Goal: Task Accomplishment & Management: Manage account settings

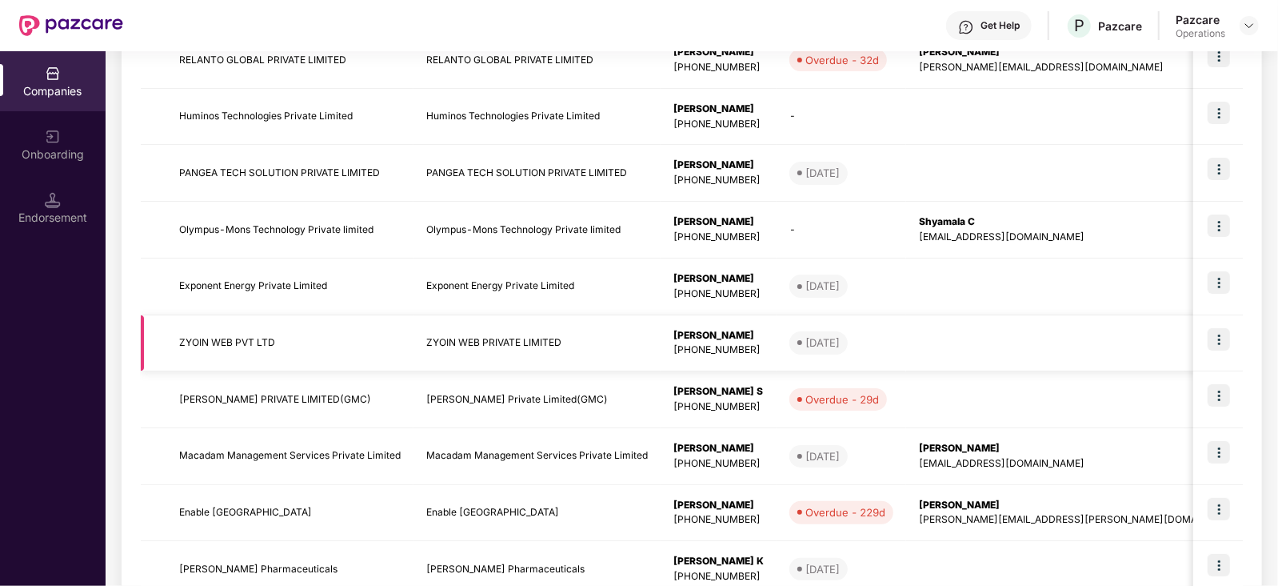
scroll to position [25, 0]
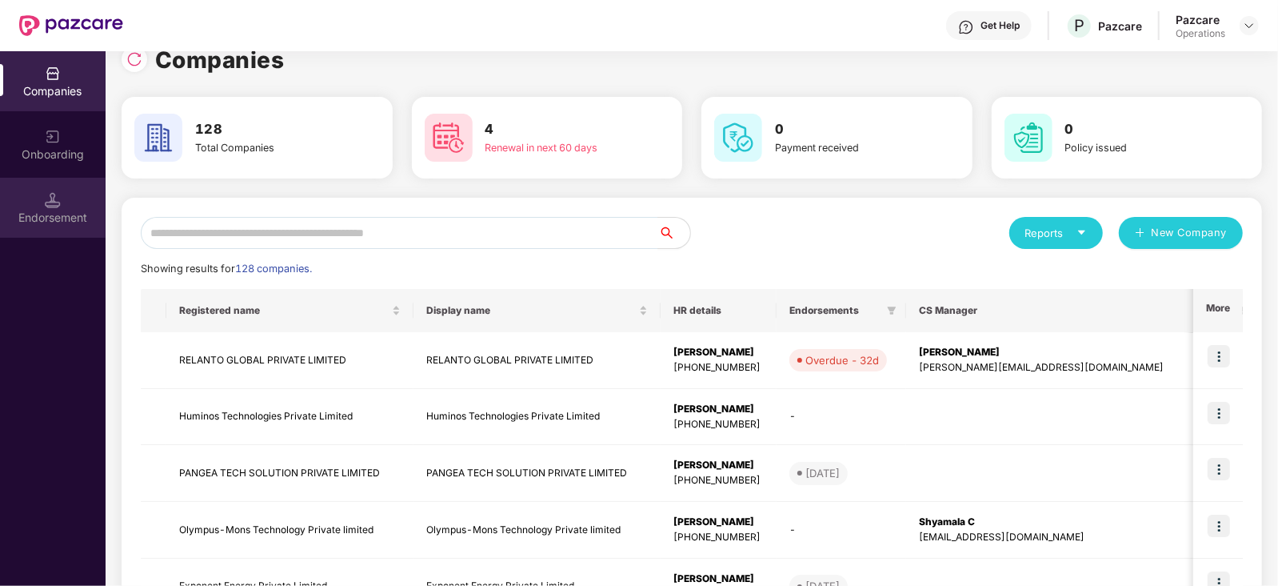
click at [44, 203] on div "Endorsement" at bounding box center [53, 208] width 106 height 60
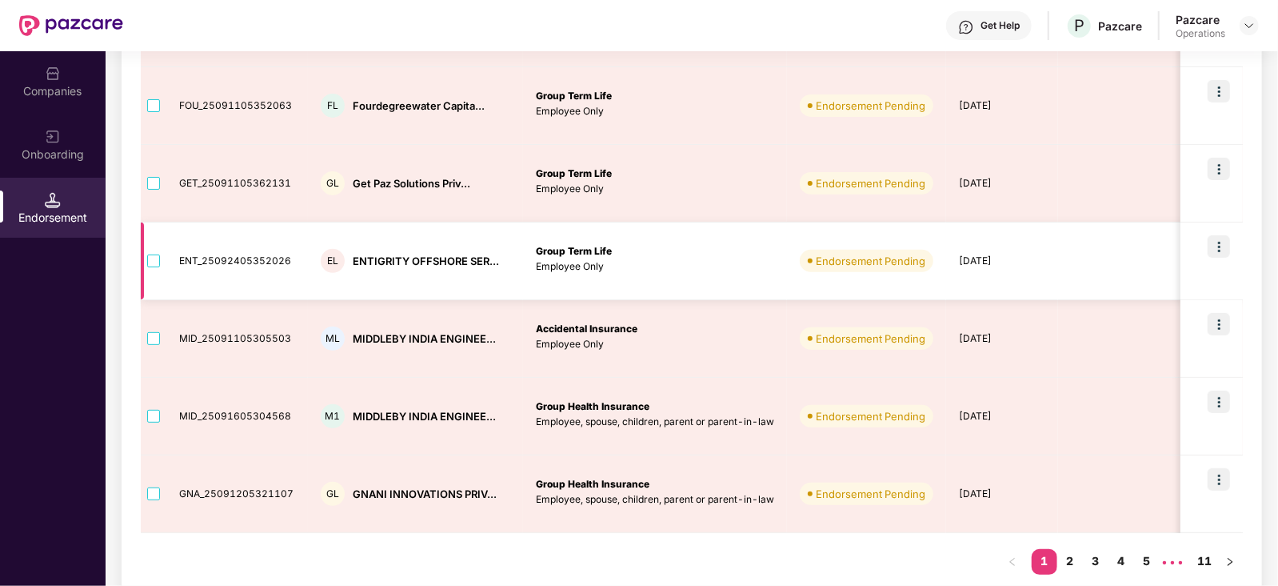
scroll to position [570, 0]
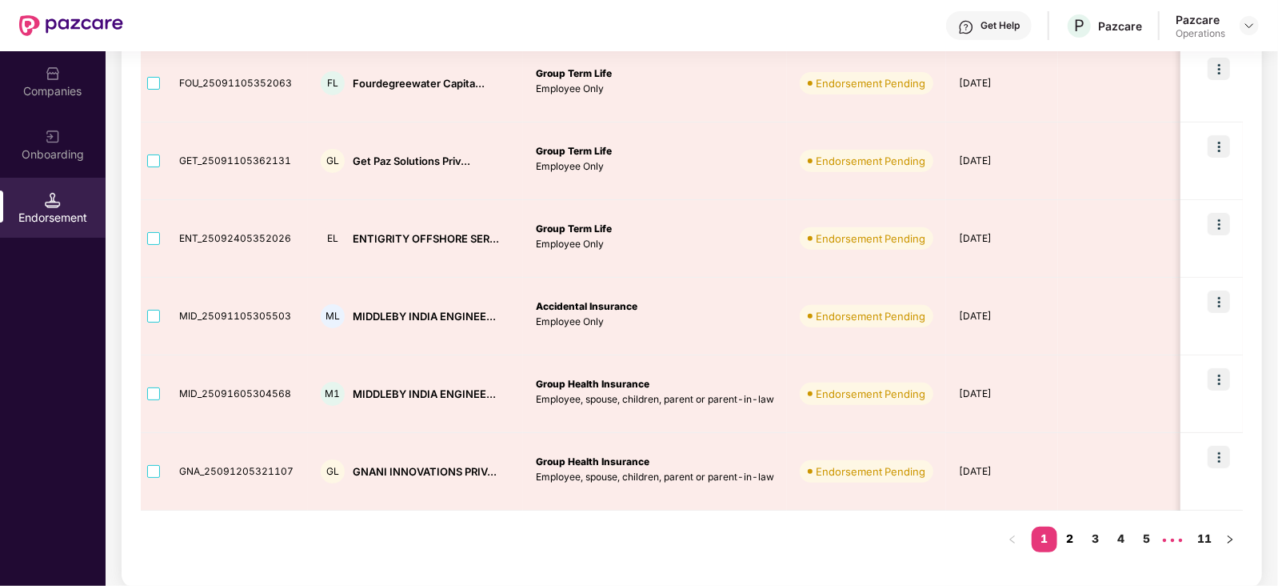
click at [1070, 535] on link "2" at bounding box center [1071, 538] width 26 height 24
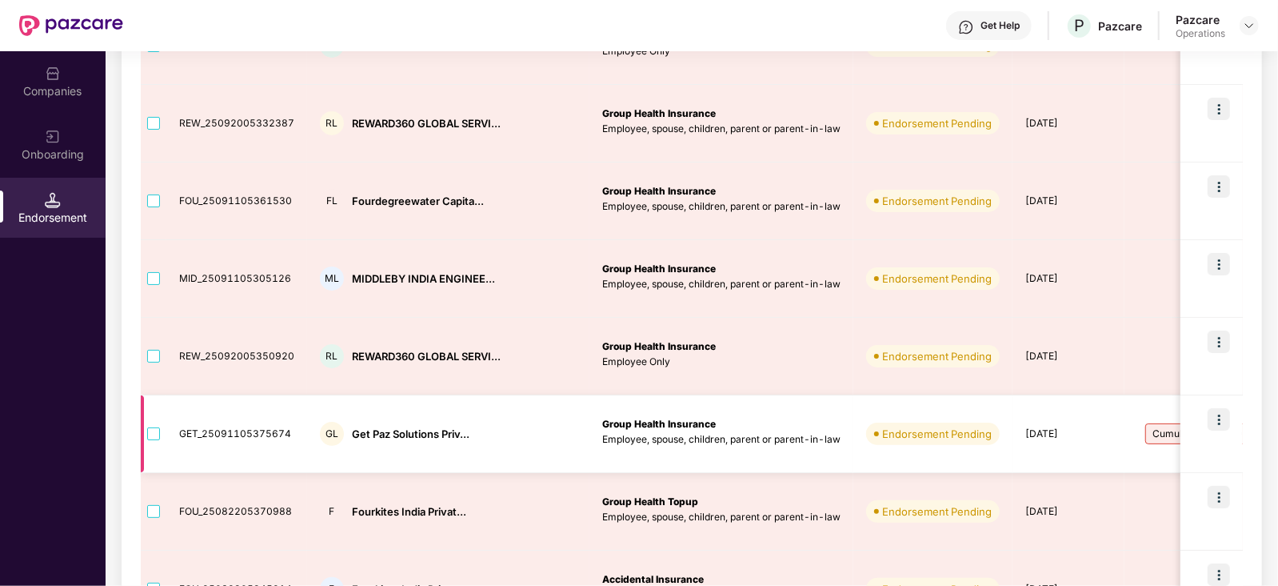
scroll to position [270, 0]
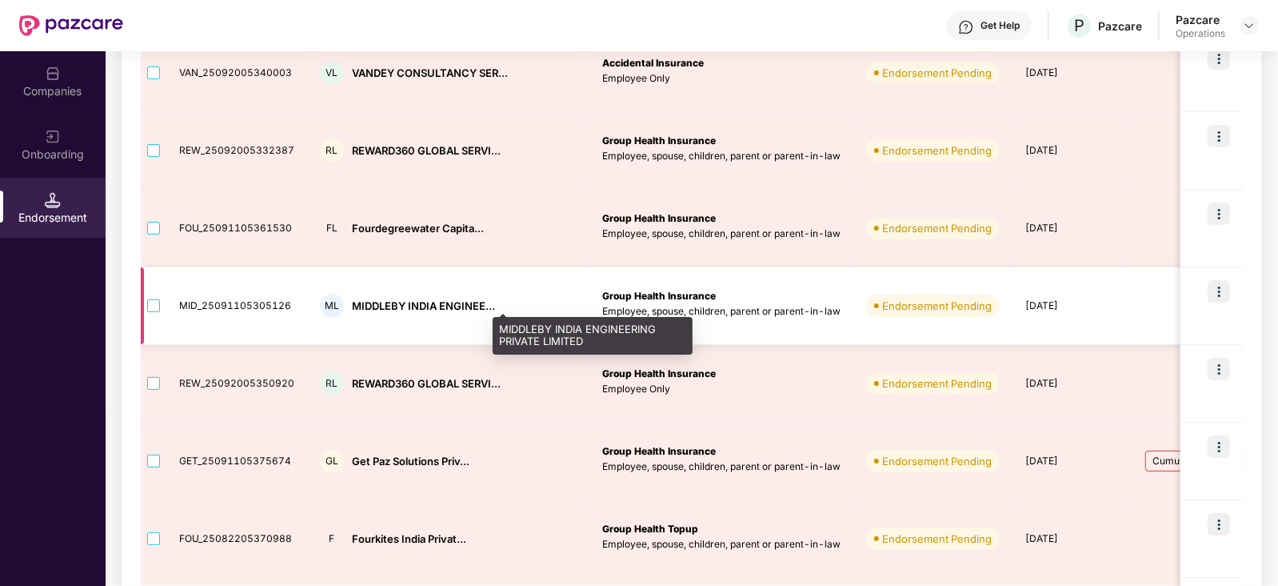
click at [358, 306] on div "MIDDLEBY INDIA ENGINEE..." at bounding box center [423, 305] width 143 height 15
copy div "MIDDLEBY"
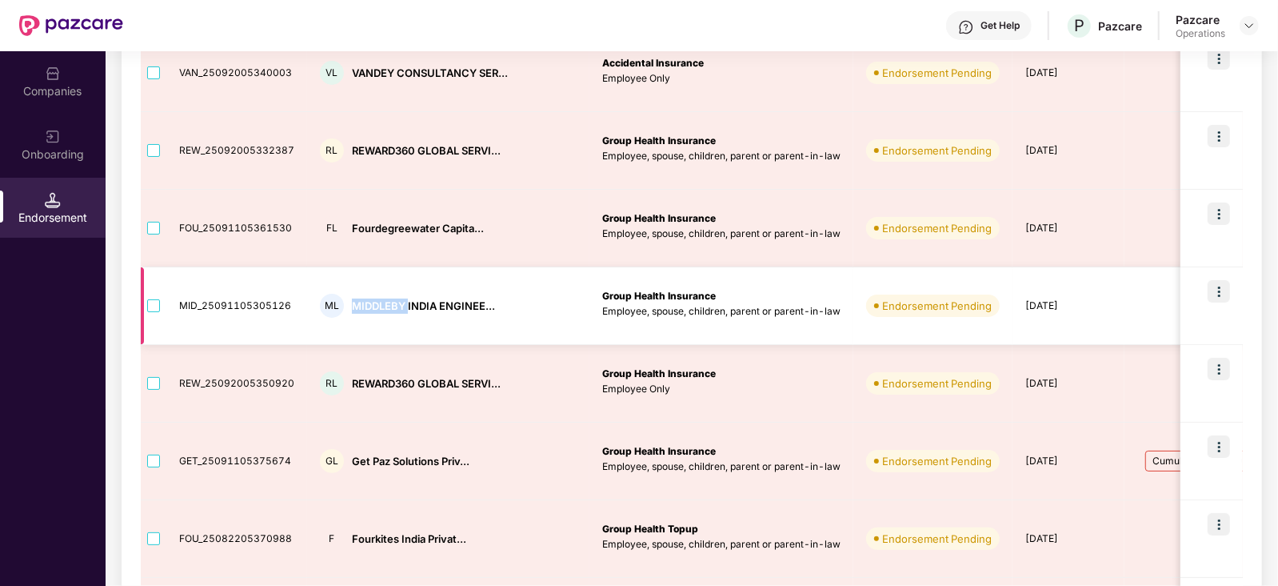
scroll to position [70, 0]
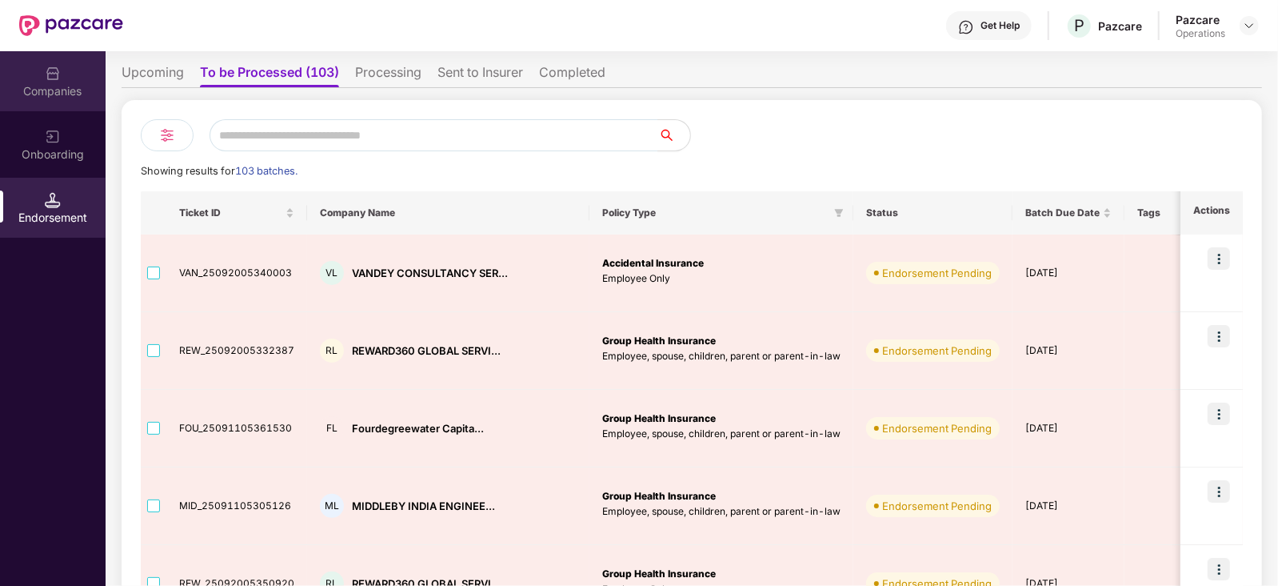
click at [51, 86] on div "Companies" at bounding box center [53, 91] width 106 height 16
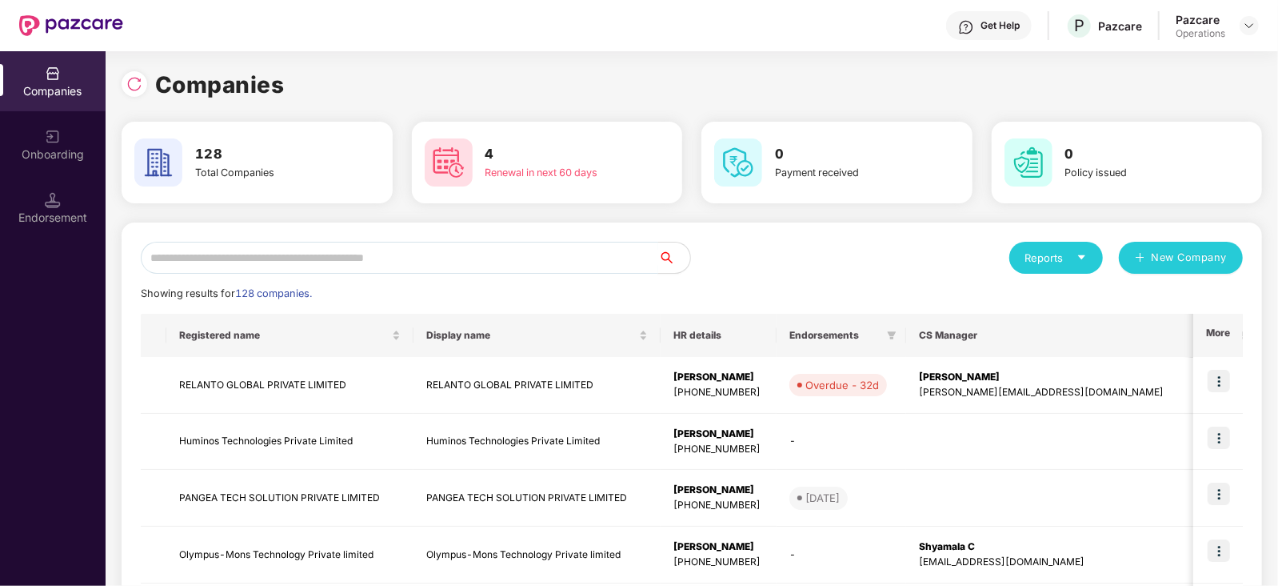
click at [295, 266] on input "text" at bounding box center [400, 258] width 518 height 32
paste input "********"
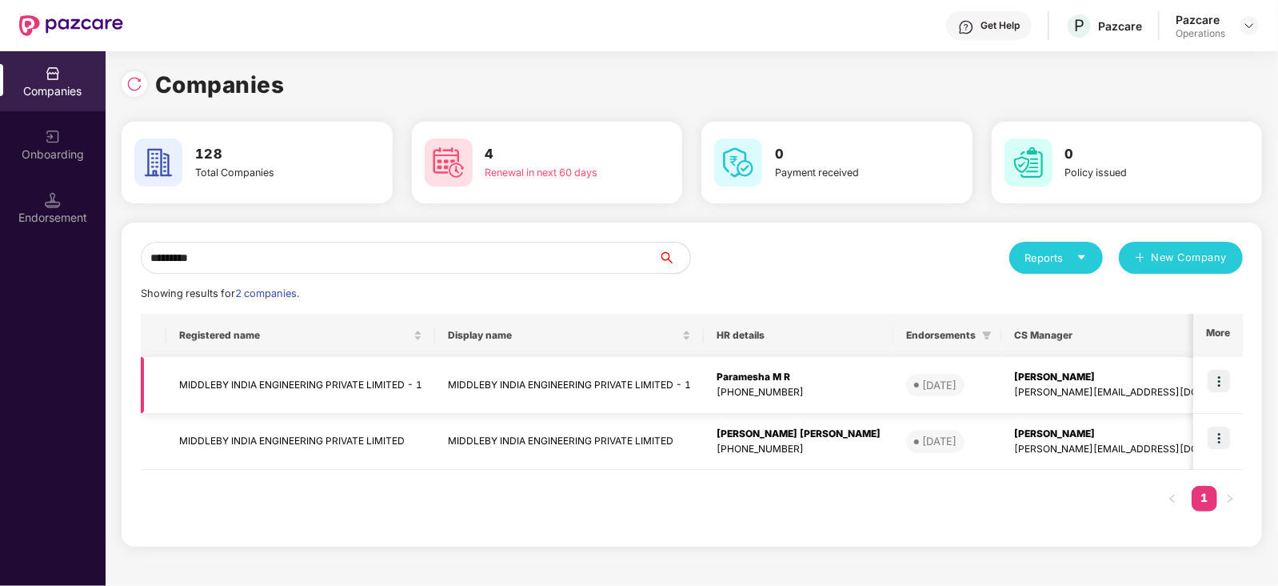
type input "********"
click at [1213, 371] on img at bounding box center [1219, 381] width 22 height 22
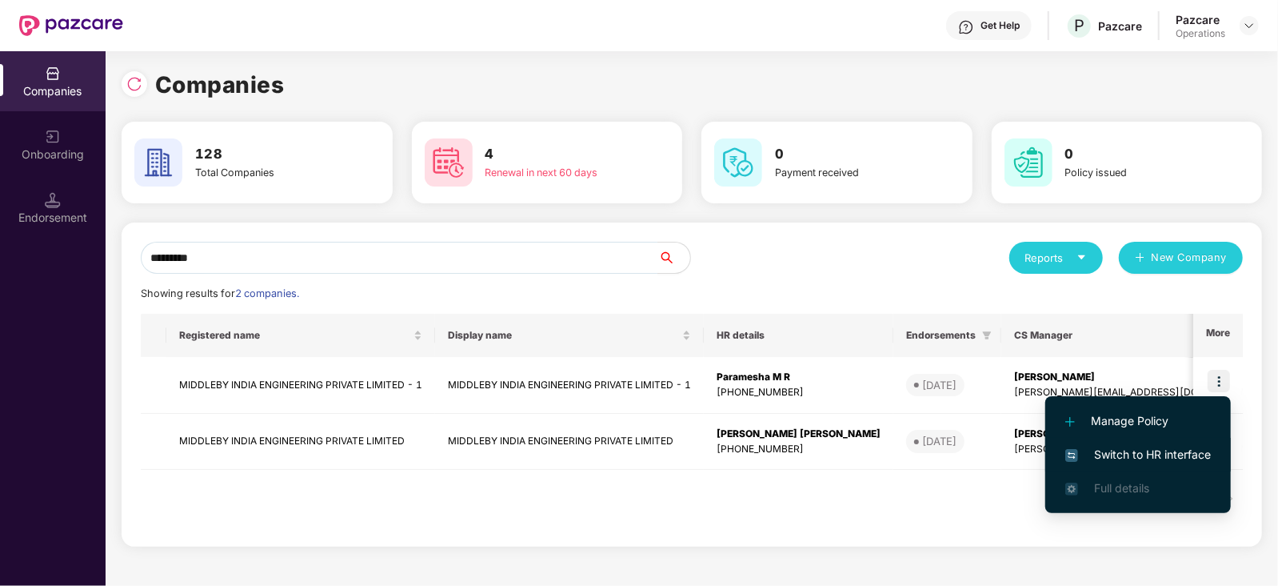
click at [1168, 450] on span "Switch to HR interface" at bounding box center [1139, 455] width 146 height 18
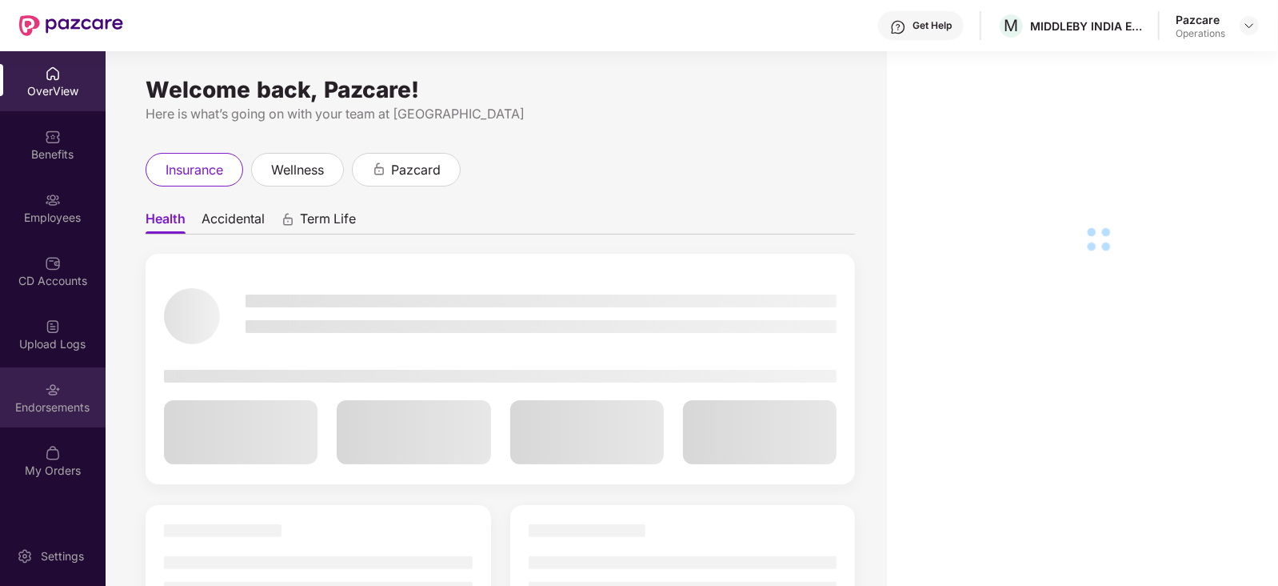
click at [88, 399] on div "Endorsements" at bounding box center [53, 407] width 106 height 16
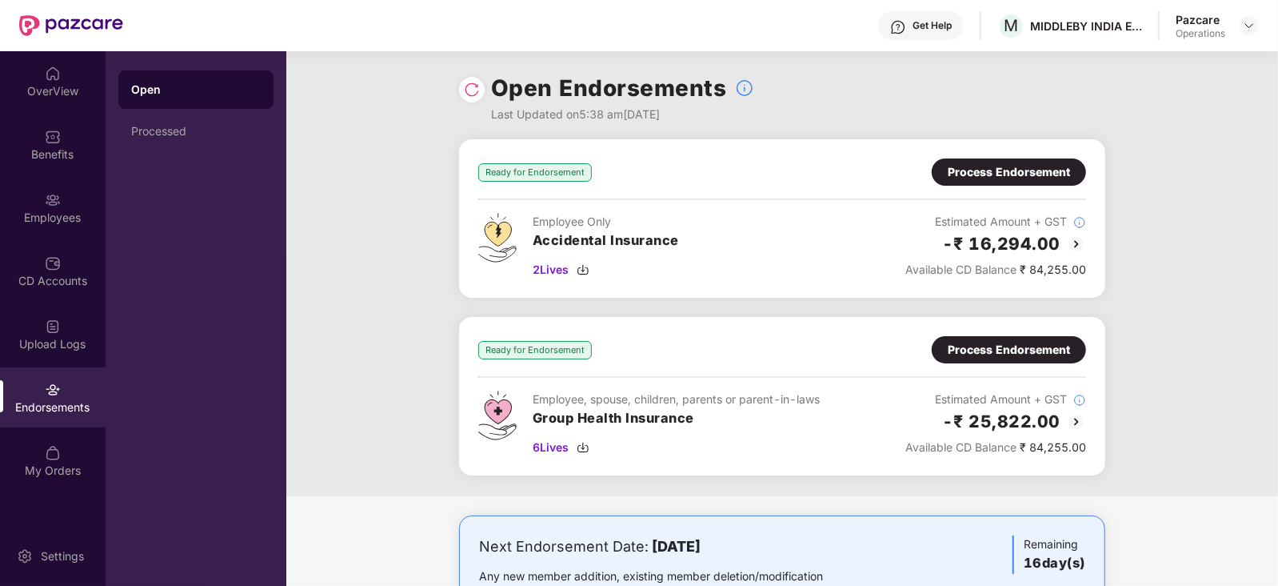
click at [987, 174] on div "Process Endorsement" at bounding box center [1009, 172] width 122 height 18
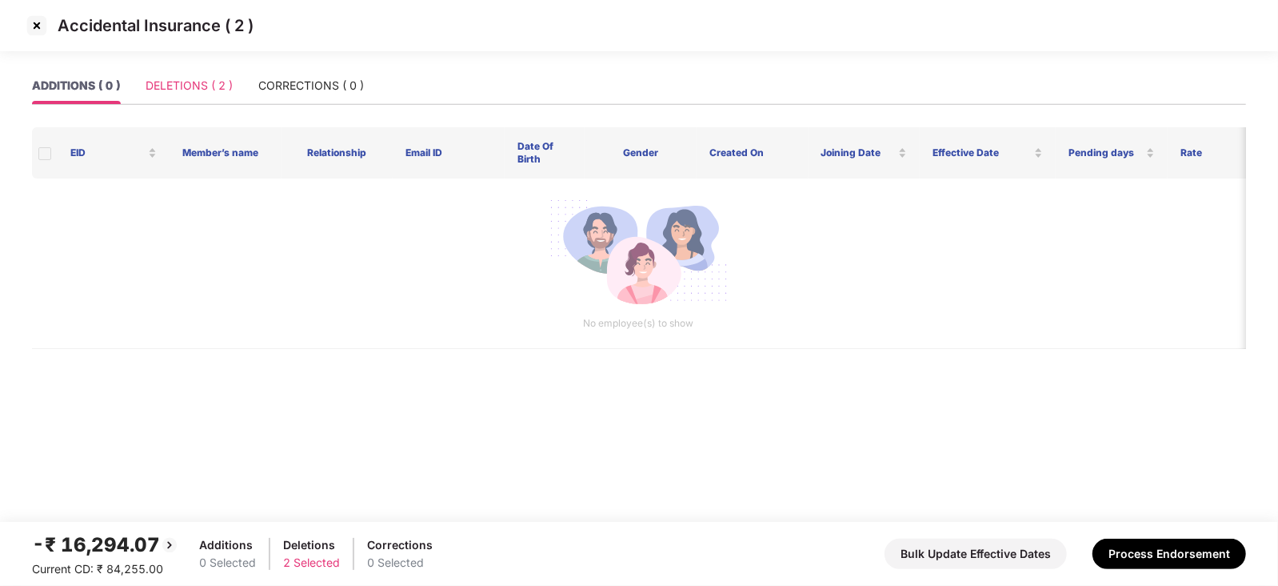
drag, startPoint x: 202, startPoint y: 66, endPoint x: 204, endPoint y: 75, distance: 9.7
click at [202, 70] on section "Accidental Insurance ( 2 ) ADDITIONS ( 0 ) DELETIONS ( 2 ) CORRECTIONS ( 0 ) EI…" at bounding box center [639, 293] width 1278 height 586
click at [206, 78] on div "DELETIONS ( 2 )" at bounding box center [189, 86] width 87 height 18
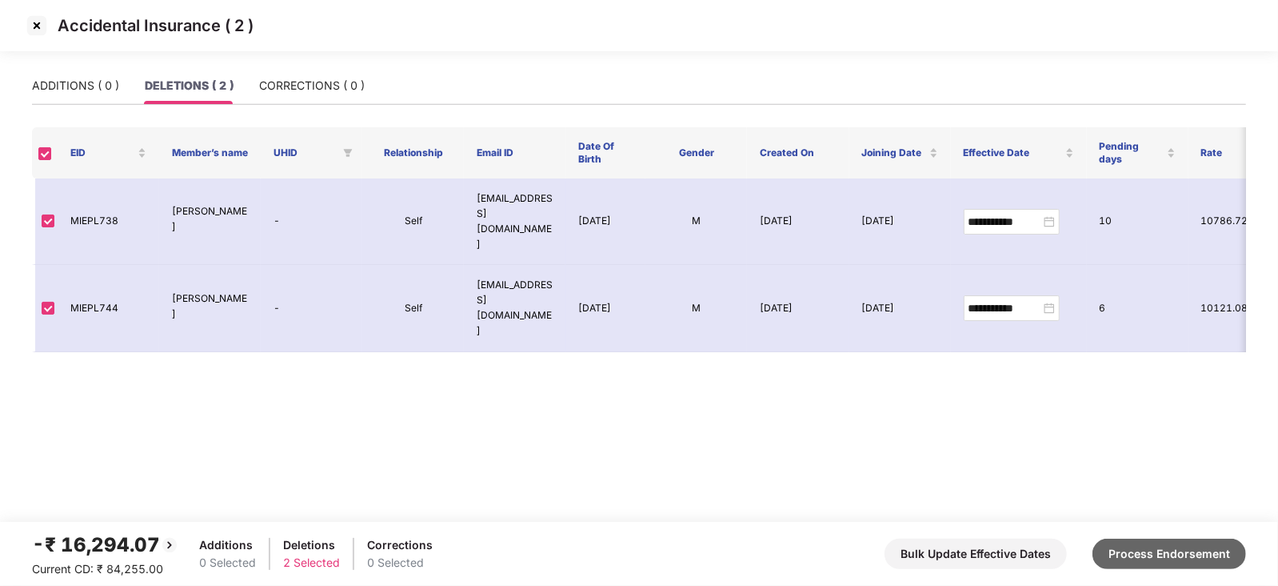
click at [1178, 565] on button "Process Endorsement" at bounding box center [1170, 553] width 154 height 30
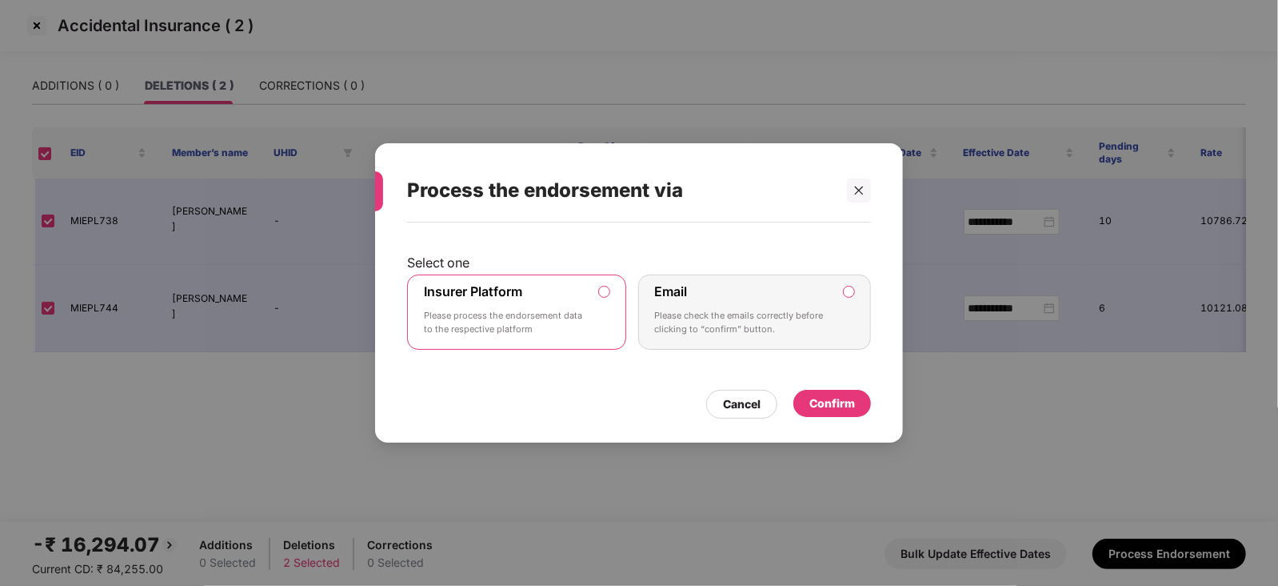
click at [820, 413] on div "Confirm" at bounding box center [833, 403] width 78 height 27
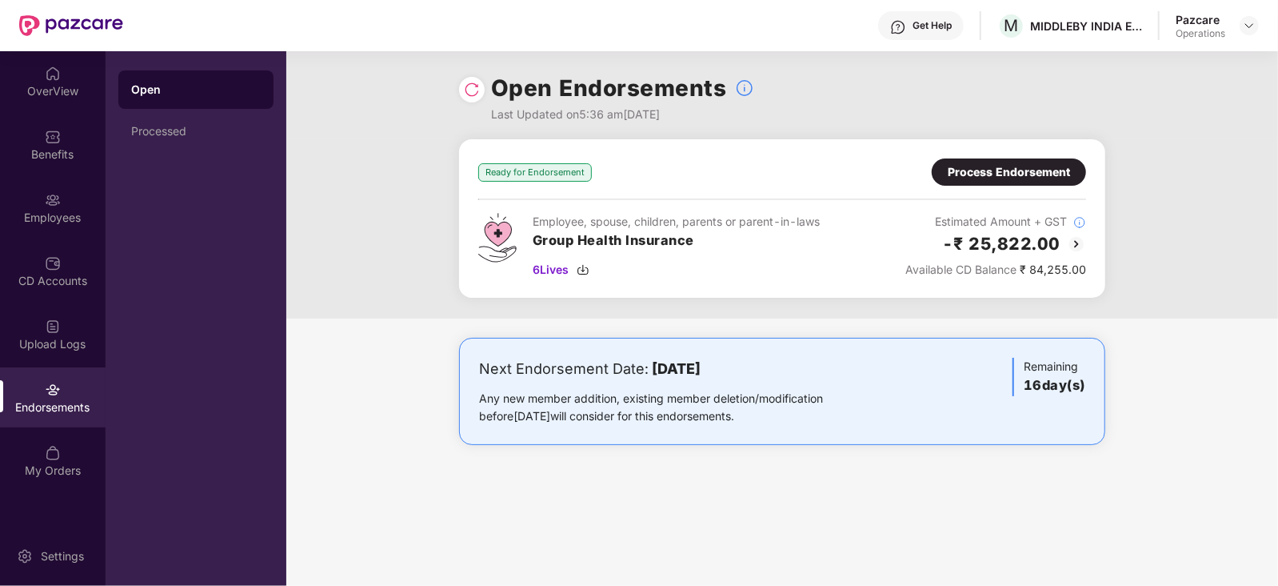
click at [964, 171] on div "Process Endorsement" at bounding box center [1009, 172] width 122 height 18
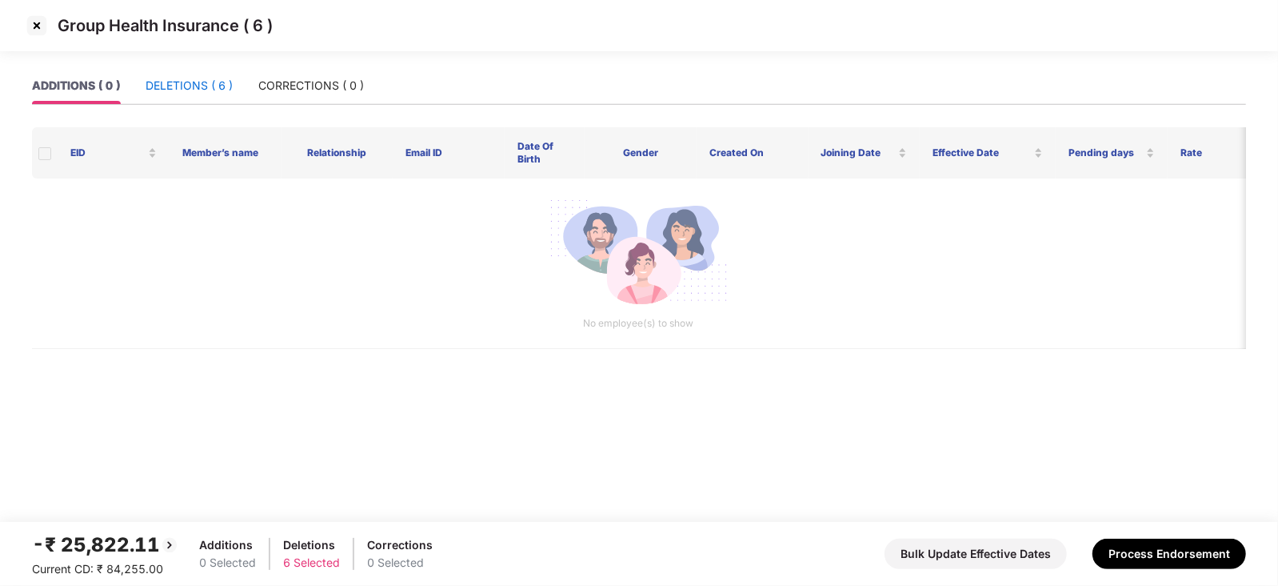
click at [224, 89] on div "DELETIONS ( 6 )" at bounding box center [189, 86] width 87 height 18
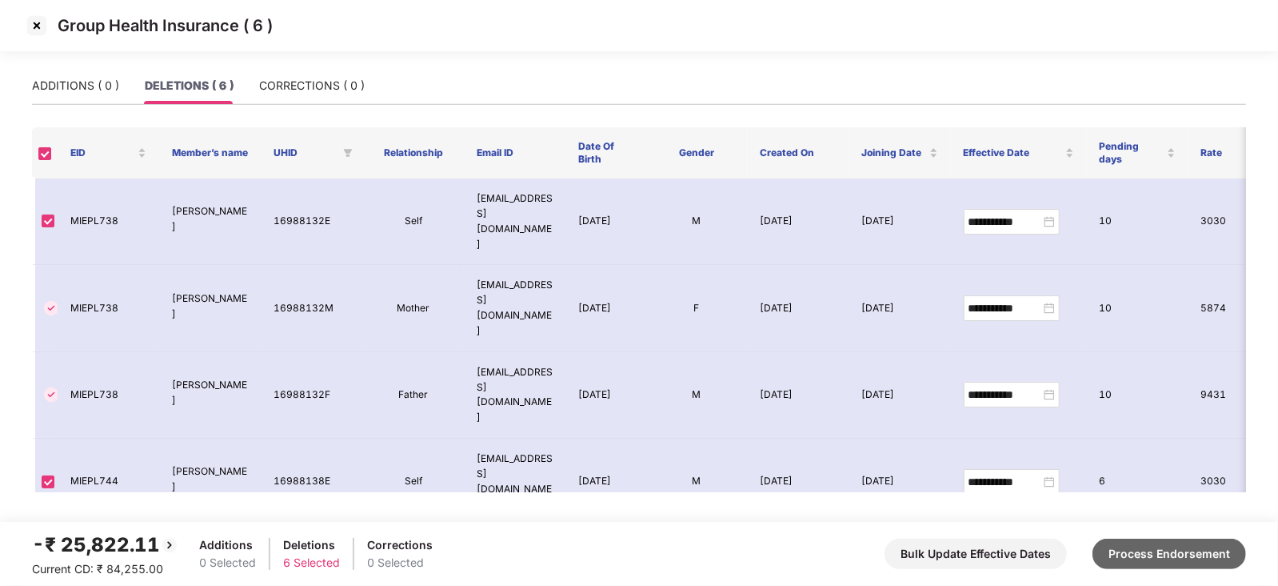
click at [1109, 558] on button "Process Endorsement" at bounding box center [1170, 553] width 154 height 30
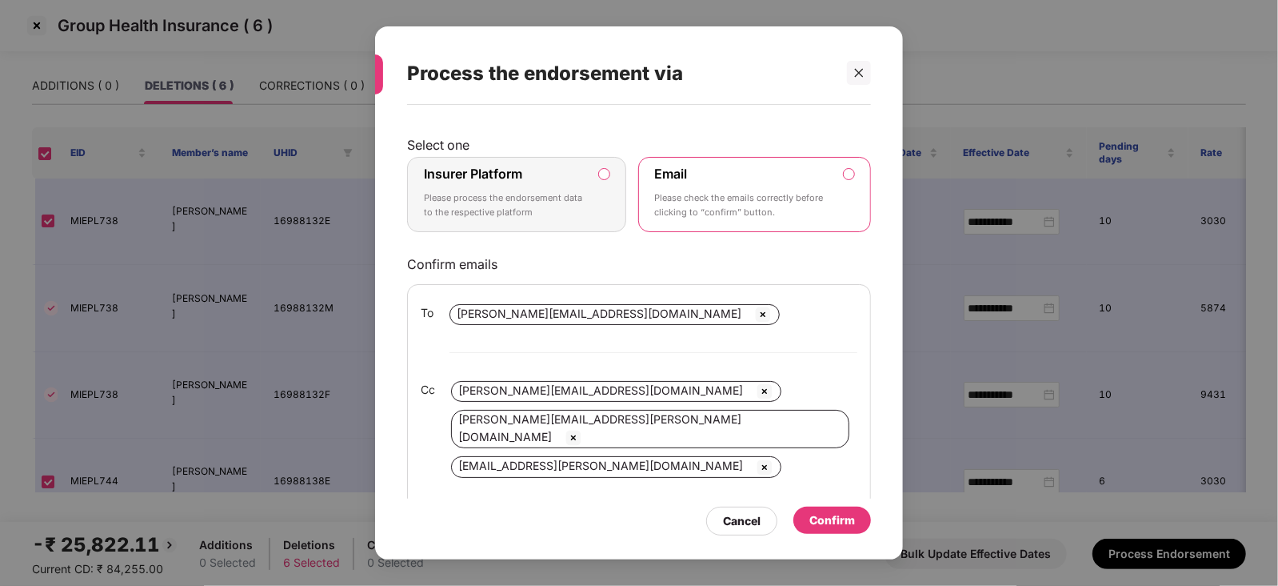
click at [616, 171] on label "Insurer Platform Please process the endorsement data to the respective platform" at bounding box center [516, 194] width 219 height 75
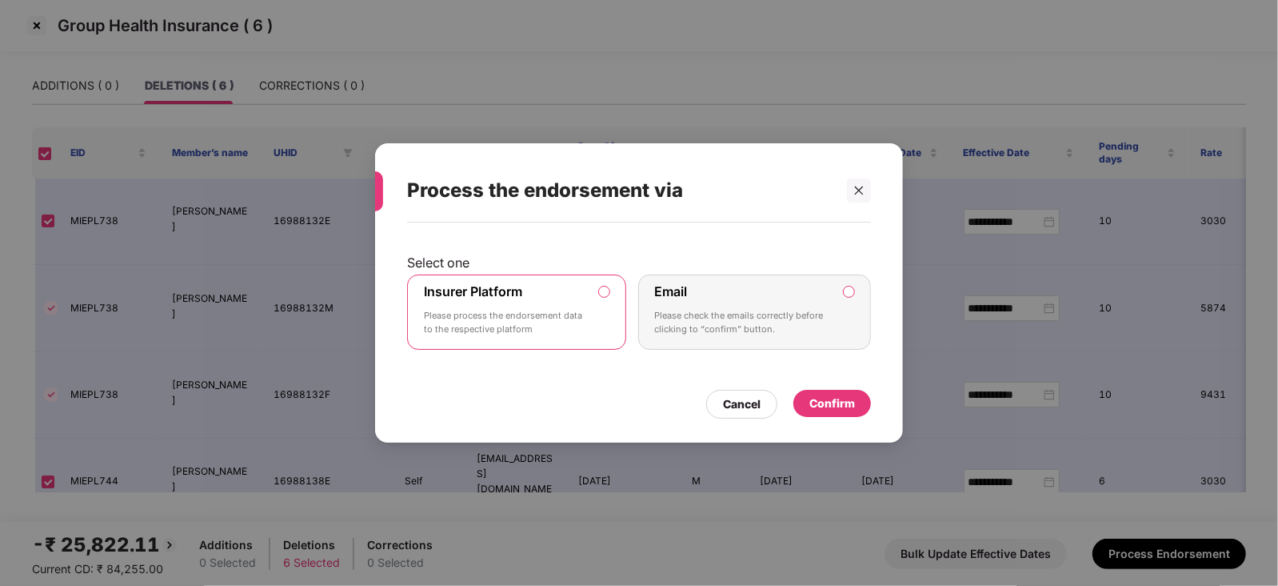
click at [848, 426] on div "Process the endorsement via Select one Insurer Platform Please process the endo…" at bounding box center [639, 292] width 528 height 298
click at [846, 417] on div "Confirm" at bounding box center [833, 404] width 78 height 29
click at [841, 408] on div "Confirm" at bounding box center [833, 403] width 46 height 18
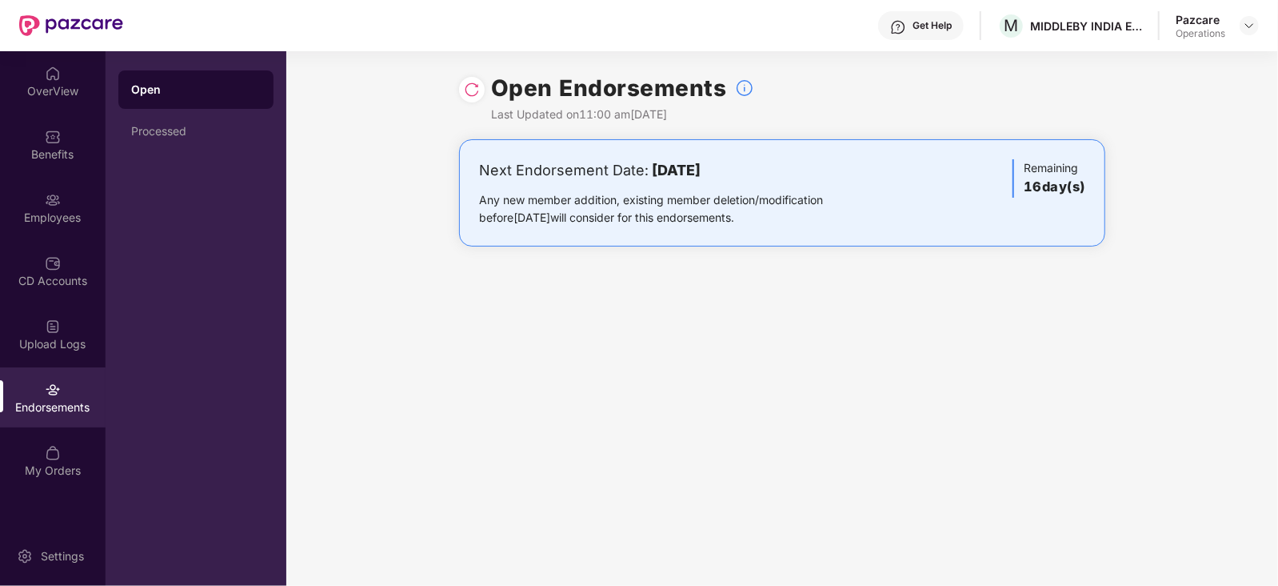
click at [61, 402] on div "Endorsements" at bounding box center [53, 407] width 106 height 16
click at [158, 140] on div "Processed" at bounding box center [195, 131] width 155 height 38
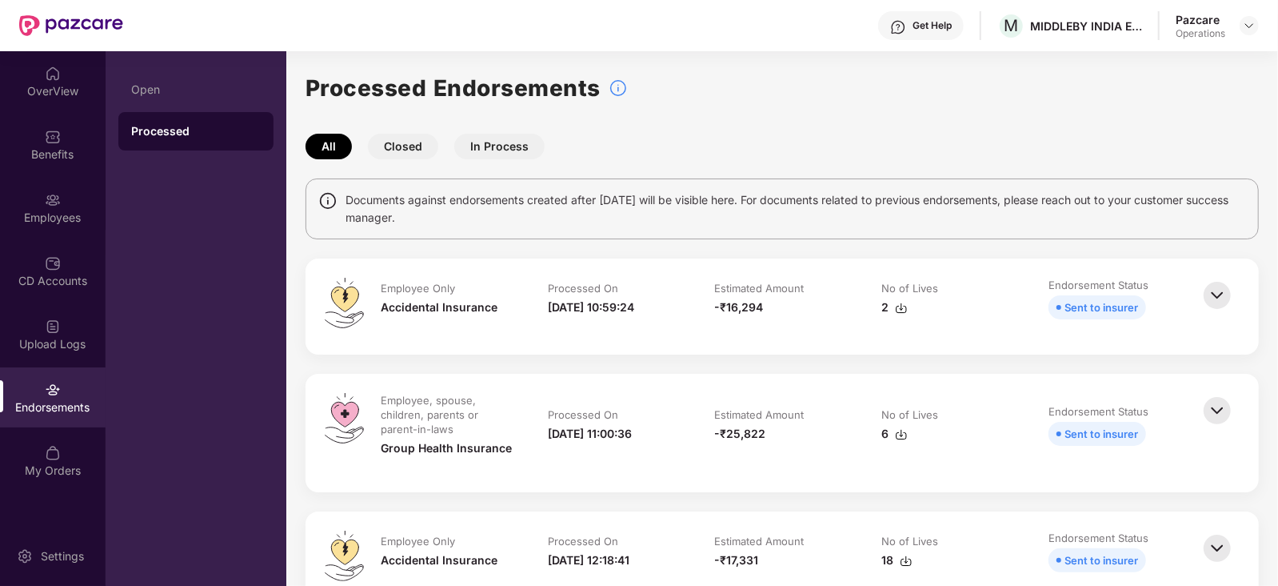
click at [906, 314] on img at bounding box center [901, 308] width 13 height 13
click at [849, 434] on td "Estimated Amount -₹25,822" at bounding box center [782, 433] width 167 height 80
click at [896, 435] on img at bounding box center [901, 434] width 13 height 13
click at [1259, 24] on div at bounding box center [1249, 25] width 19 height 19
click at [1253, 22] on img at bounding box center [1249, 25] width 13 height 13
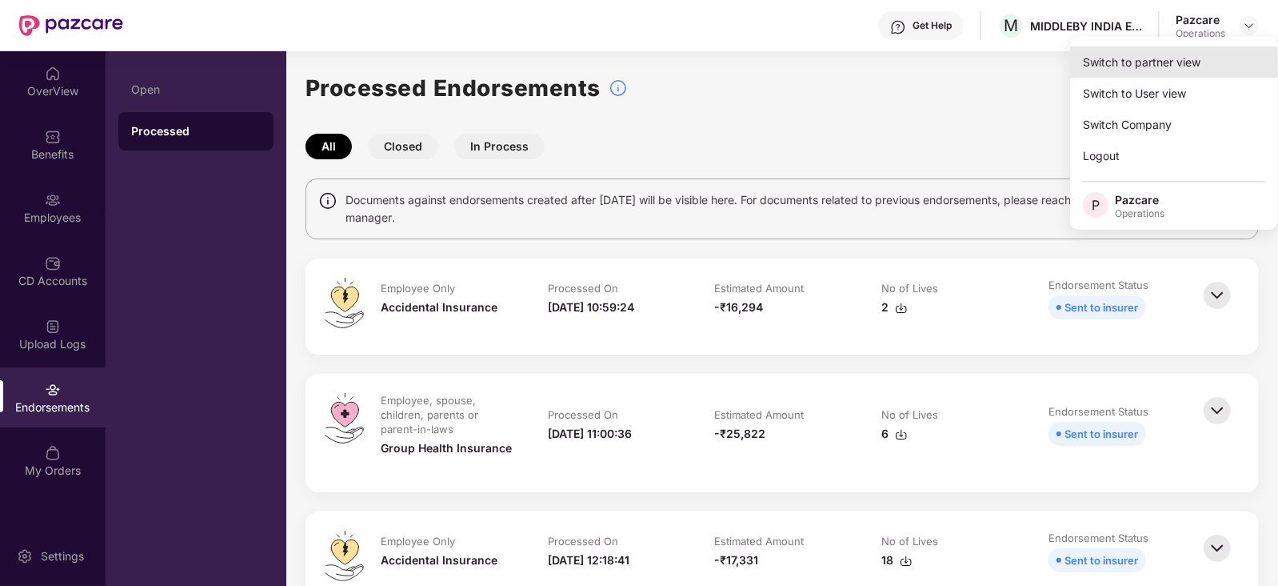
click at [1192, 58] on div "Switch to partner view" at bounding box center [1174, 61] width 208 height 31
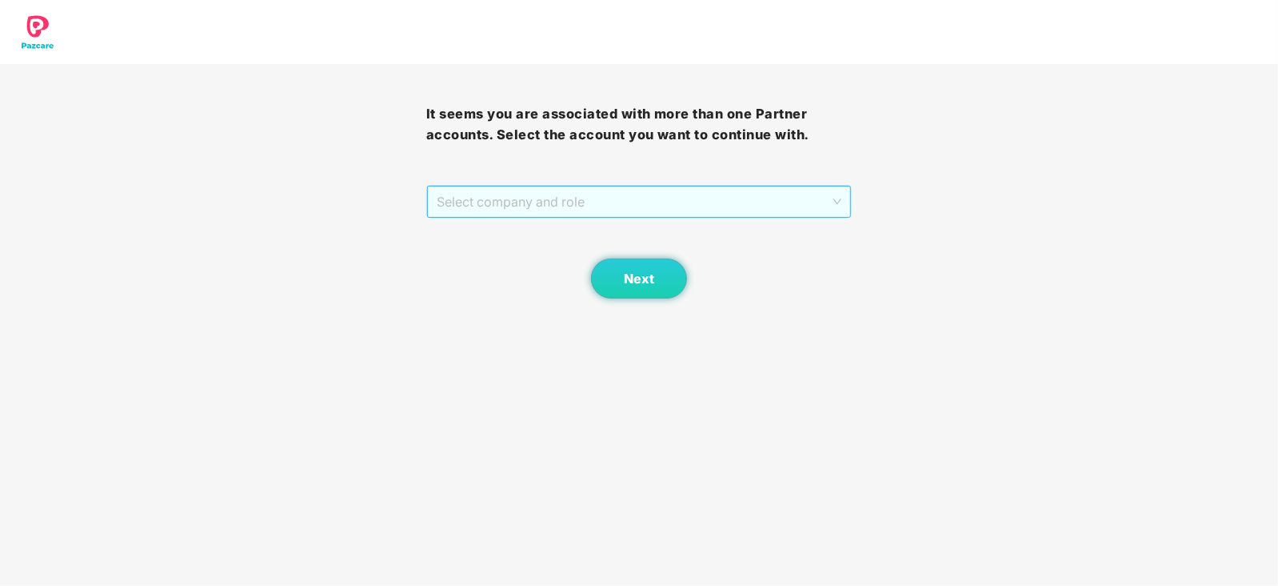
click at [466, 212] on span "Select company and role" at bounding box center [640, 201] width 406 height 30
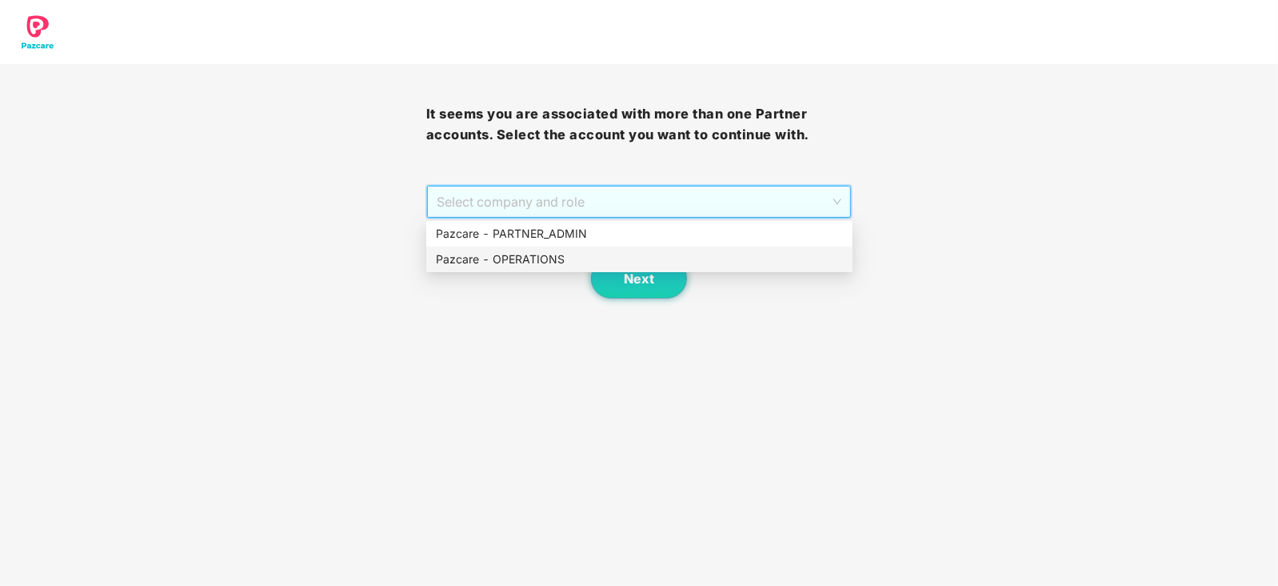
click at [467, 257] on div "Pazcare - OPERATIONS" at bounding box center [639, 259] width 407 height 18
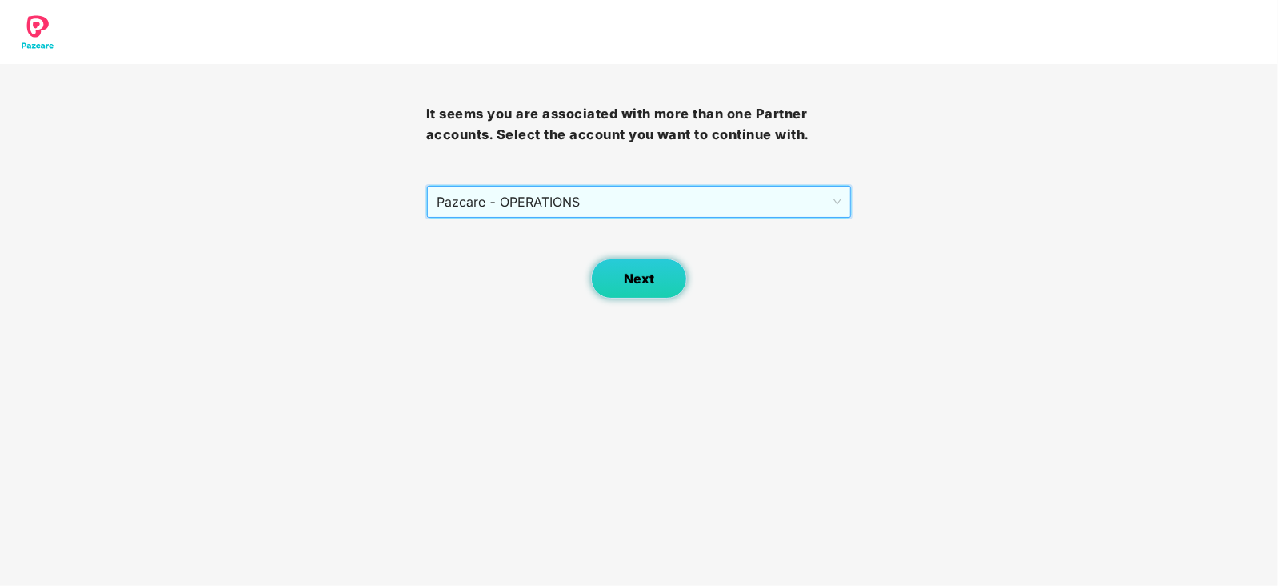
click at [636, 284] on span "Next" at bounding box center [639, 278] width 30 height 15
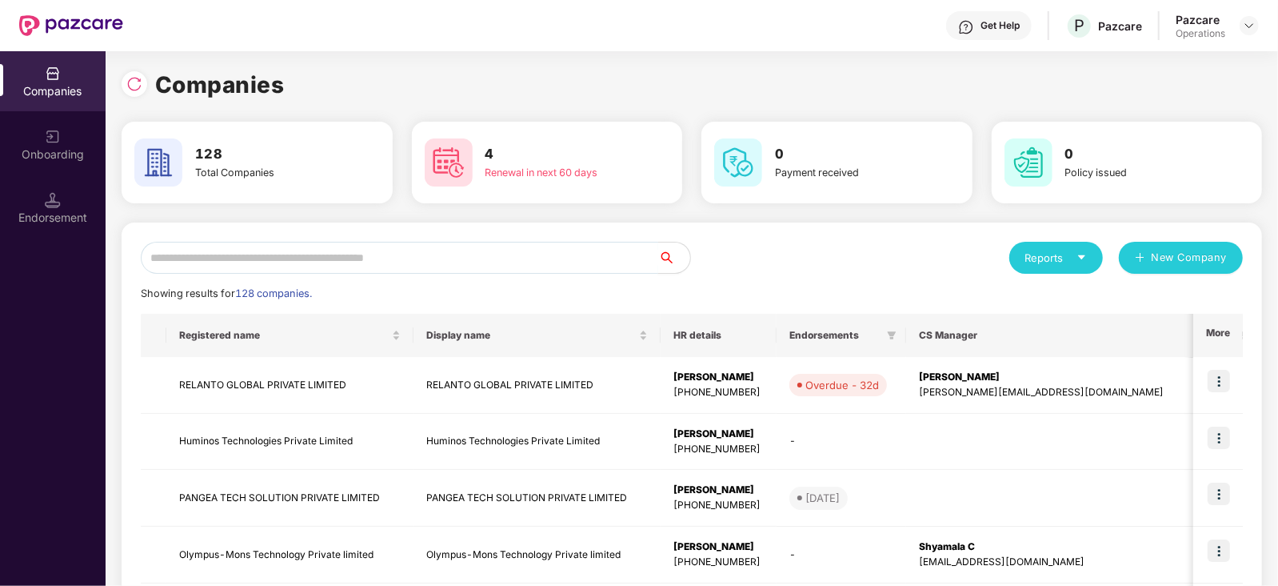
click at [355, 244] on input "text" at bounding box center [400, 258] width 518 height 32
paste input "********"
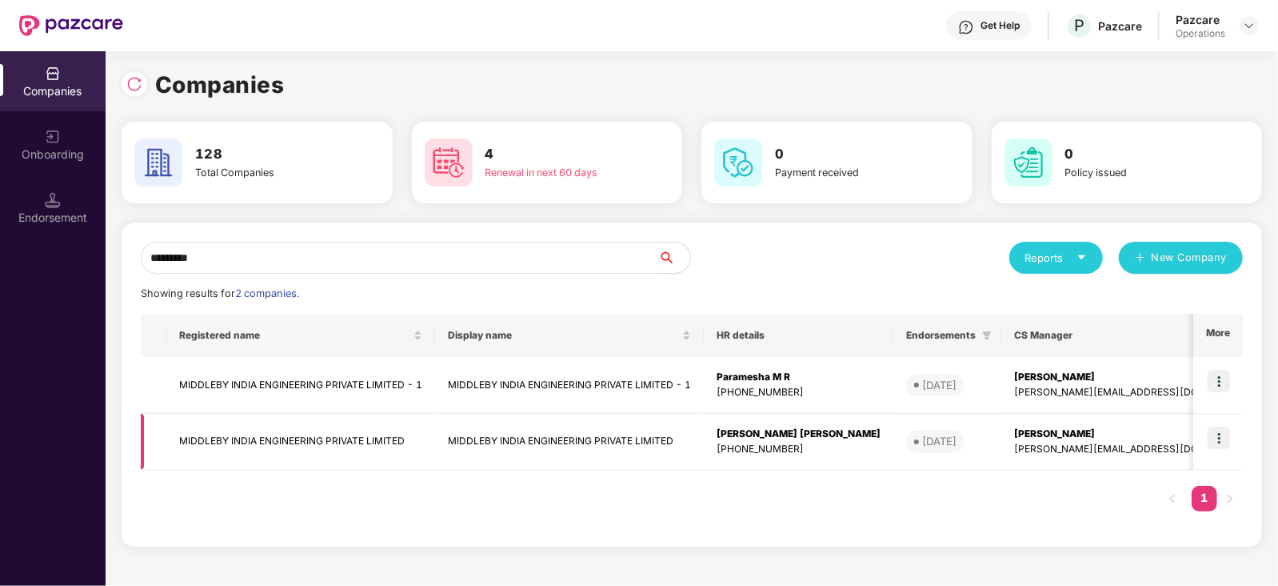
type input "********"
click at [1213, 434] on img at bounding box center [1219, 437] width 22 height 22
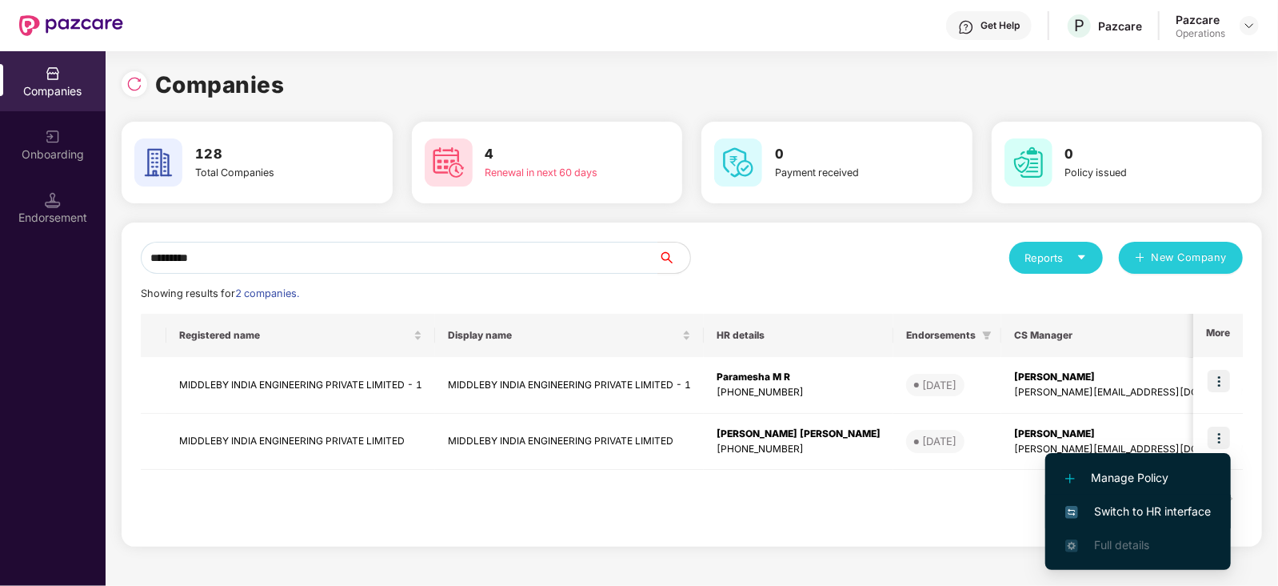
click at [1187, 520] on li "Switch to HR interface" at bounding box center [1139, 511] width 186 height 34
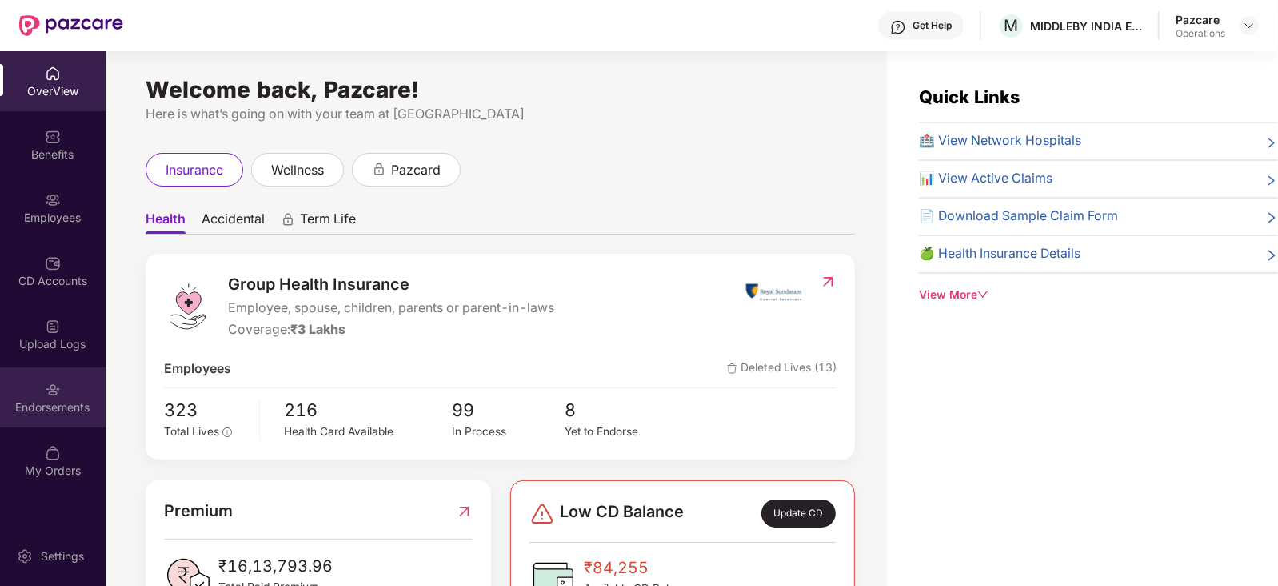
click at [58, 382] on img at bounding box center [53, 390] width 16 height 16
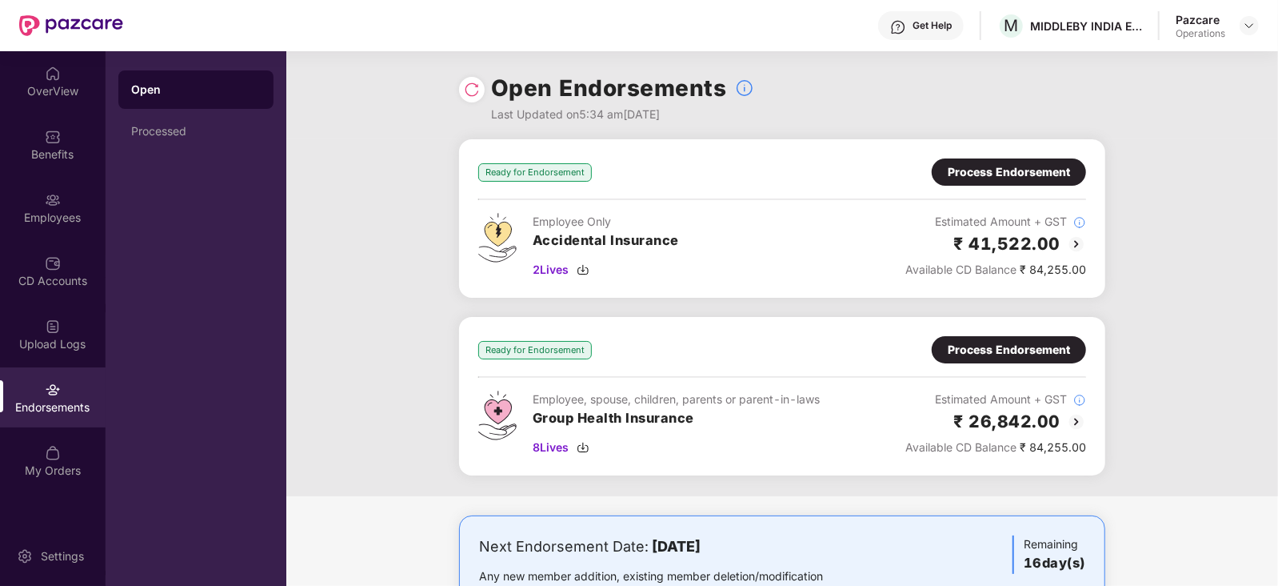
click at [999, 161] on div "Process Endorsement" at bounding box center [1009, 171] width 154 height 27
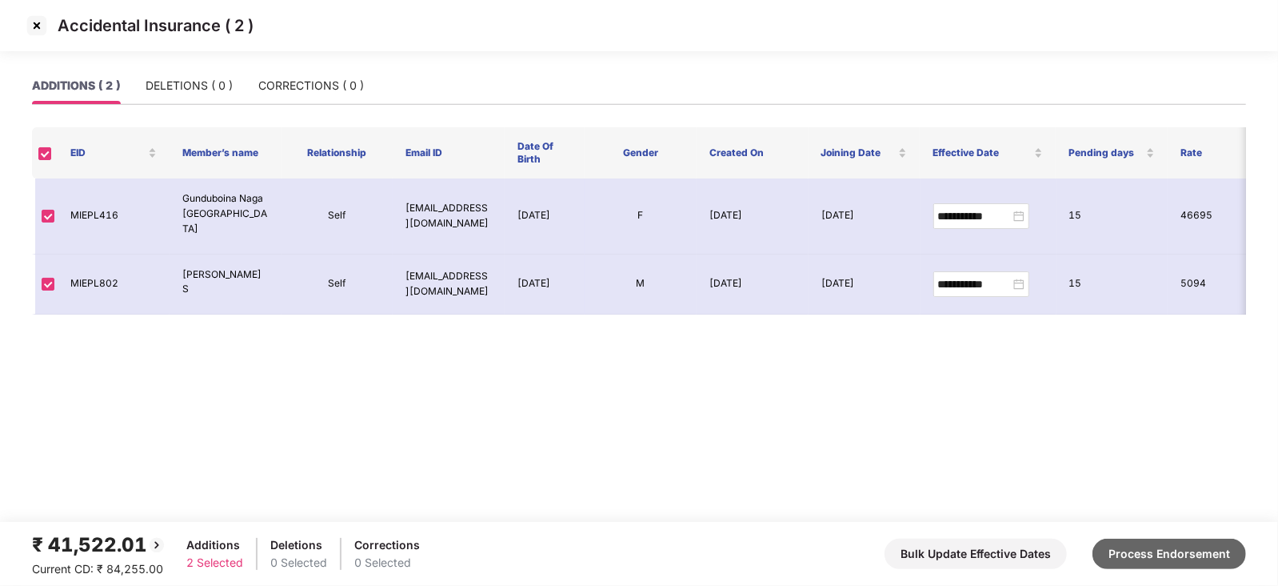
click at [1141, 539] on button "Process Endorsement" at bounding box center [1170, 553] width 154 height 30
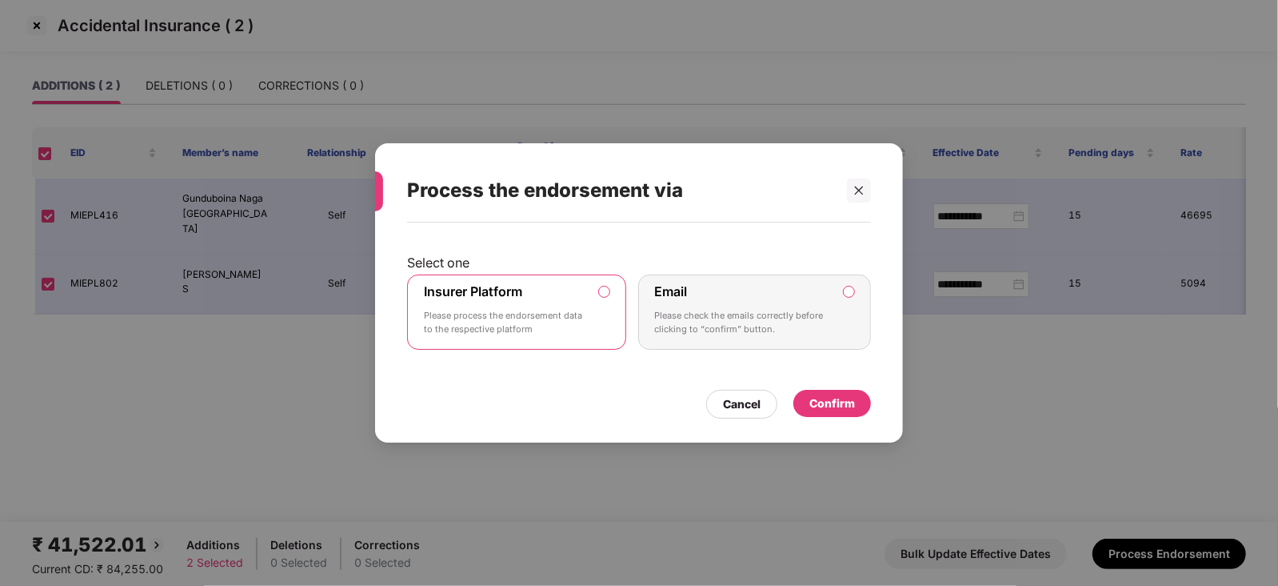
click at [824, 407] on div "Confirm" at bounding box center [833, 403] width 46 height 18
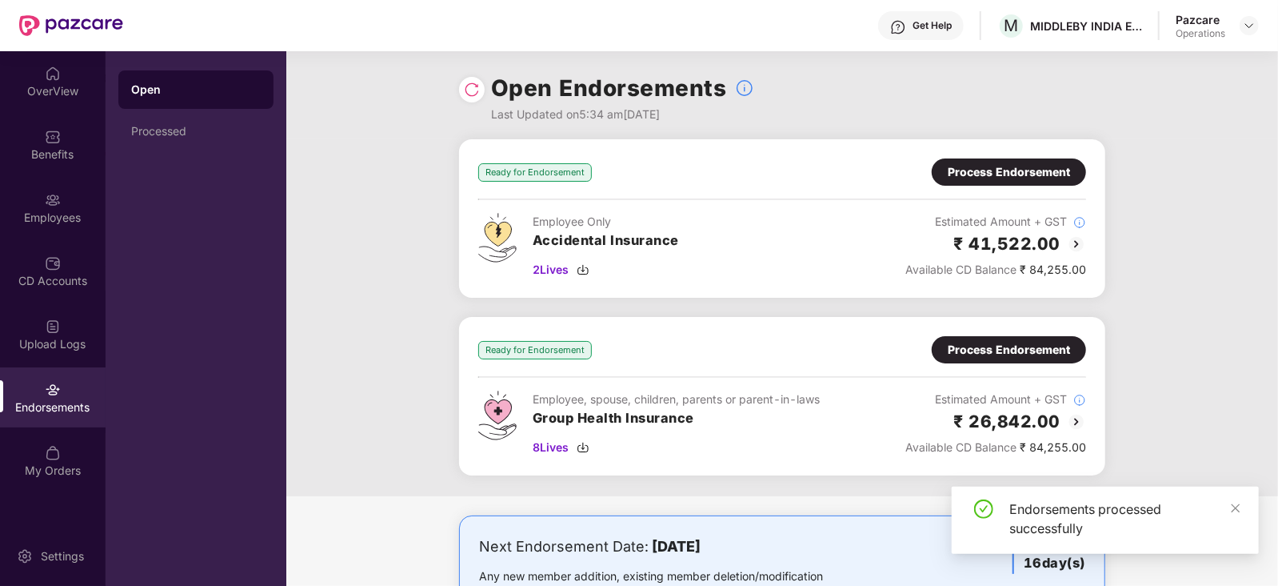
click at [969, 350] on div "Process Endorsement" at bounding box center [1009, 350] width 122 height 18
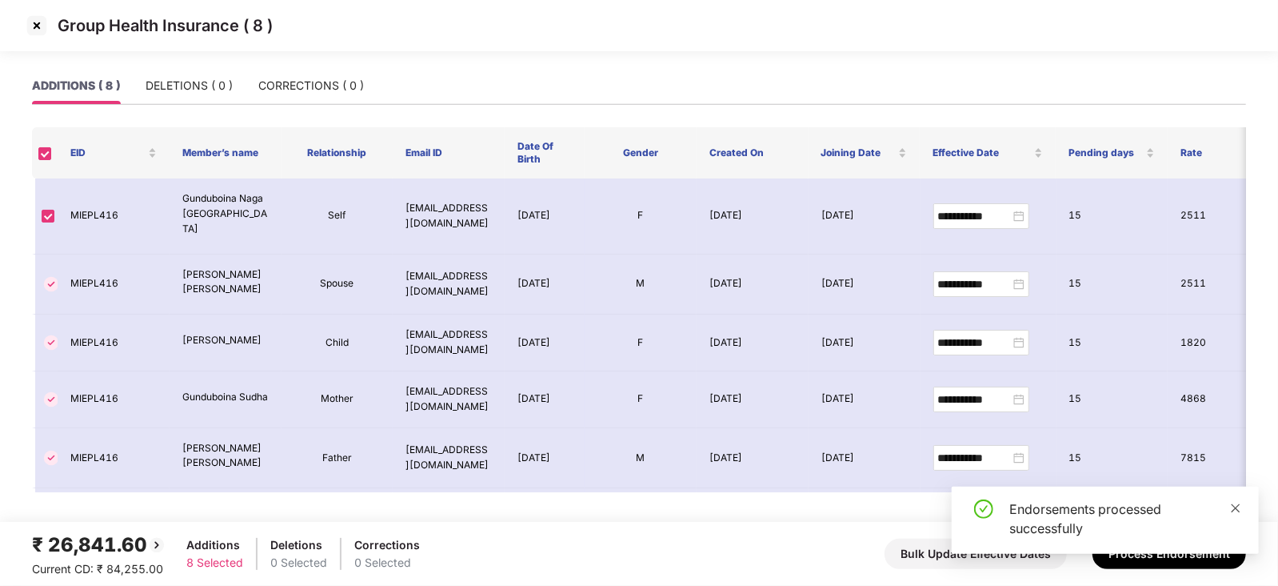
click at [1238, 510] on icon "close" at bounding box center [1236, 507] width 9 height 9
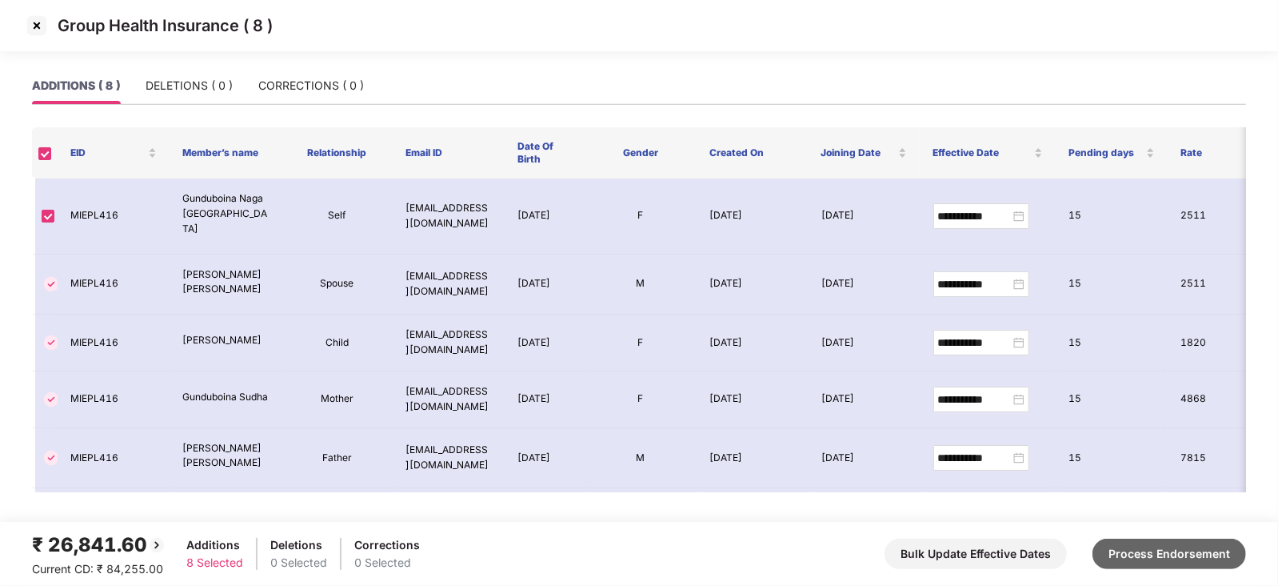
click at [1205, 554] on button "Process Endorsement" at bounding box center [1170, 553] width 154 height 30
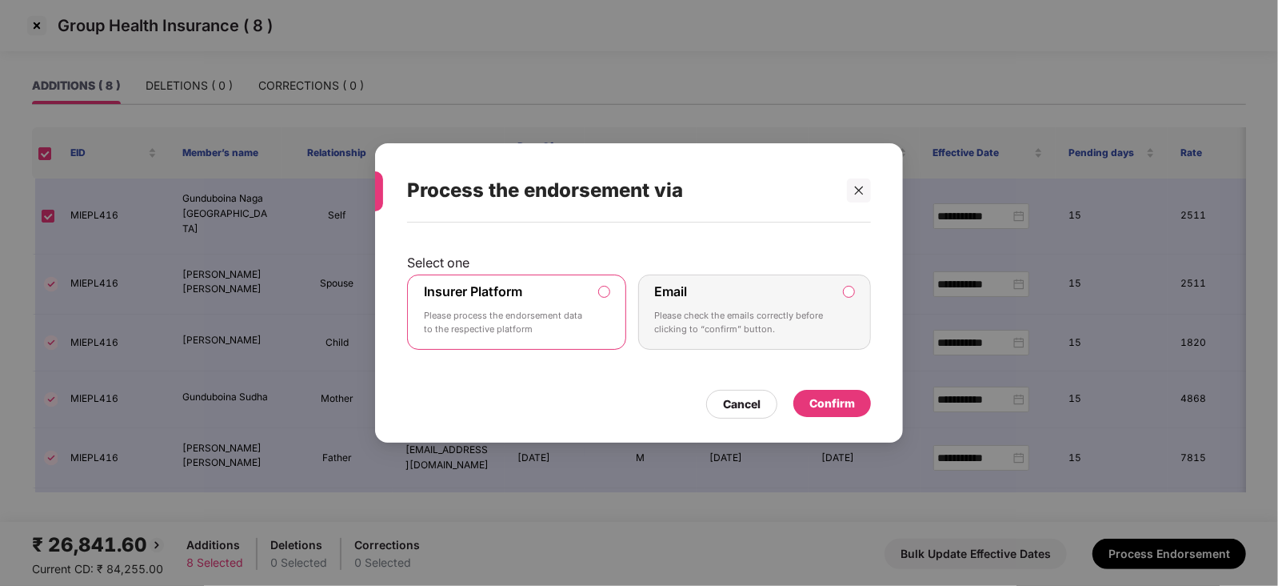
click at [804, 398] on div "Confirm" at bounding box center [833, 403] width 78 height 27
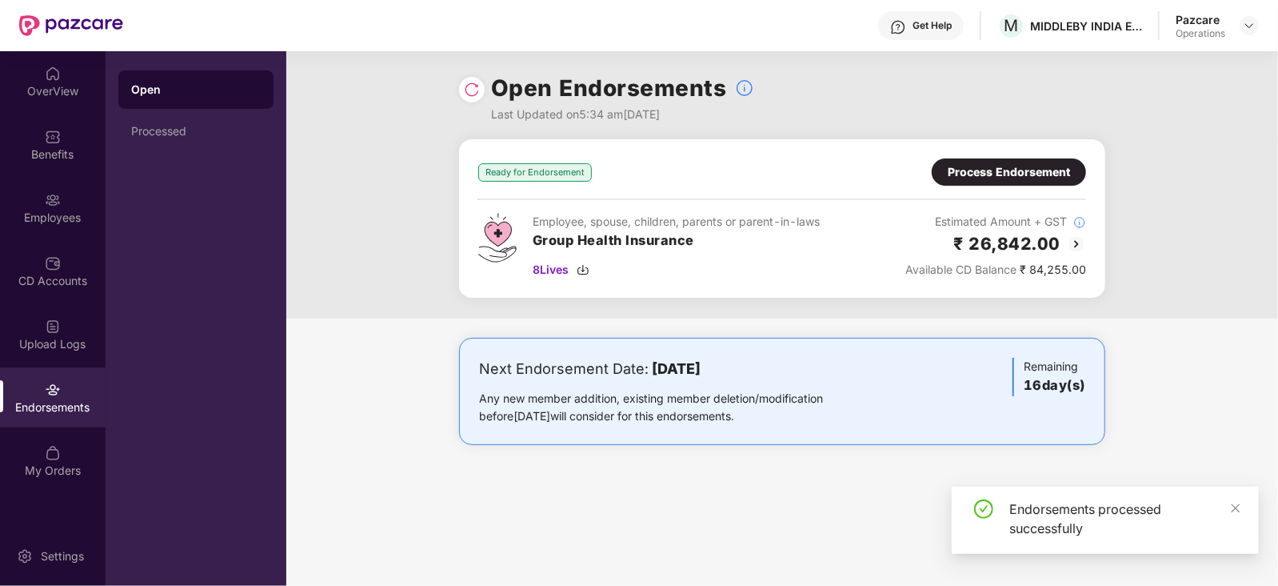
click at [473, 88] on img at bounding box center [472, 90] width 16 height 16
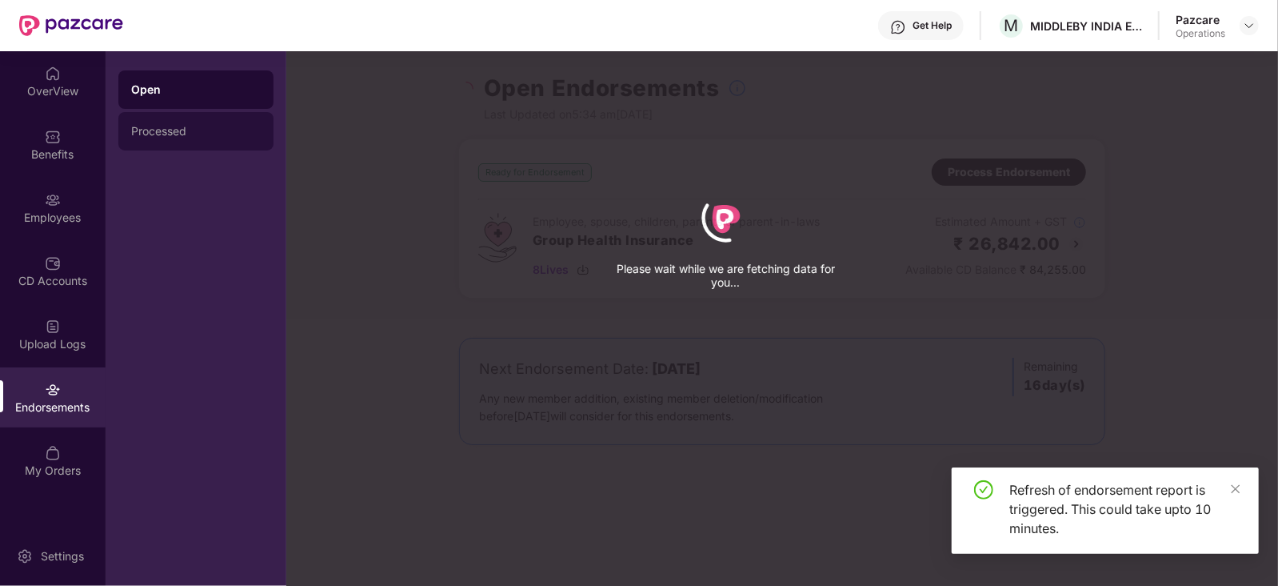
click at [160, 134] on div "Processed" at bounding box center [196, 131] width 130 height 13
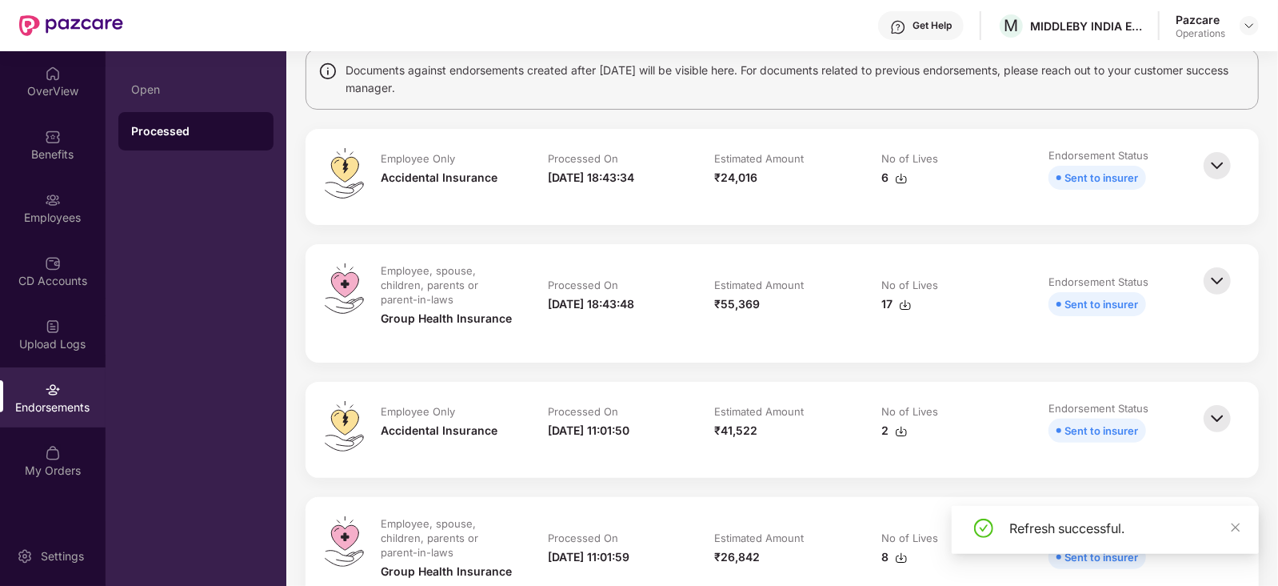
scroll to position [99, 0]
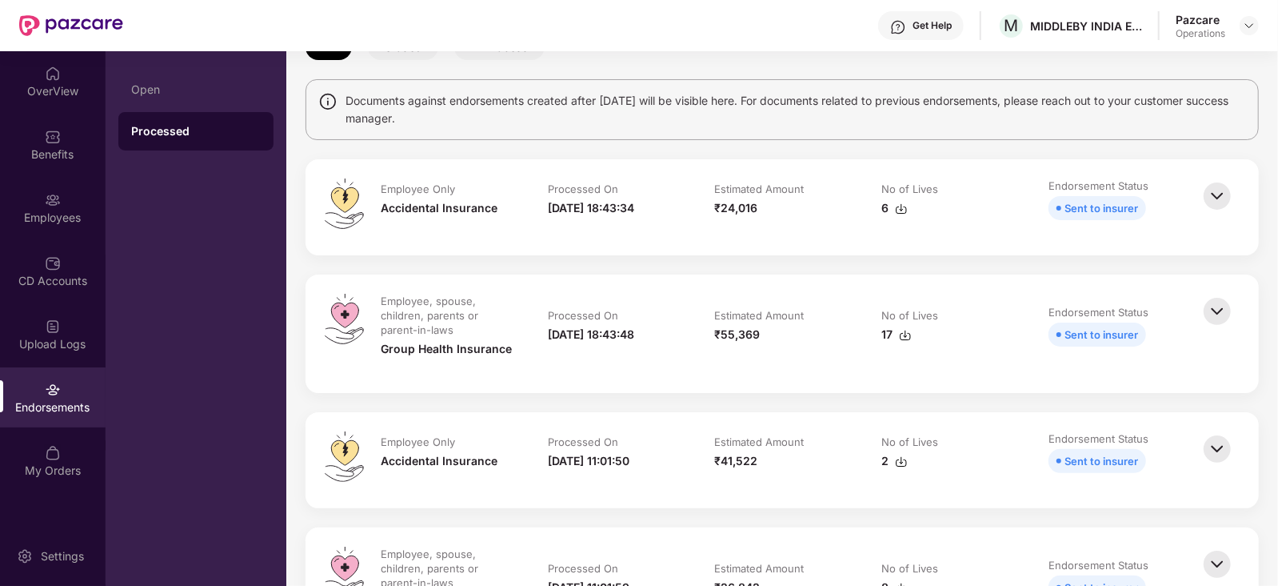
click at [898, 209] on img at bounding box center [901, 208] width 13 height 13
click at [830, 342] on td "Estimated Amount ₹55,369" at bounding box center [782, 334] width 167 height 80
click at [901, 334] on img at bounding box center [905, 335] width 13 height 13
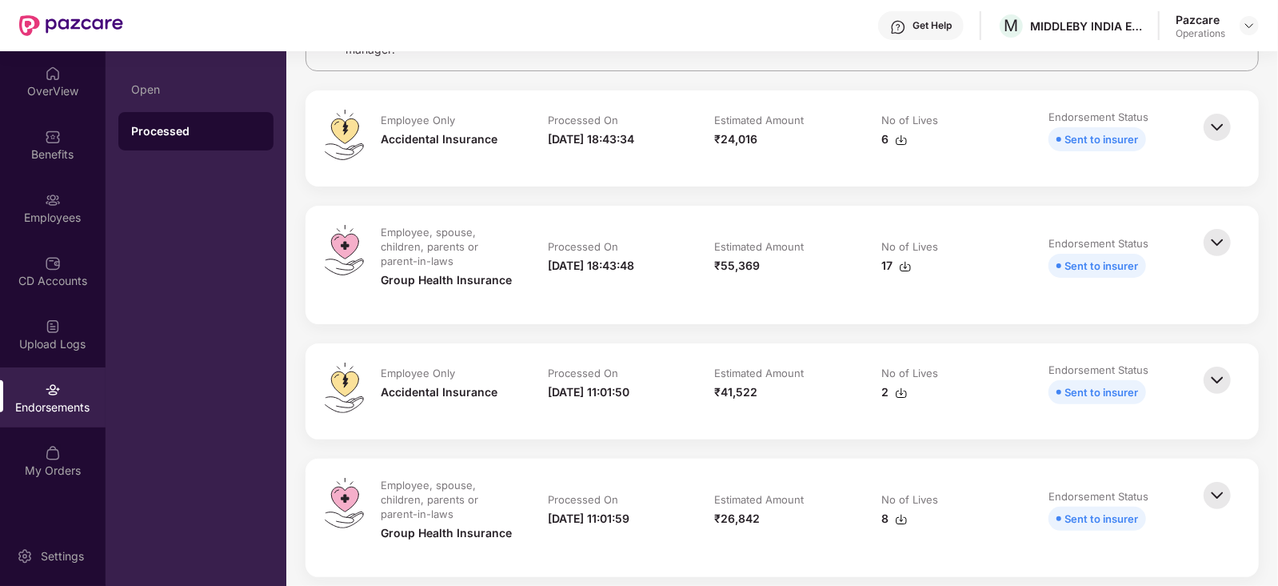
scroll to position [199, 0]
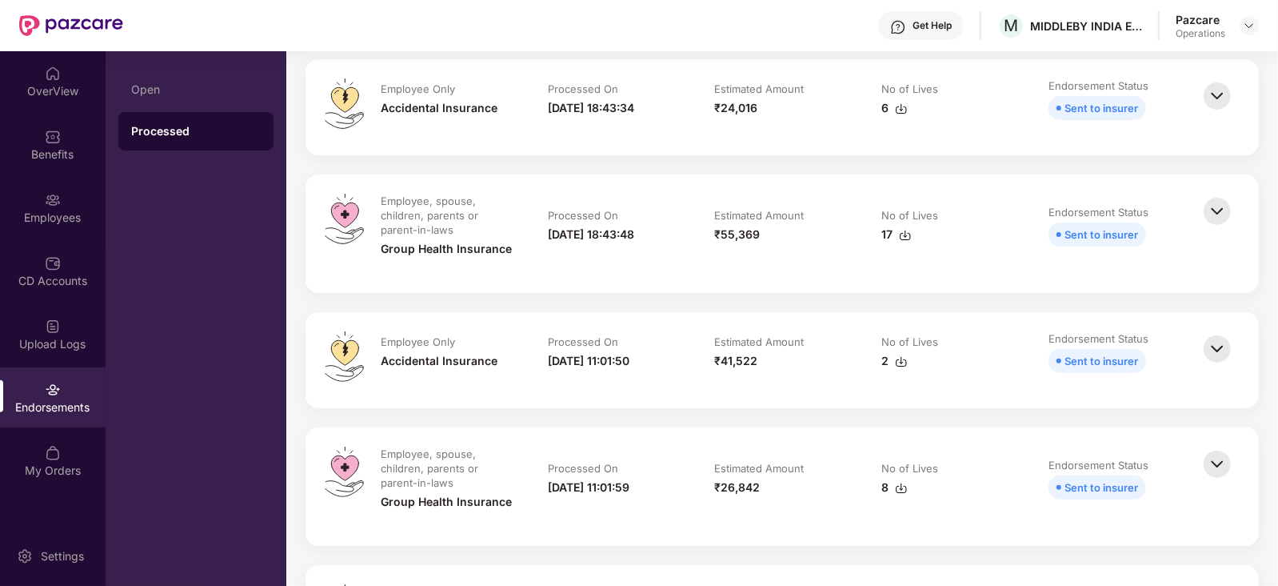
click at [837, 334] on td "Estimated Amount ₹41,522" at bounding box center [782, 360] width 167 height 58
click at [900, 360] on img at bounding box center [901, 361] width 13 height 13
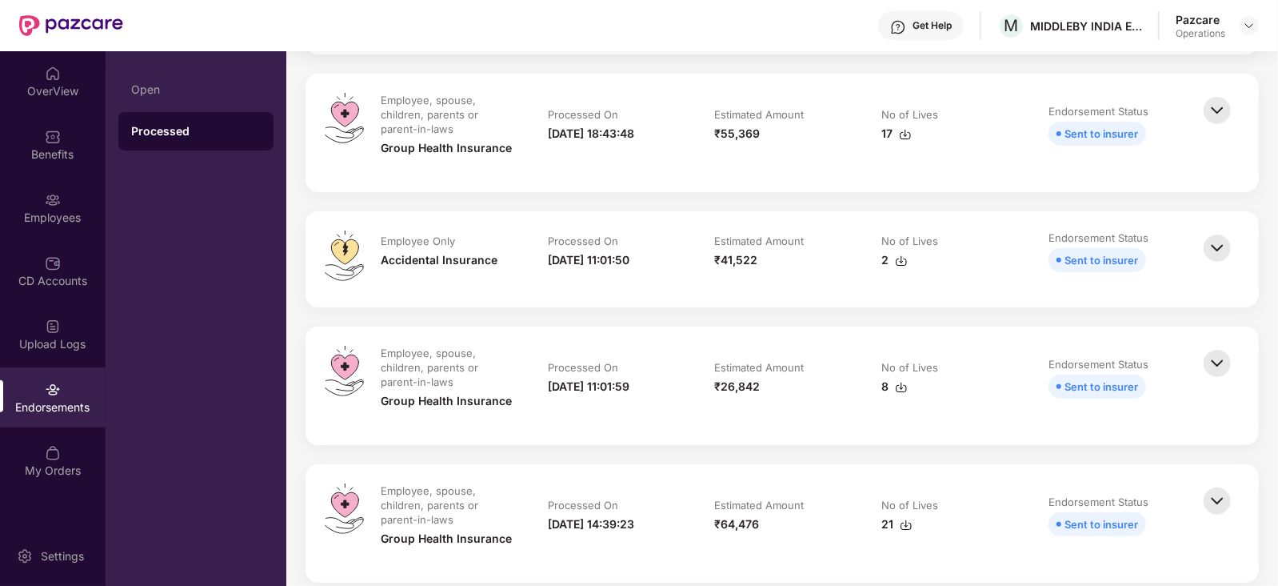
click at [901, 387] on img at bounding box center [901, 387] width 13 height 13
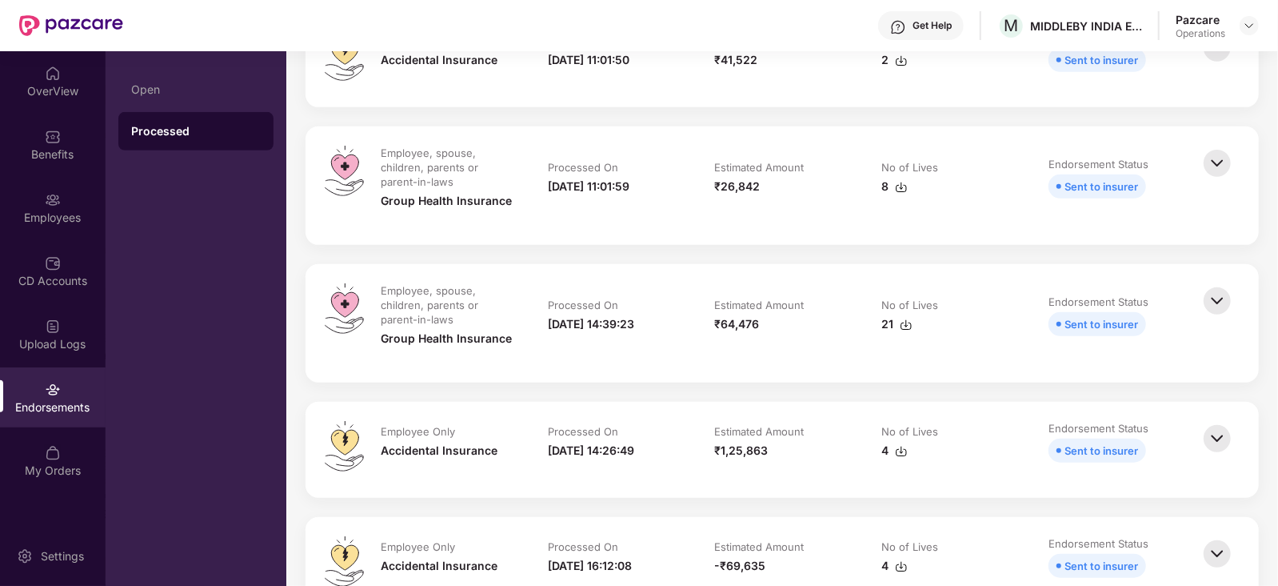
scroll to position [399, 0]
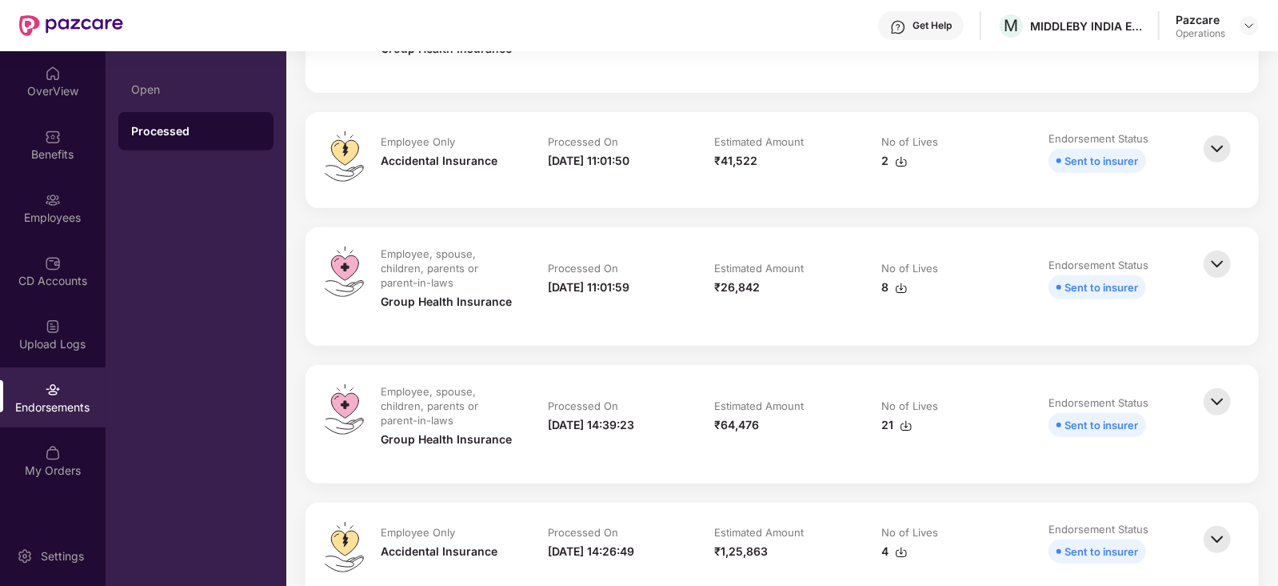
click at [782, 350] on div "Employee Only Accidental Insurance Processed On 16-Sep-2025 18:43:34 Estimated …" at bounding box center [783, 523] width 954 height 1328
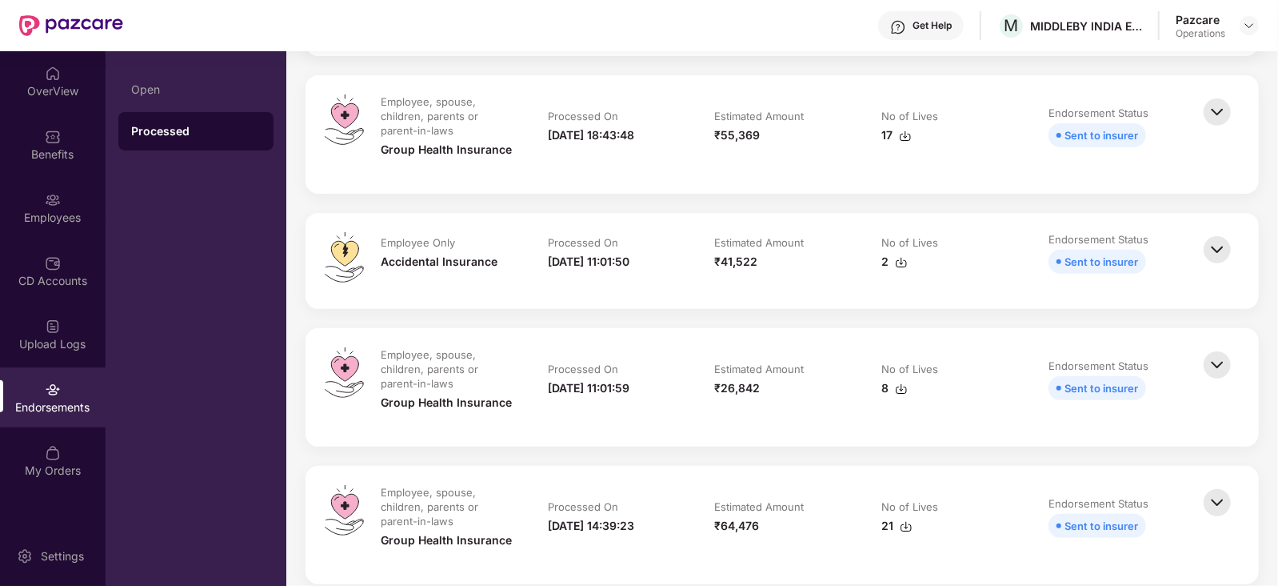
scroll to position [300, 0]
click at [1252, 22] on img at bounding box center [1249, 25] width 13 height 13
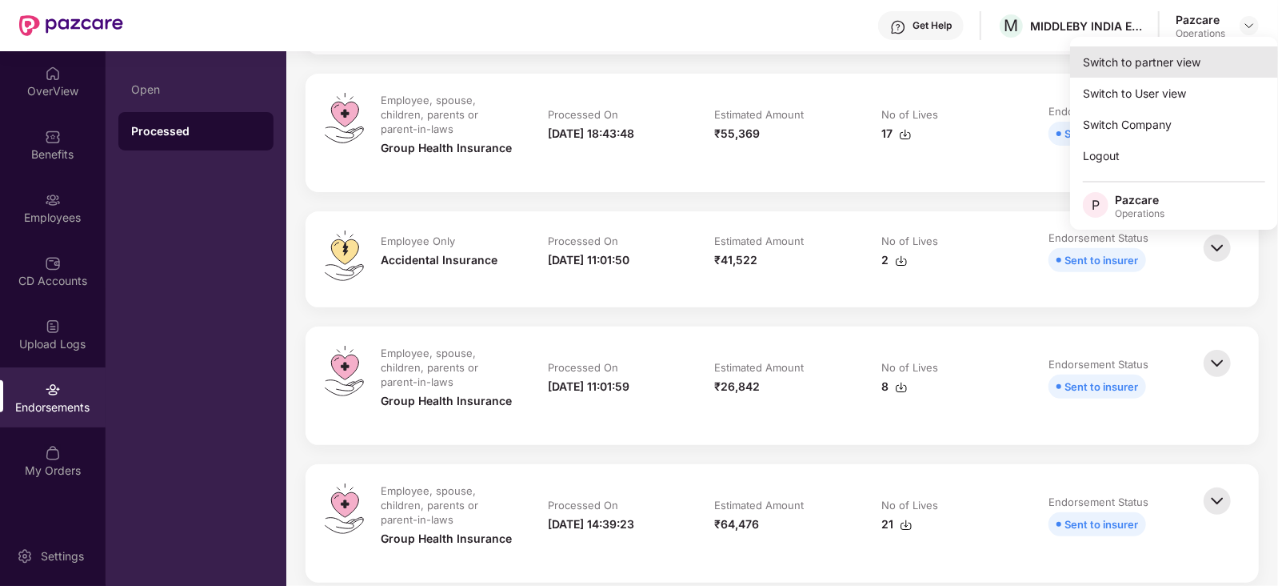
click at [1128, 60] on div "Switch to partner view" at bounding box center [1174, 61] width 208 height 31
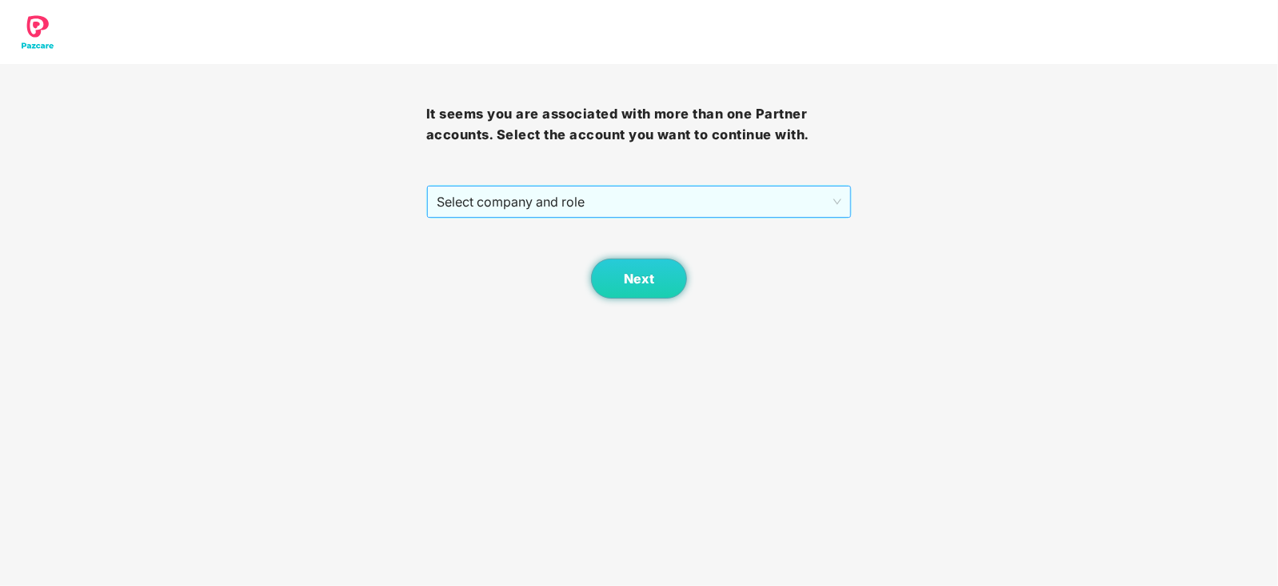
click at [615, 208] on span "Select company and role" at bounding box center [640, 201] width 406 height 30
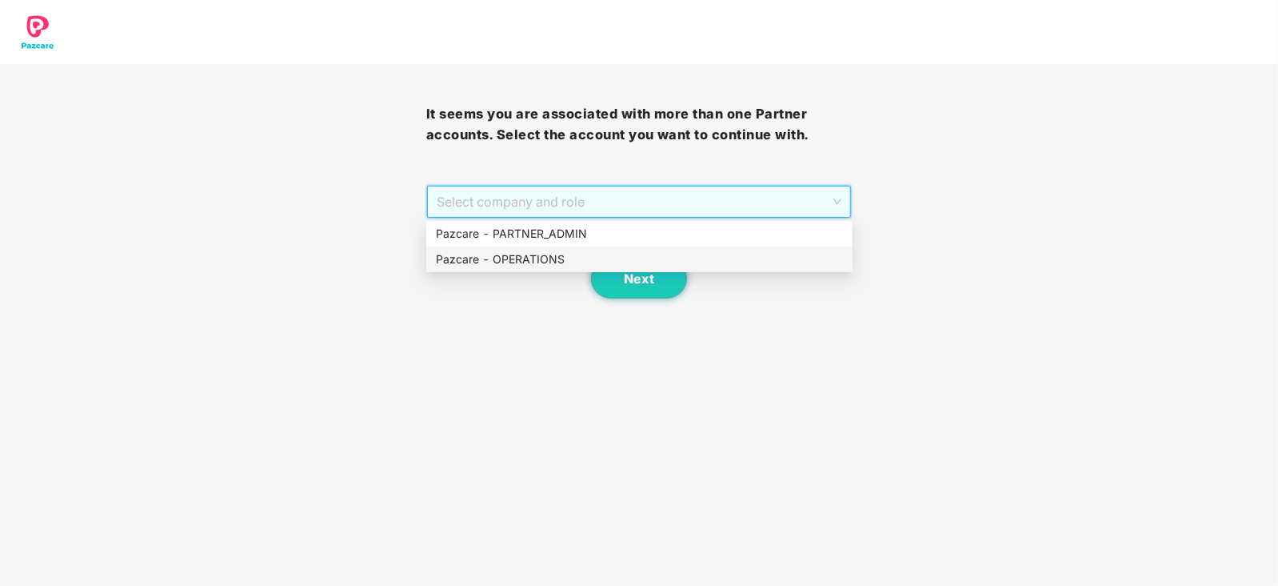
click at [542, 272] on div "Next" at bounding box center [639, 258] width 426 height 80
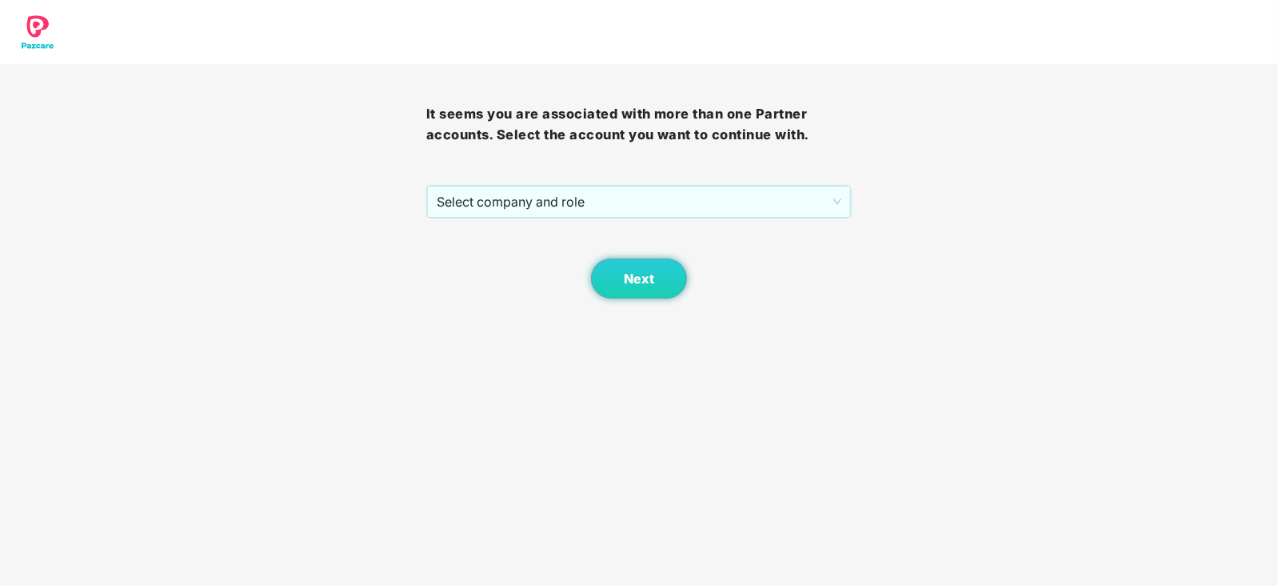
click at [542, 259] on div "Next" at bounding box center [639, 258] width 426 height 80
click at [566, 199] on span "Select company and role" at bounding box center [640, 201] width 406 height 30
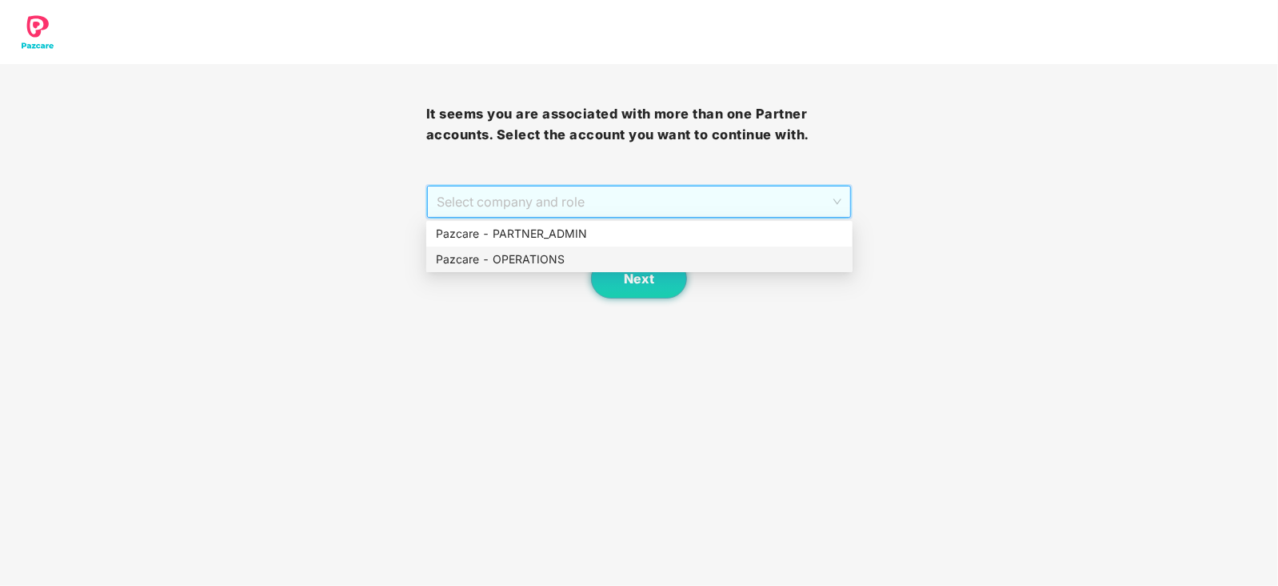
click at [530, 252] on div "Pazcare - OPERATIONS" at bounding box center [639, 259] width 407 height 18
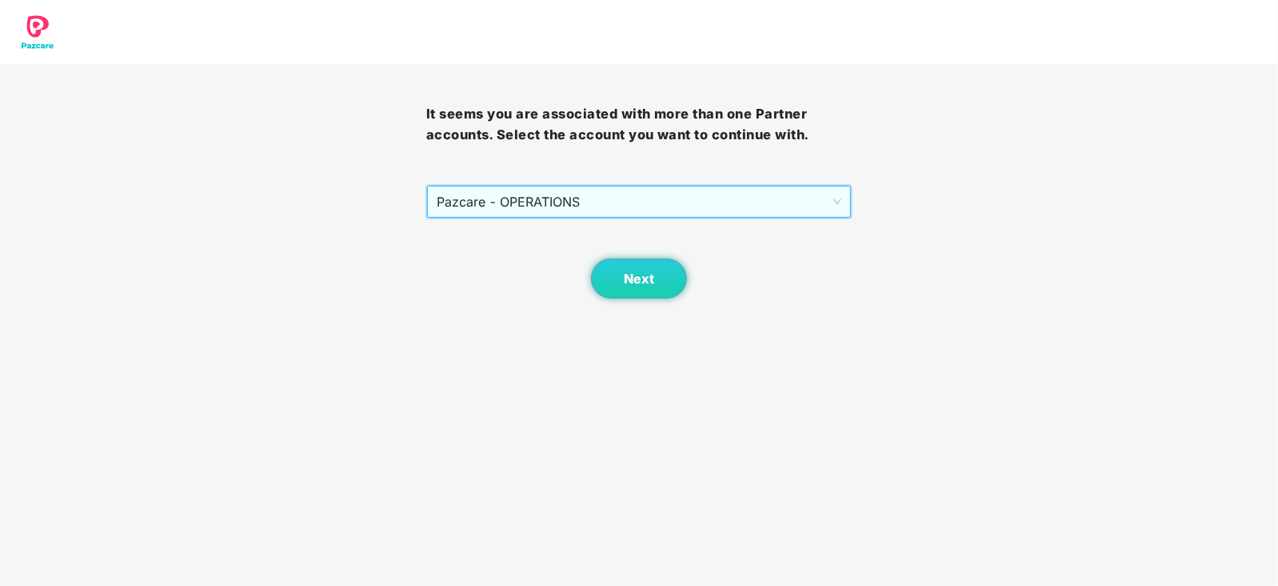
click at [666, 302] on body "It seems you are associated with more than one Partner accounts. Select the acc…" at bounding box center [639, 293] width 1278 height 586
click at [648, 286] on button "Next" at bounding box center [639, 278] width 96 height 40
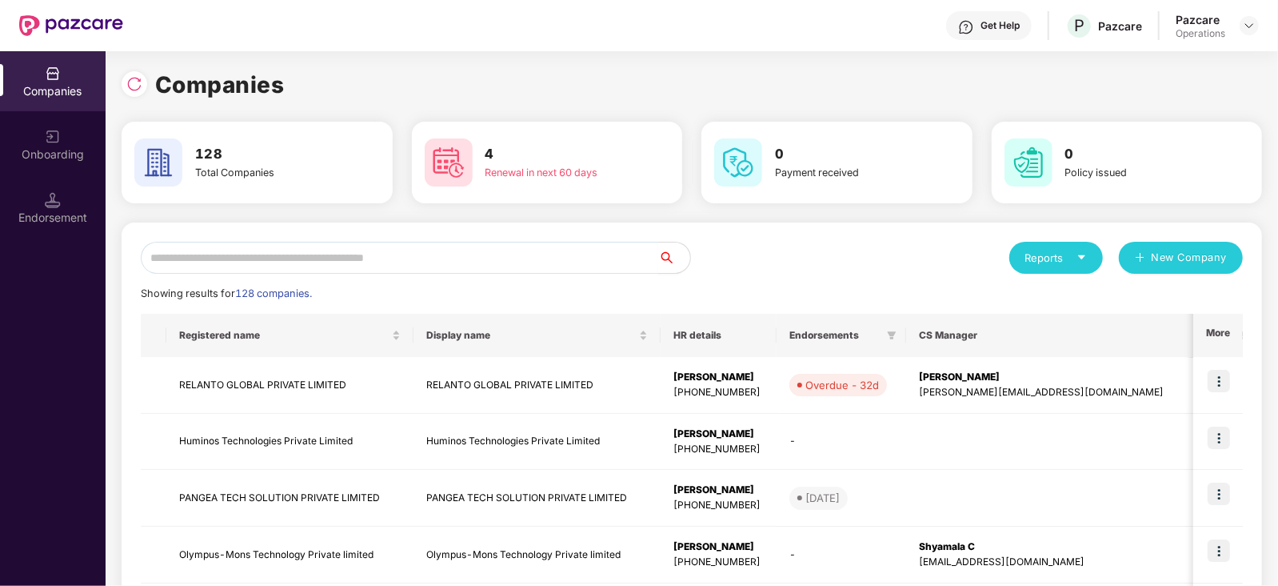
click at [438, 263] on input "text" at bounding box center [400, 258] width 518 height 32
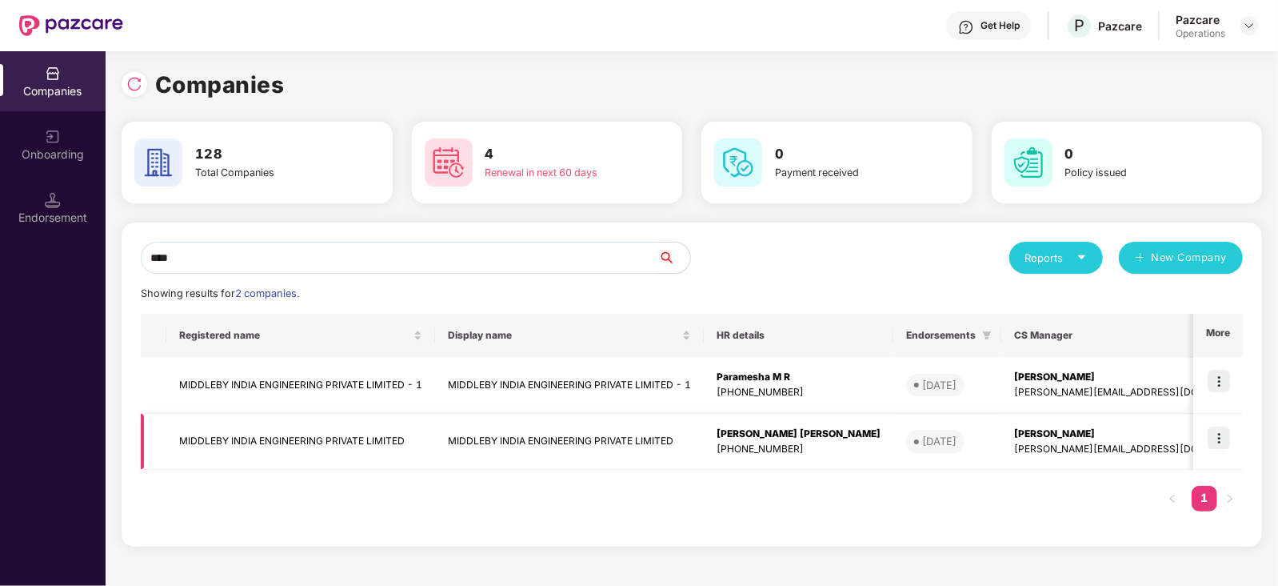
type input "****"
click at [1224, 430] on img at bounding box center [1219, 437] width 22 height 22
click at [1212, 380] on img at bounding box center [1219, 381] width 22 height 22
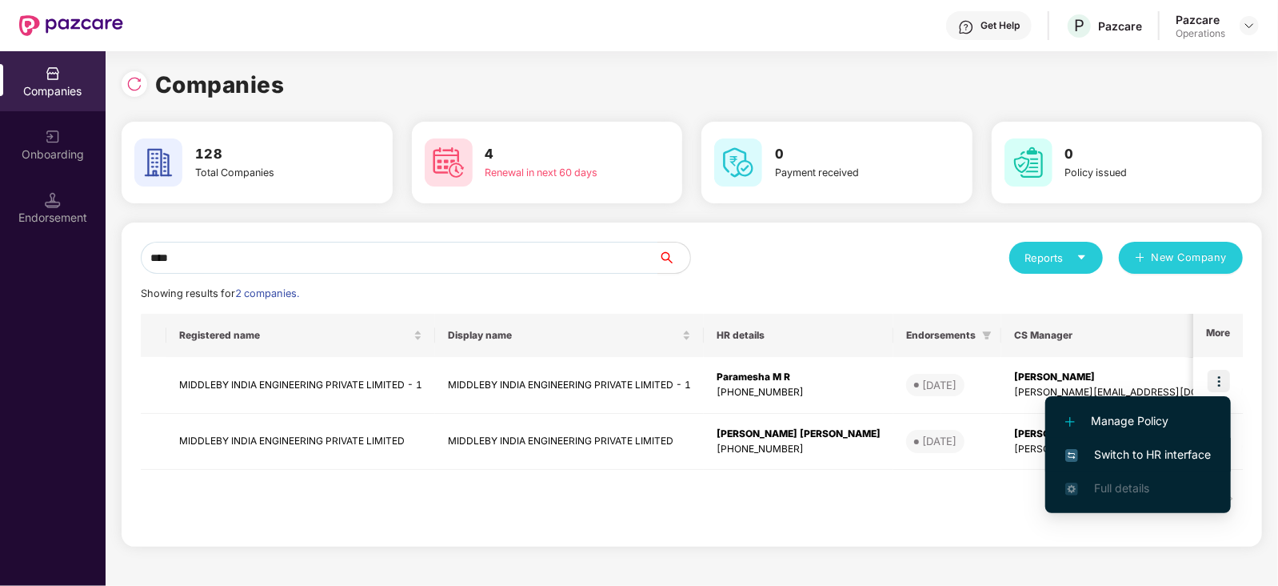
click at [1180, 460] on span "Switch to HR interface" at bounding box center [1139, 455] width 146 height 18
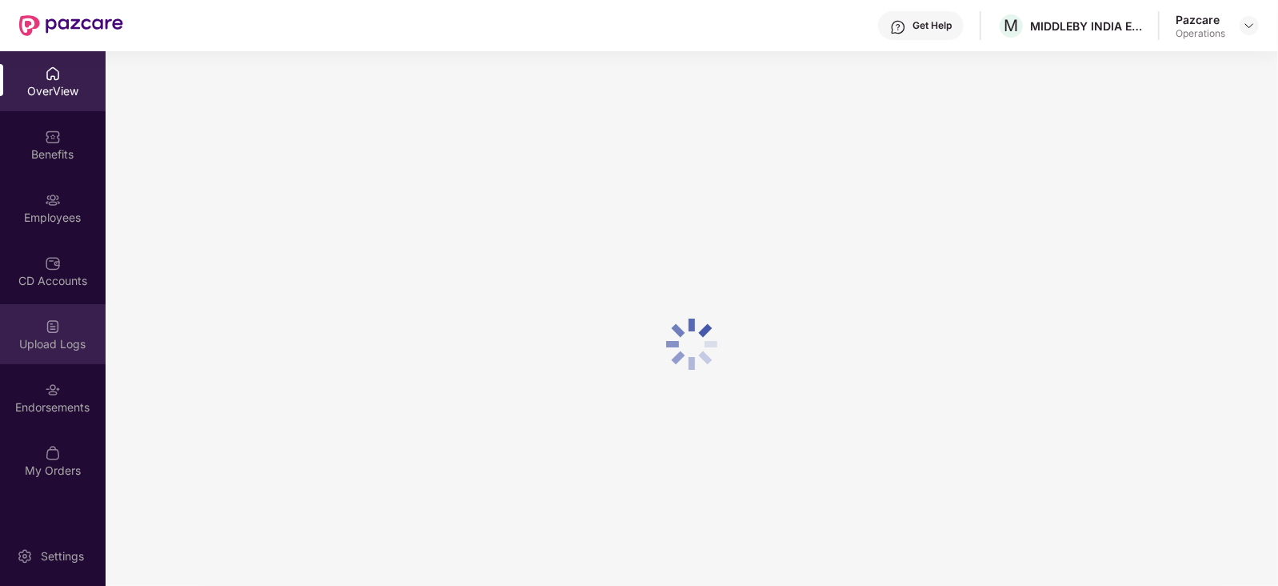
click at [40, 338] on div "Upload Logs" at bounding box center [53, 344] width 106 height 16
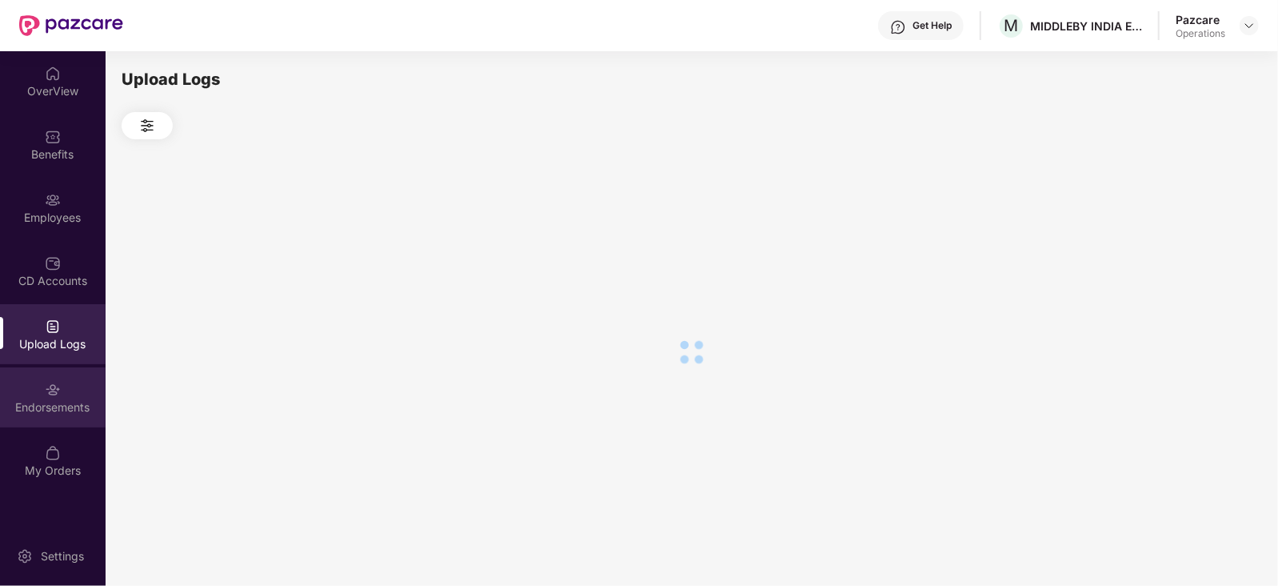
click at [48, 414] on div "Endorsements" at bounding box center [53, 407] width 106 height 16
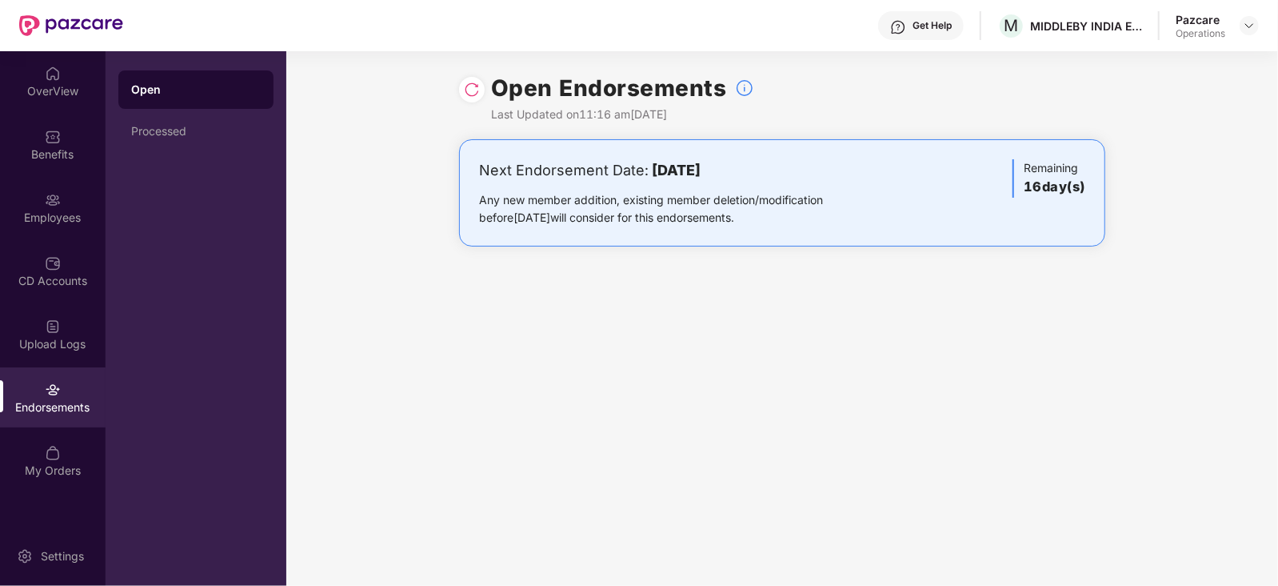
click at [111, 118] on div "Open Processed" at bounding box center [196, 318] width 181 height 534
click at [133, 132] on div "Processed" at bounding box center [196, 131] width 130 height 13
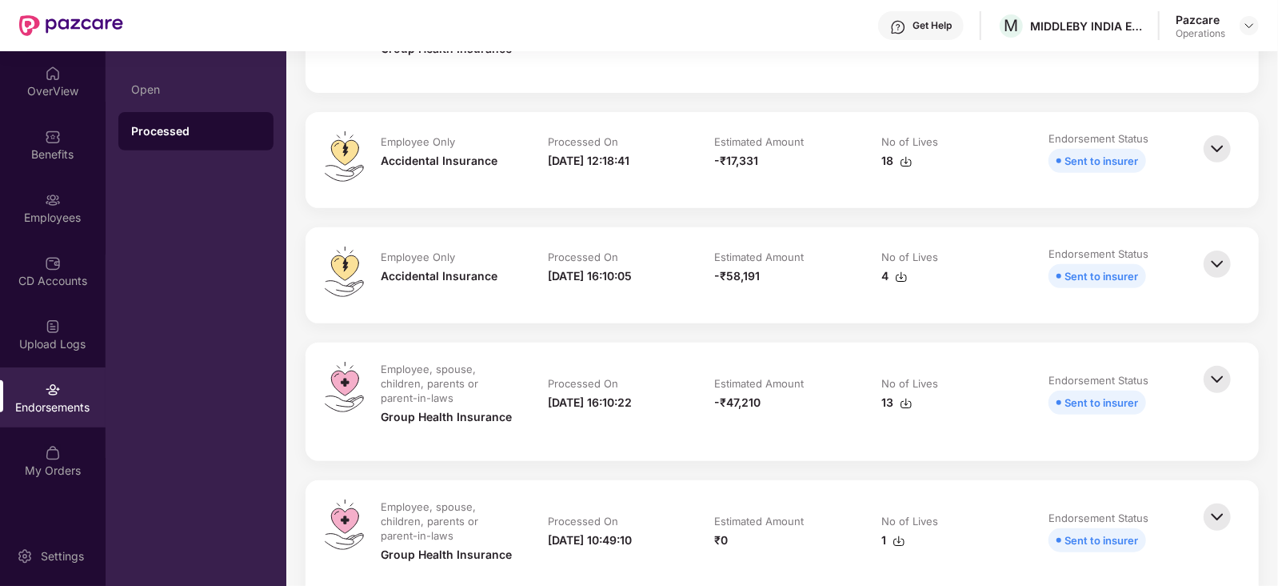
scroll to position [99, 0]
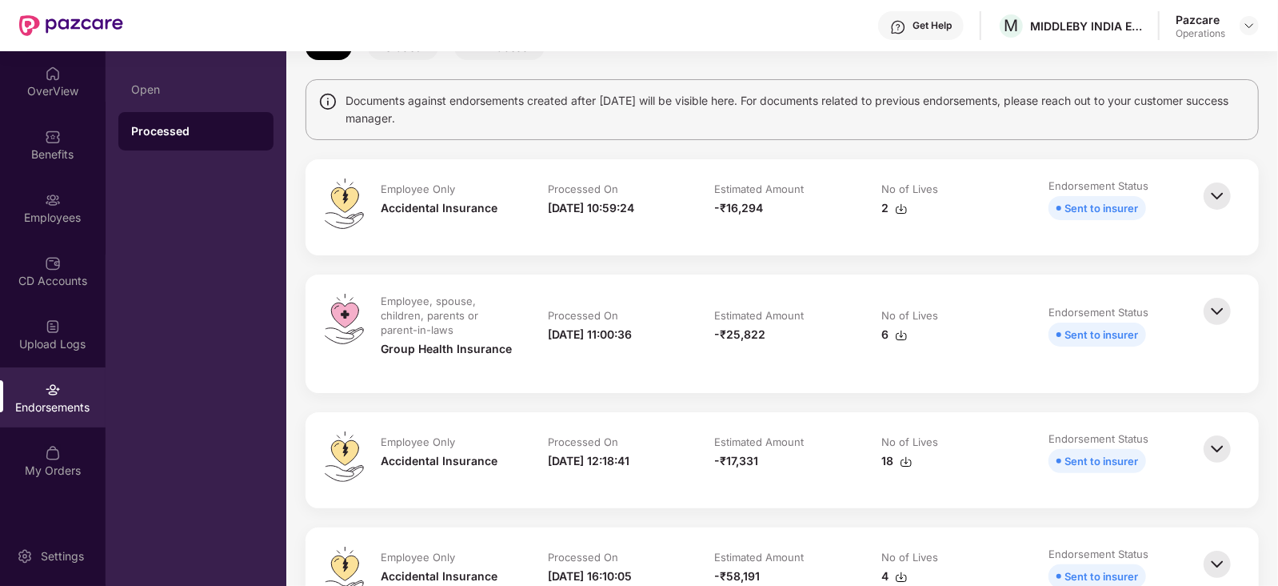
click at [900, 209] on img at bounding box center [901, 208] width 13 height 13
click at [798, 350] on td "Estimated Amount -₹25,822" at bounding box center [782, 334] width 167 height 80
click at [895, 334] on img at bounding box center [901, 335] width 13 height 13
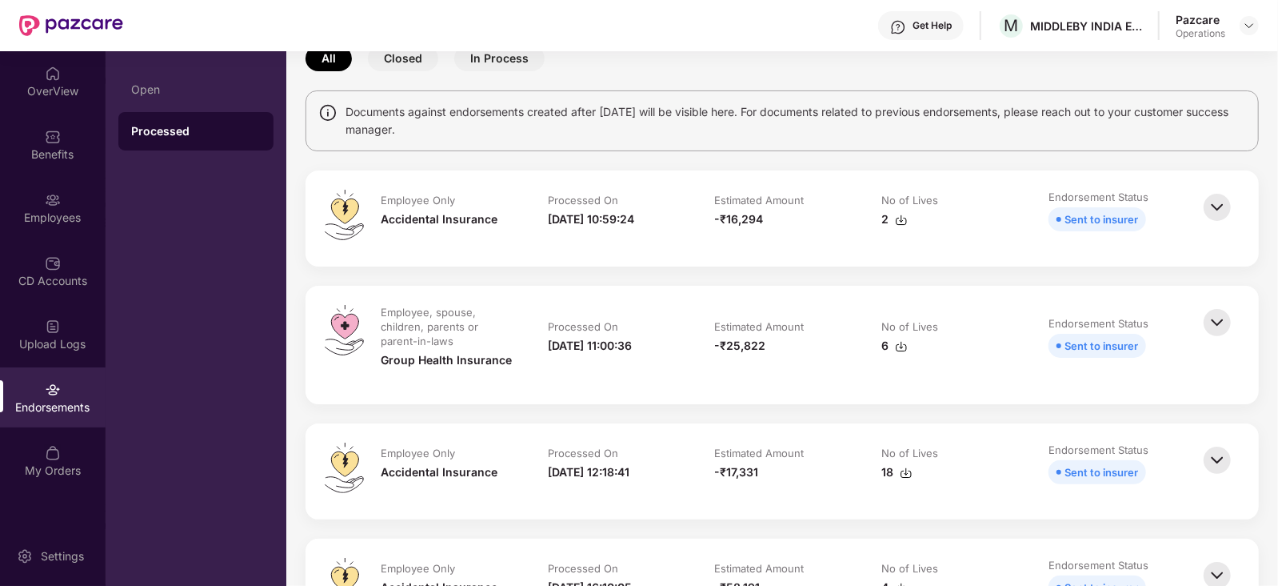
scroll to position [0, 0]
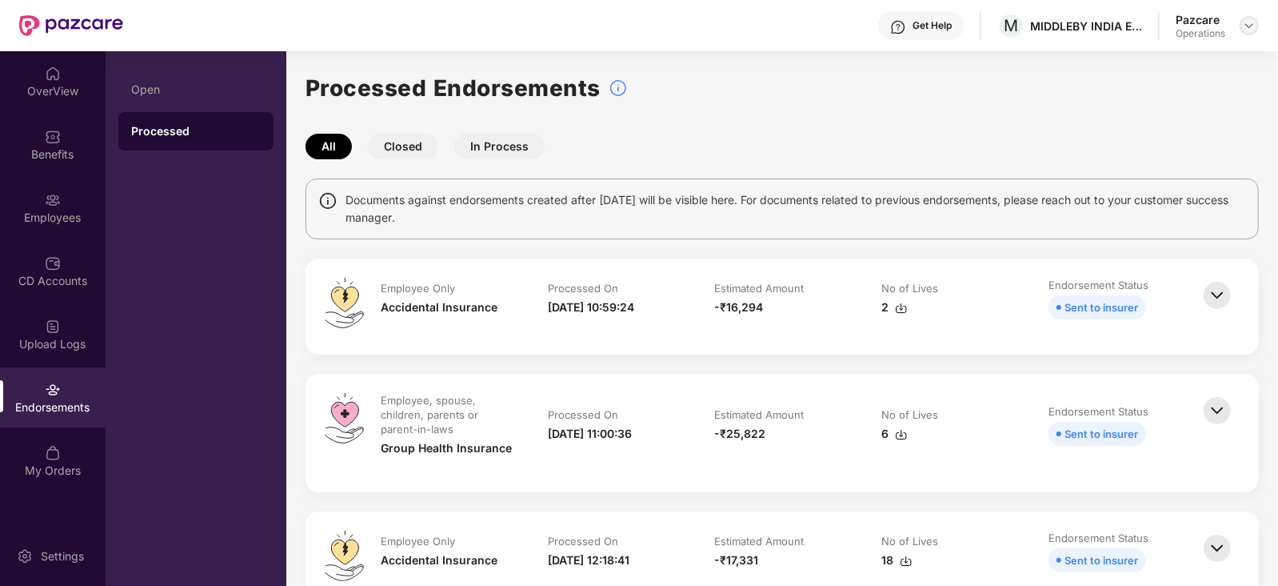
click at [1250, 32] on div at bounding box center [1249, 25] width 19 height 19
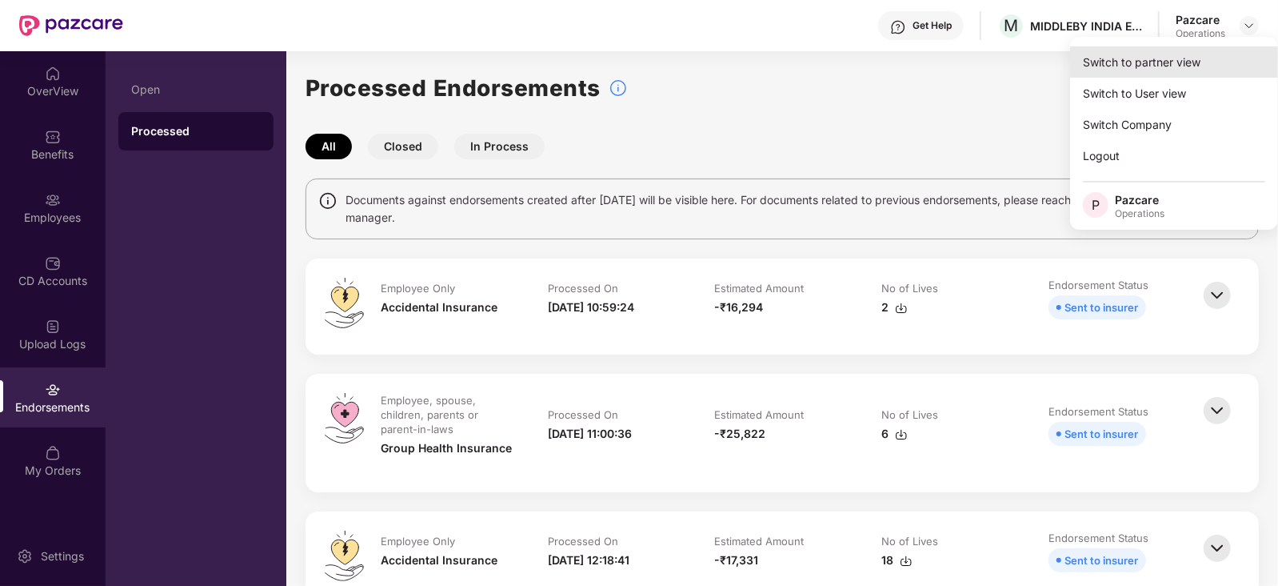
click at [1161, 66] on div "Switch to partner view" at bounding box center [1174, 61] width 208 height 31
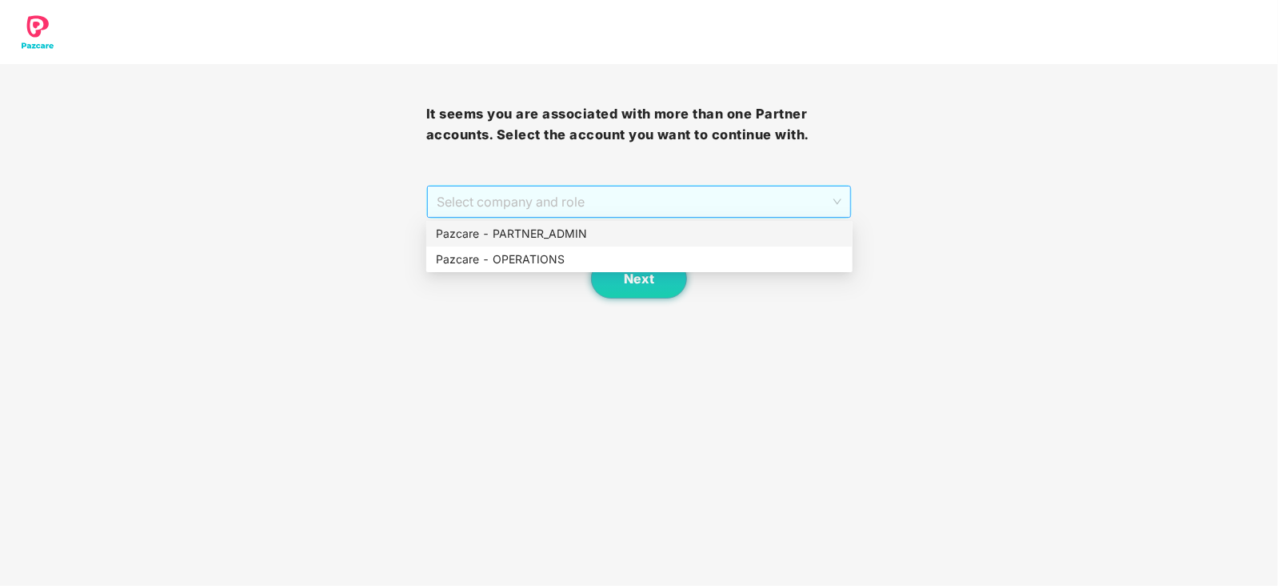
click at [559, 210] on span "Select company and role" at bounding box center [640, 201] width 406 height 30
click at [537, 253] on div "Pazcare - OPERATIONS" at bounding box center [639, 259] width 407 height 18
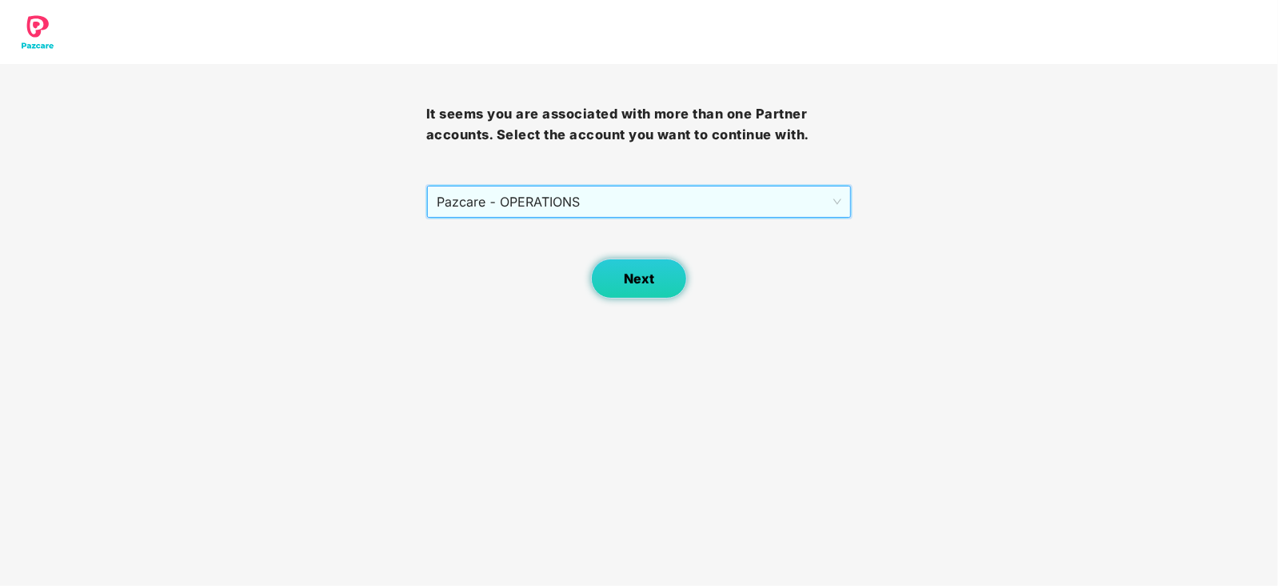
click at [650, 271] on span "Next" at bounding box center [639, 278] width 30 height 15
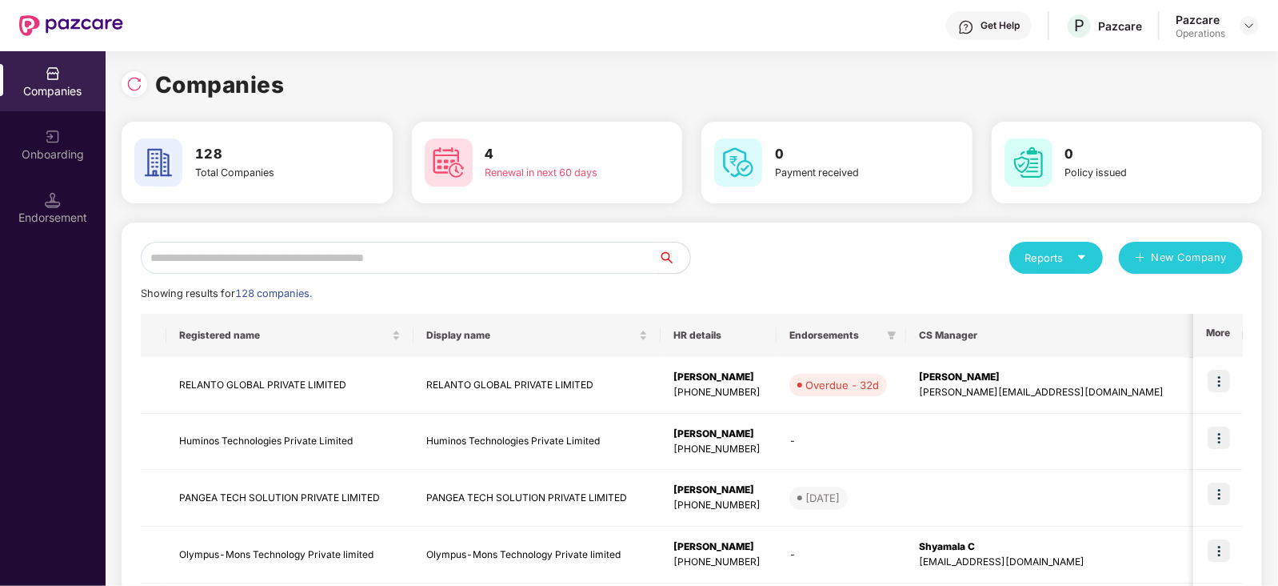
click at [63, 219] on div "Endorsement" at bounding box center [53, 218] width 106 height 16
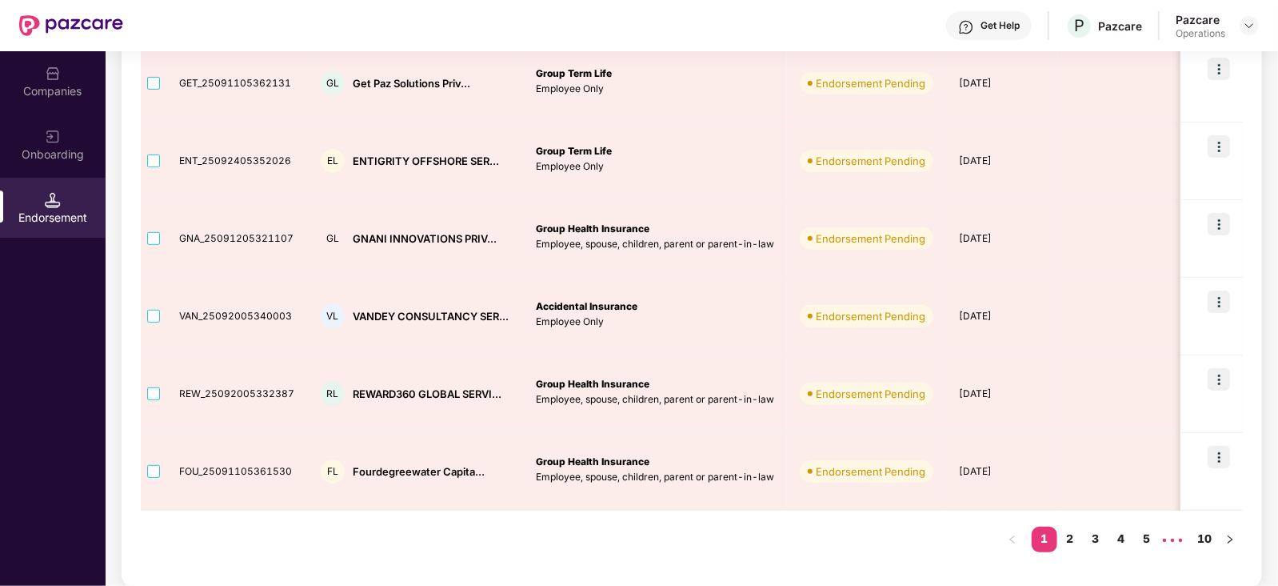
scroll to position [570, 0]
click at [1071, 533] on link "2" at bounding box center [1071, 538] width 26 height 24
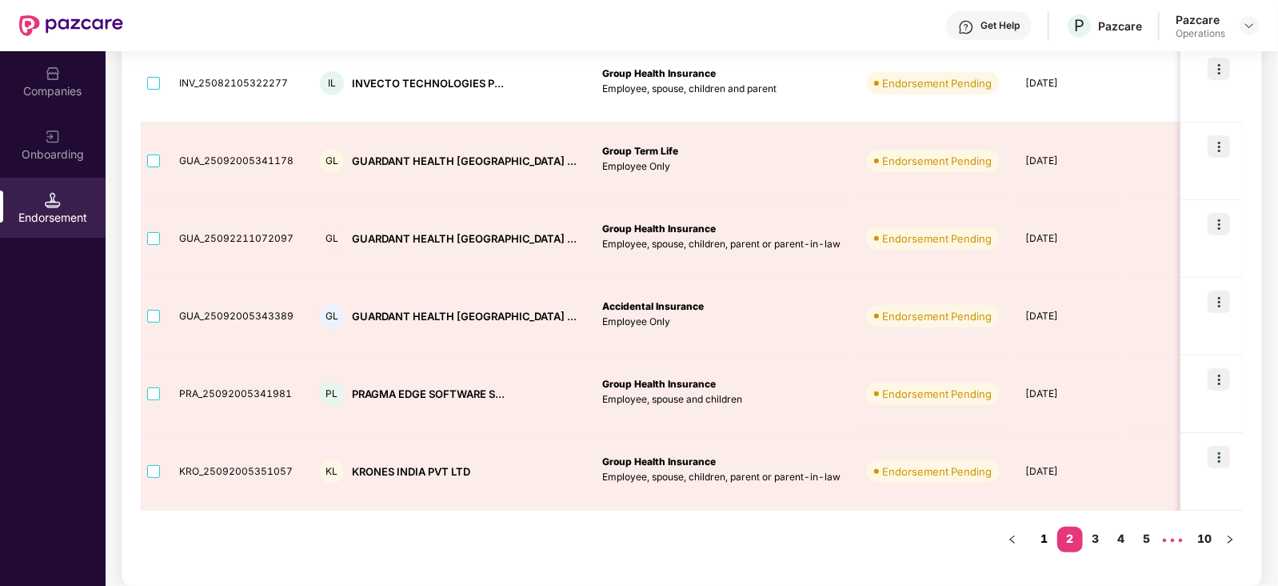
click at [1046, 541] on link "1" at bounding box center [1045, 538] width 26 height 24
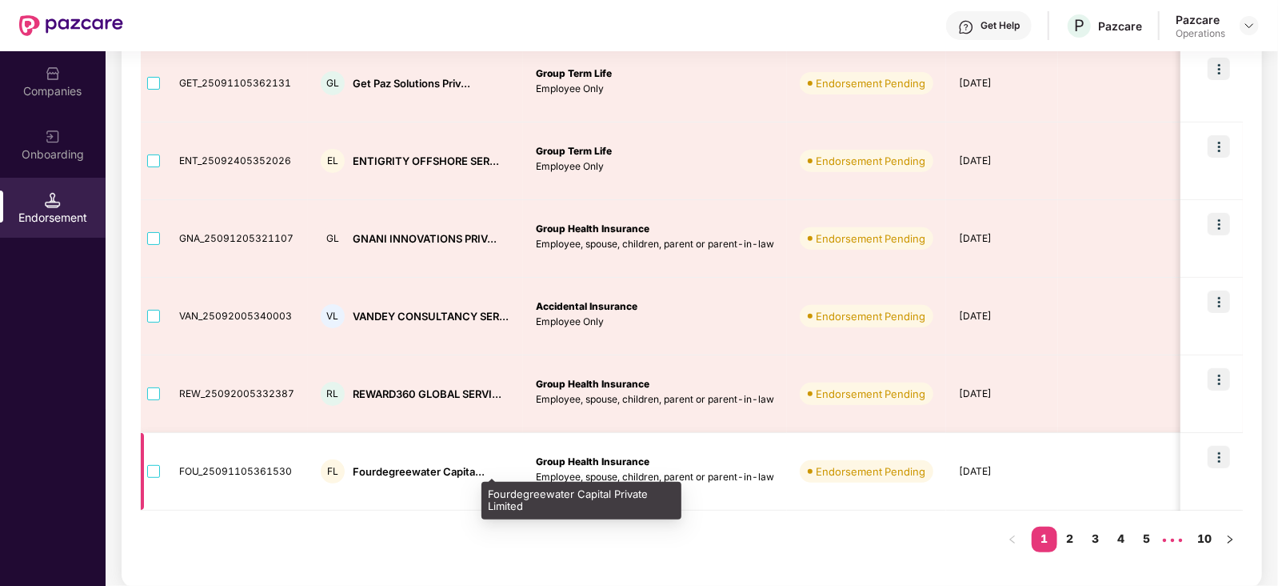
click at [370, 464] on div "Fourdegreewater Capita..." at bounding box center [419, 471] width 132 height 15
copy div "Fourdegreewater"
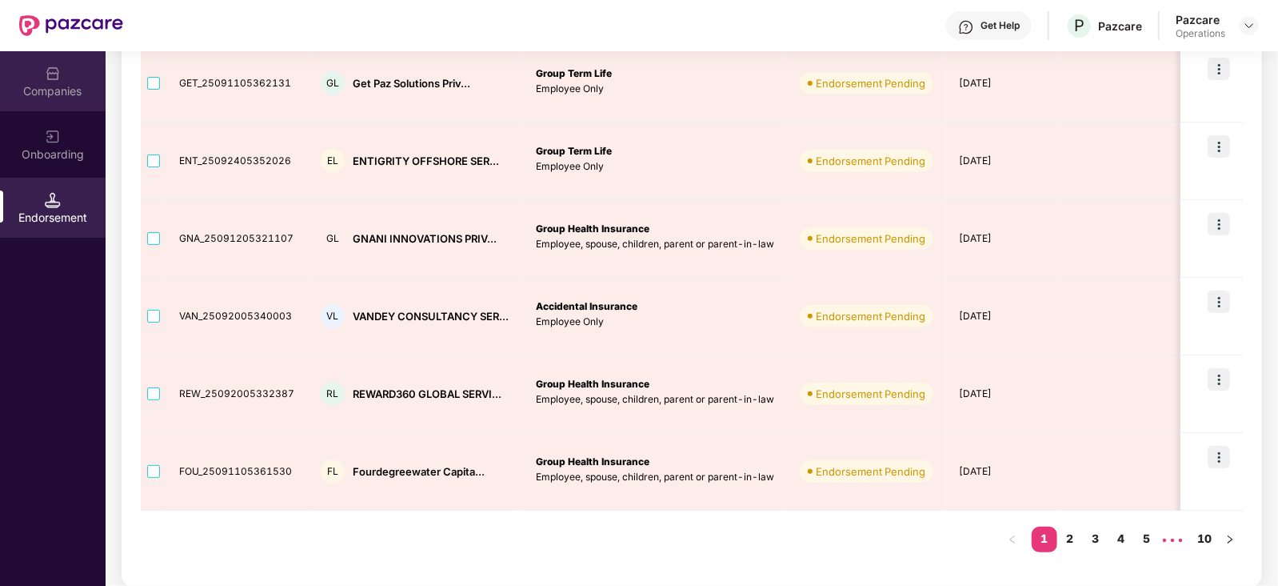
click at [66, 97] on div "Companies" at bounding box center [53, 91] width 106 height 16
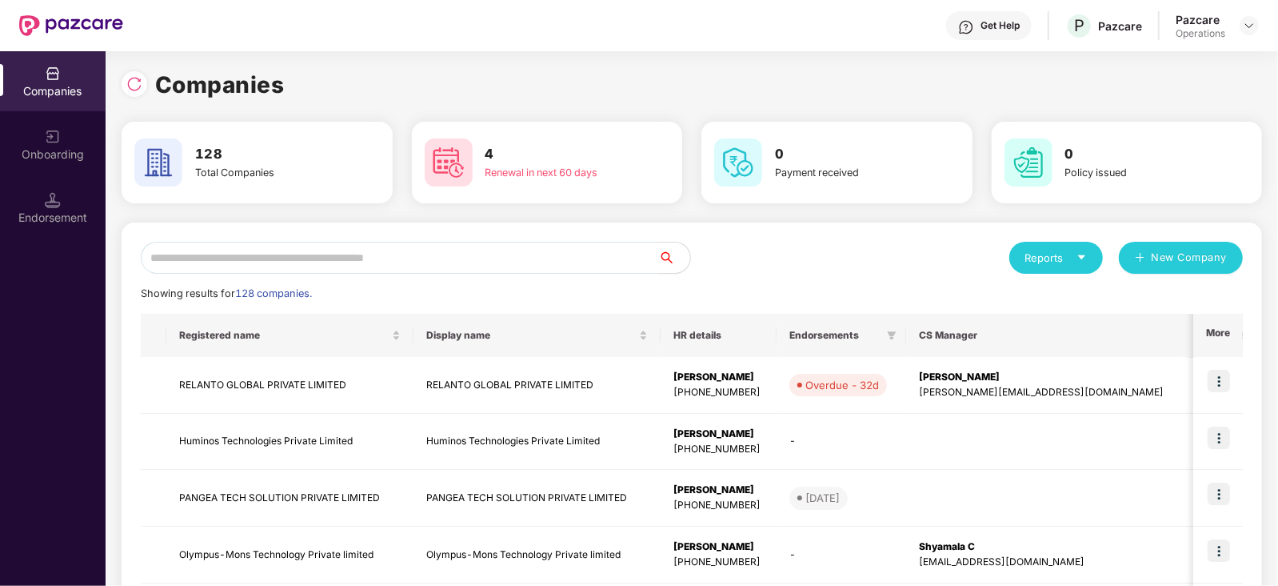
click at [282, 246] on input "text" at bounding box center [400, 258] width 518 height 32
paste input "**********"
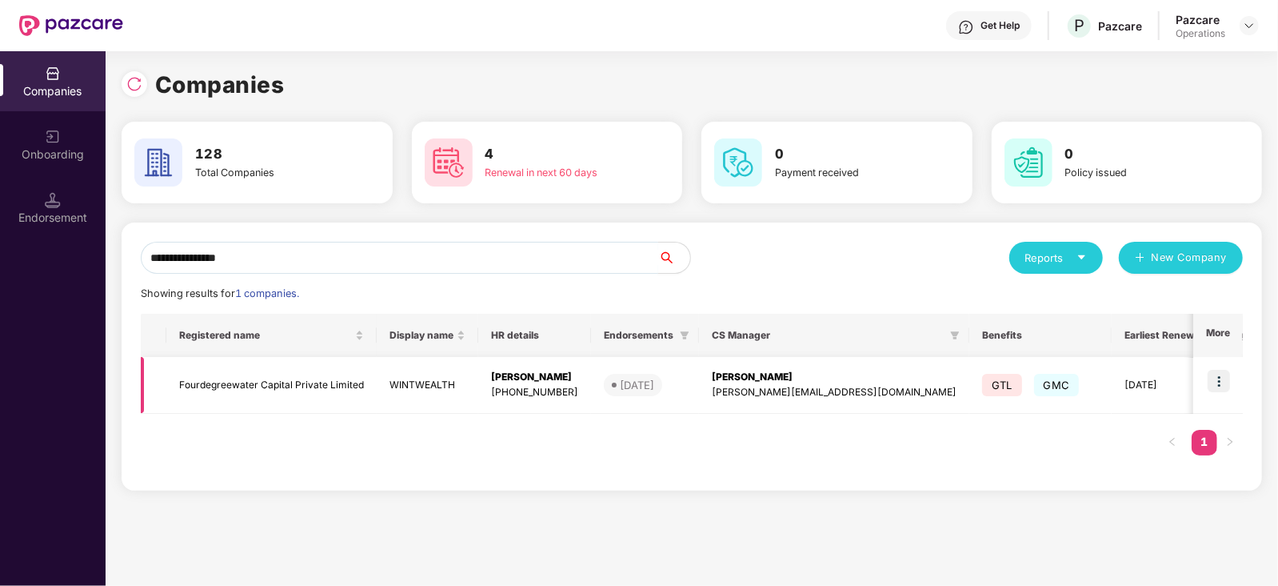
type input "**********"
click at [1224, 386] on img at bounding box center [1219, 381] width 22 height 22
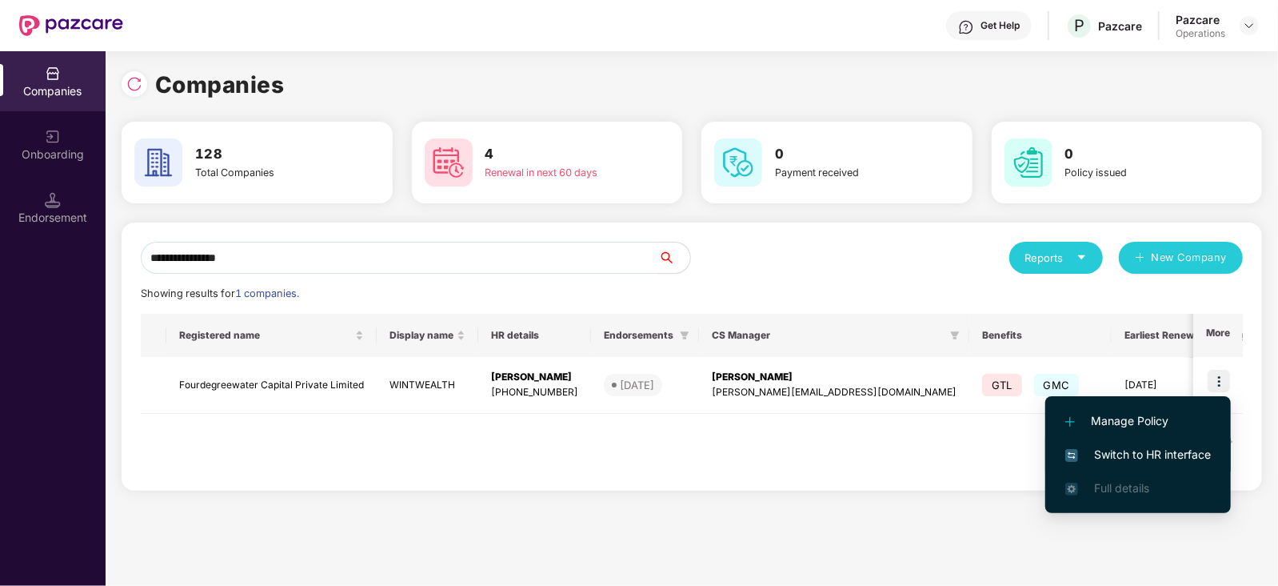
click at [1184, 454] on span "Switch to HR interface" at bounding box center [1139, 455] width 146 height 18
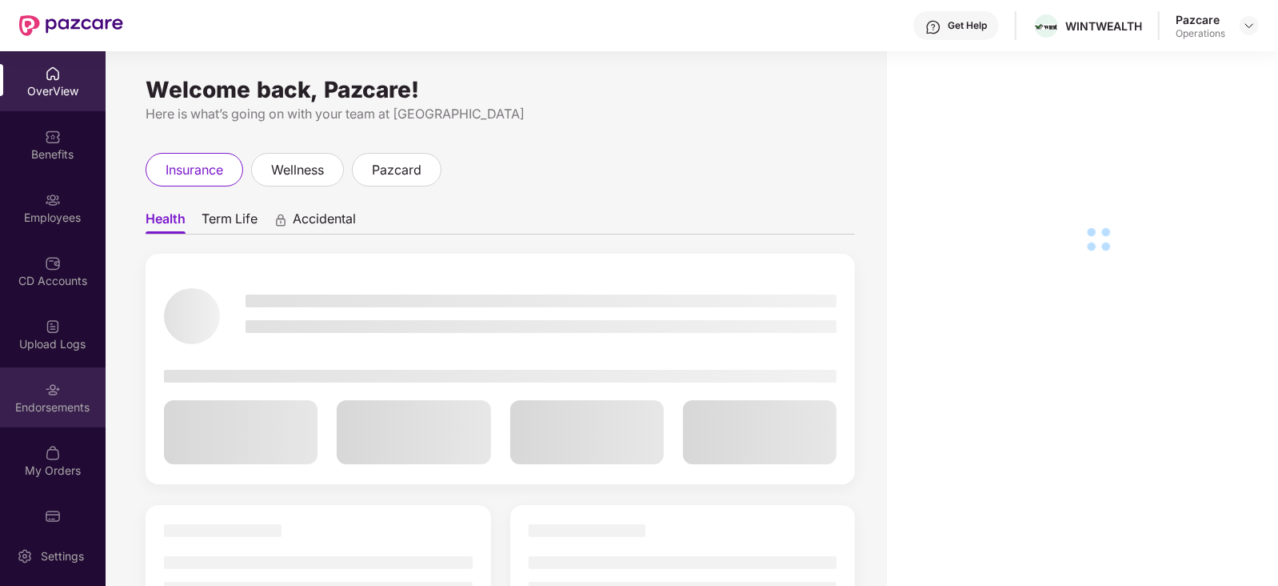
click at [82, 405] on div "Endorsements" at bounding box center [53, 407] width 106 height 16
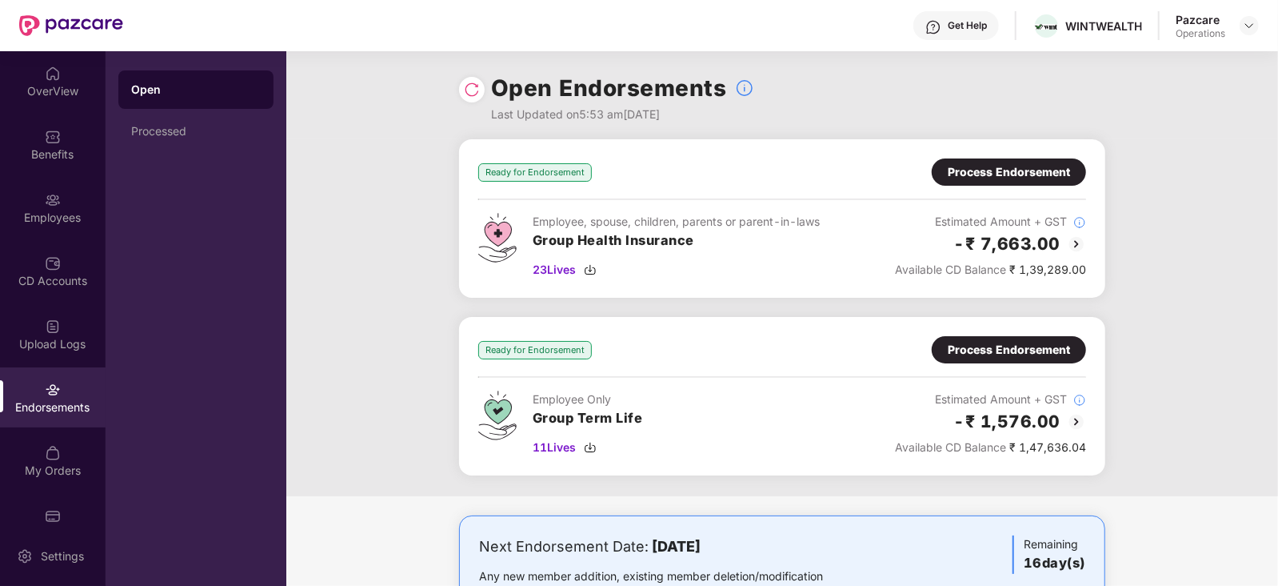
click at [962, 175] on div "Process Endorsement" at bounding box center [1009, 172] width 122 height 18
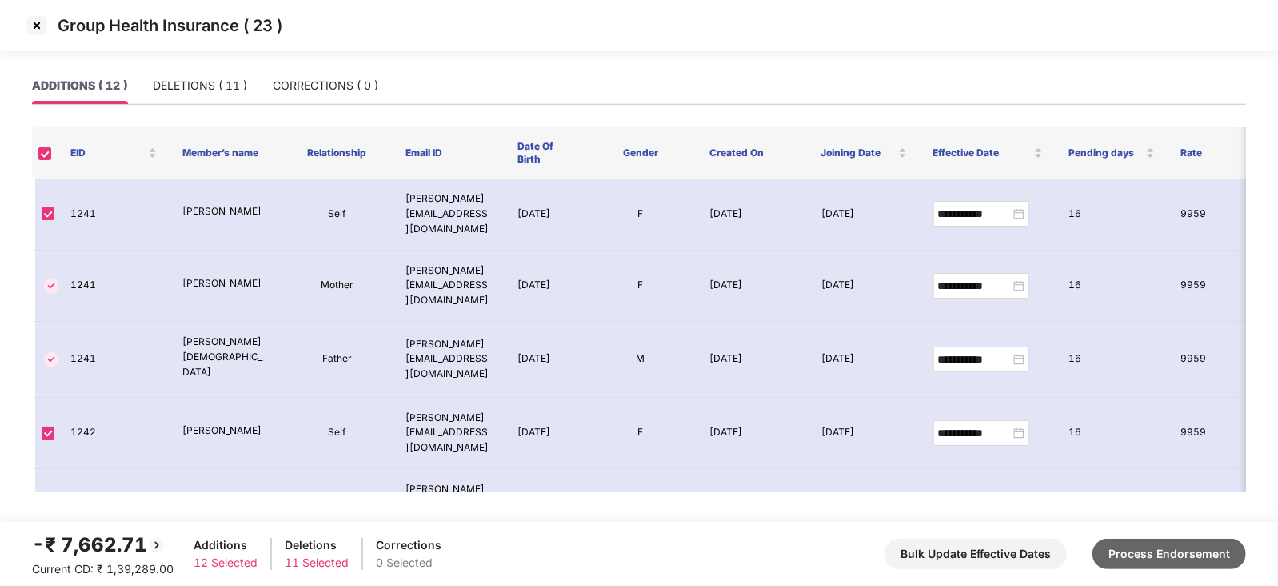
click at [1125, 561] on button "Process Endorsement" at bounding box center [1170, 553] width 154 height 30
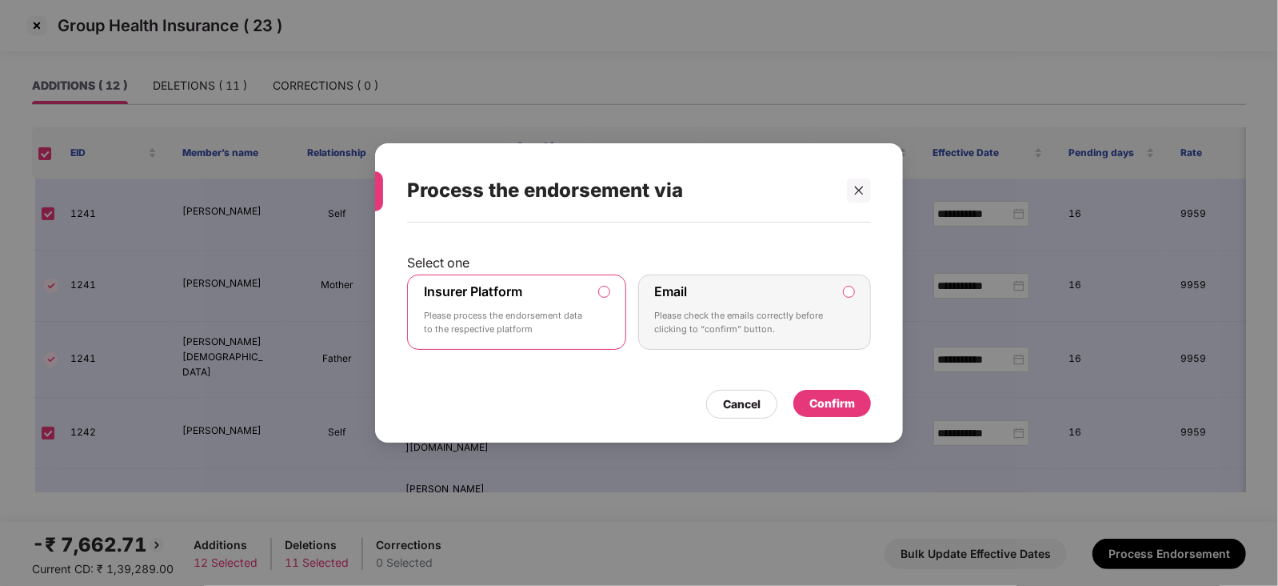
click at [833, 413] on div "Confirm" at bounding box center [833, 403] width 78 height 27
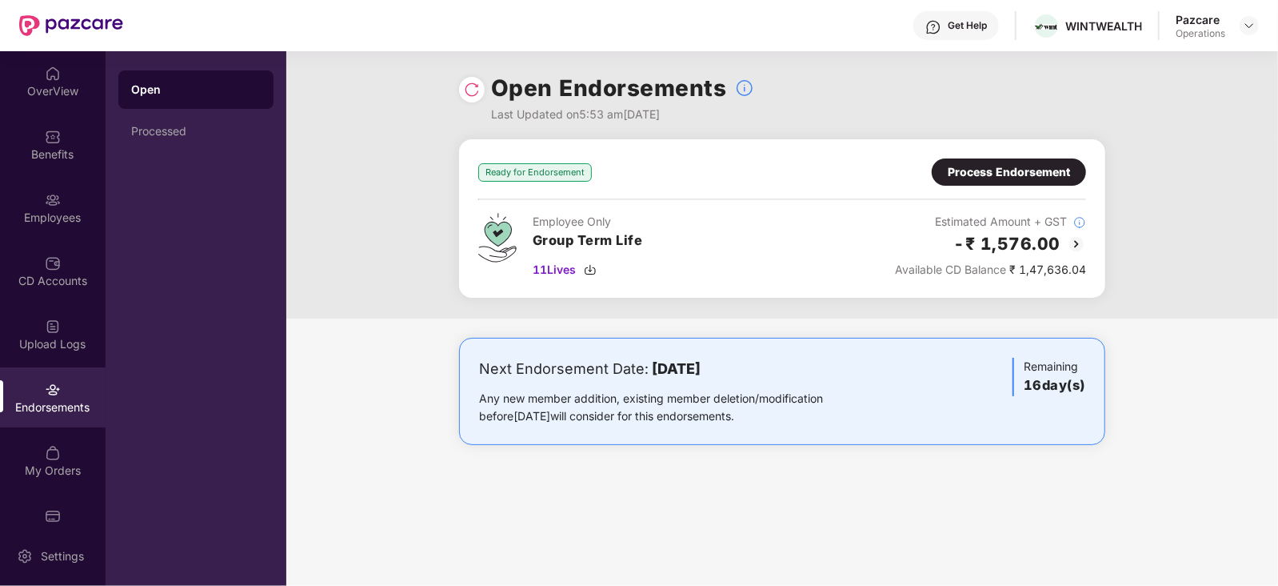
click at [995, 178] on div "Process Endorsement" at bounding box center [1009, 172] width 122 height 18
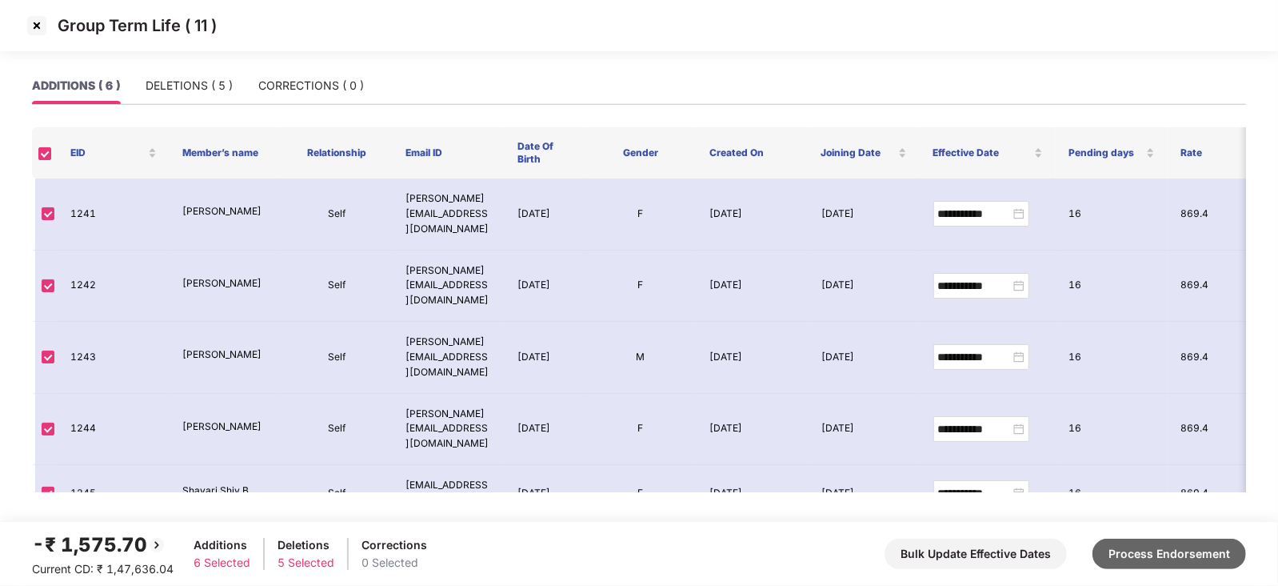
click at [1166, 549] on button "Process Endorsement" at bounding box center [1170, 553] width 154 height 30
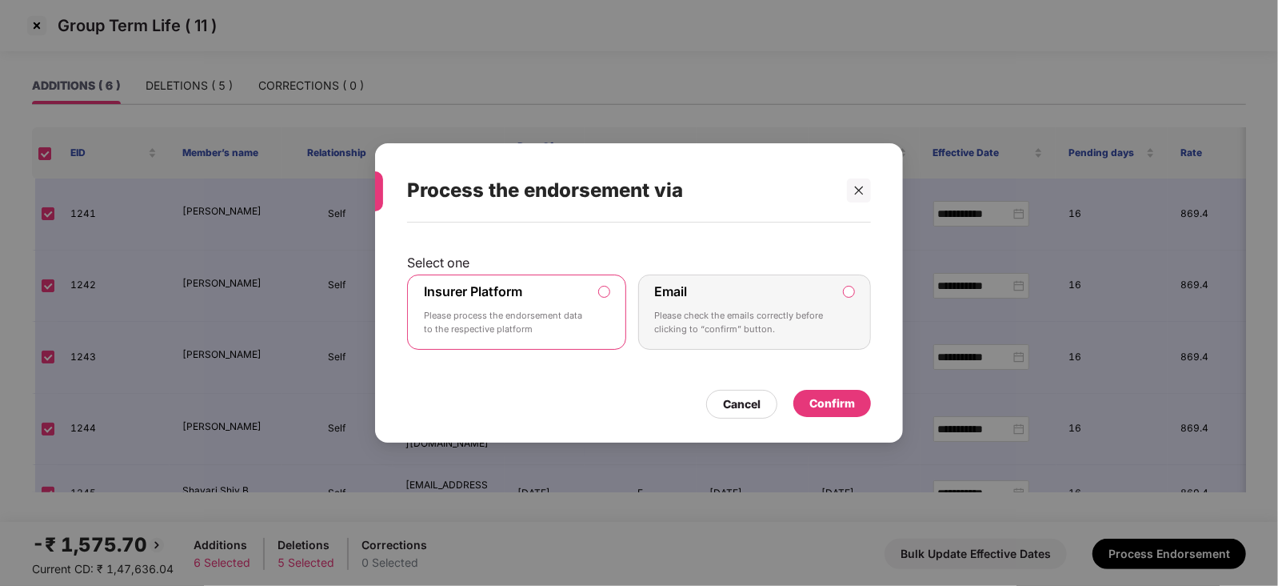
click at [817, 403] on div "Confirm" at bounding box center [833, 403] width 46 height 18
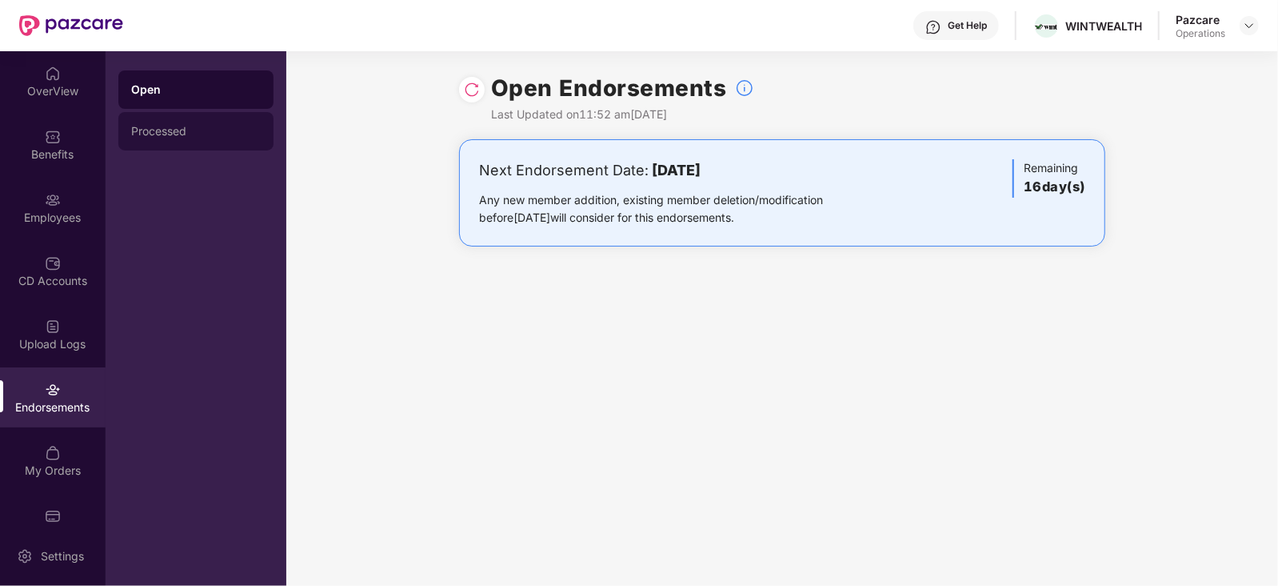
click at [134, 110] on div "Open Processed" at bounding box center [195, 110] width 155 height 80
click at [137, 117] on div "Processed" at bounding box center [195, 131] width 155 height 38
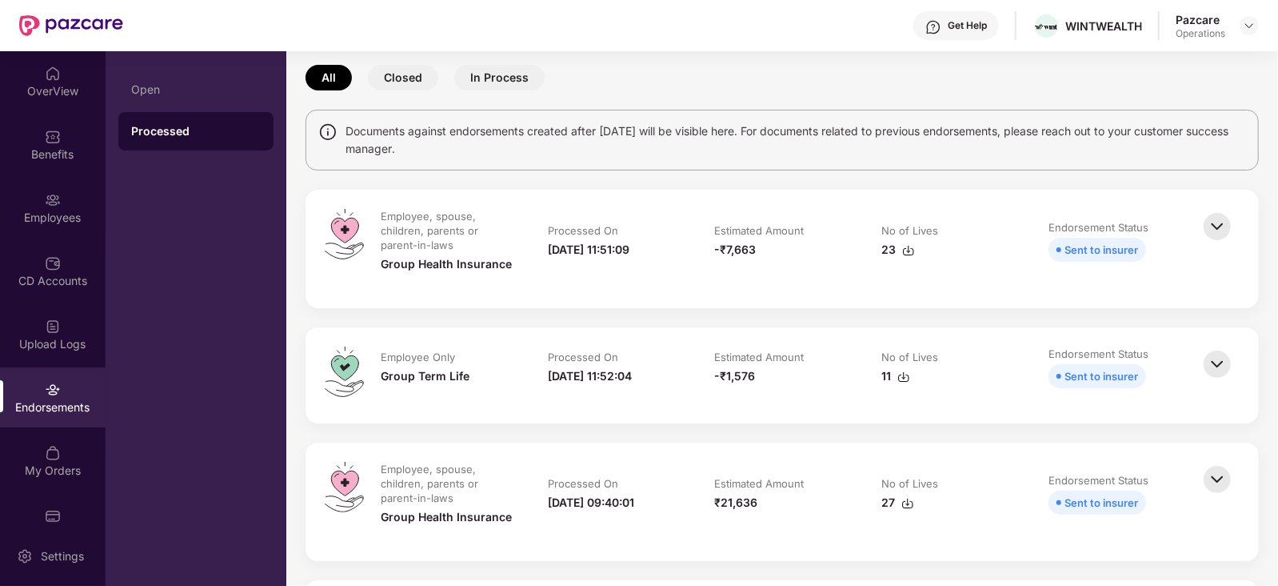
scroll to position [99, 0]
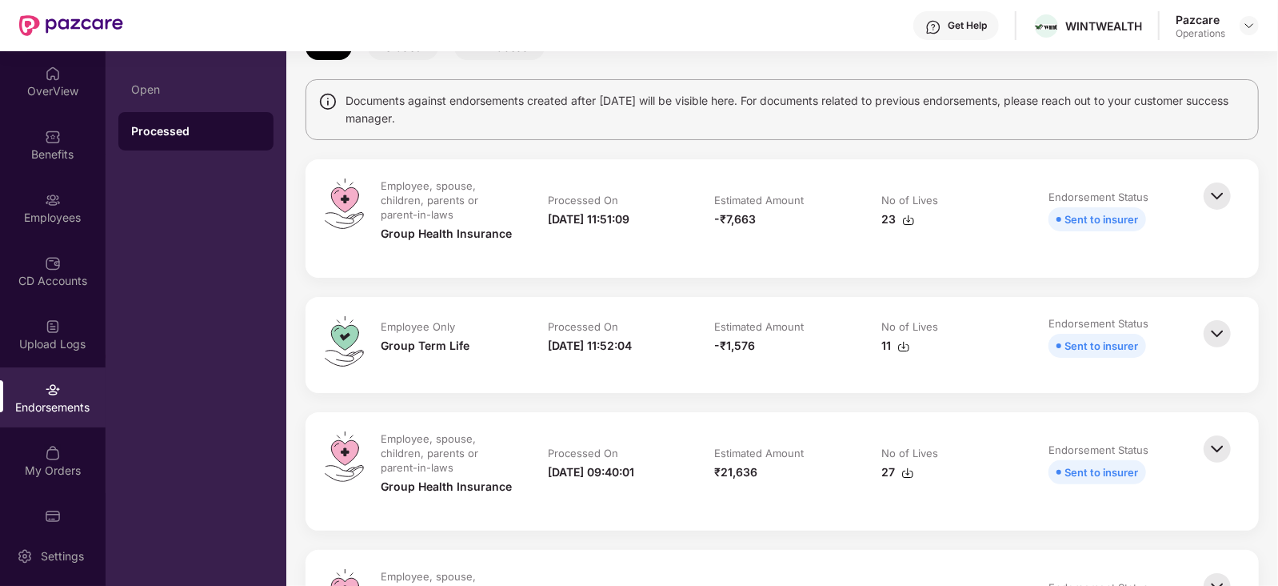
click at [905, 220] on img at bounding box center [908, 220] width 13 height 13
click at [908, 348] on img at bounding box center [904, 346] width 13 height 13
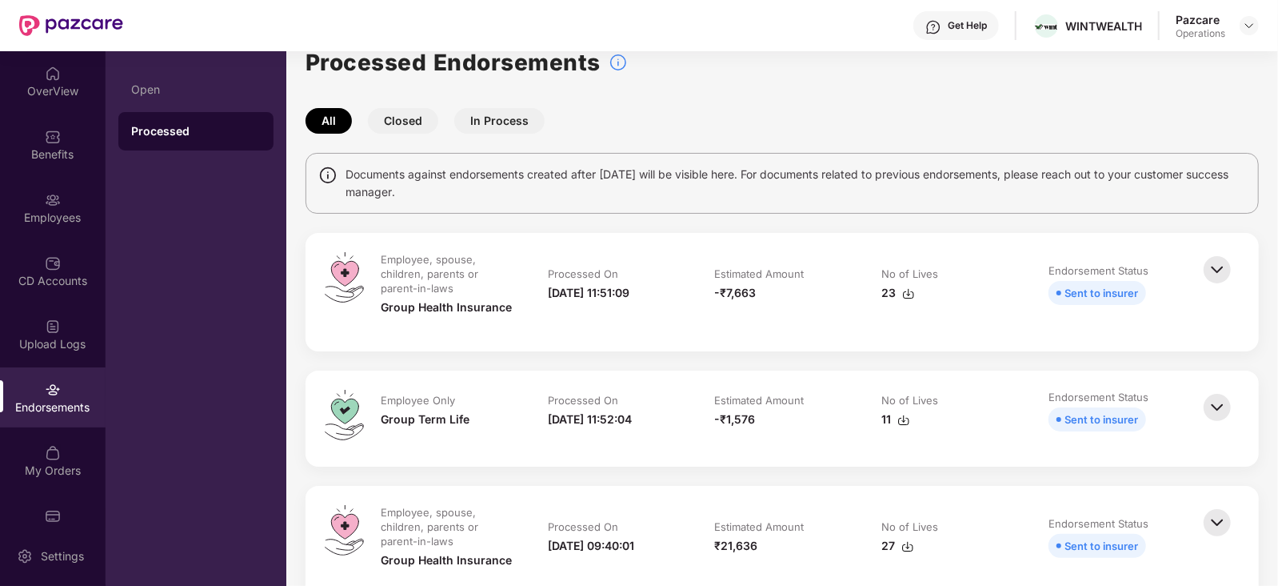
scroll to position [0, 0]
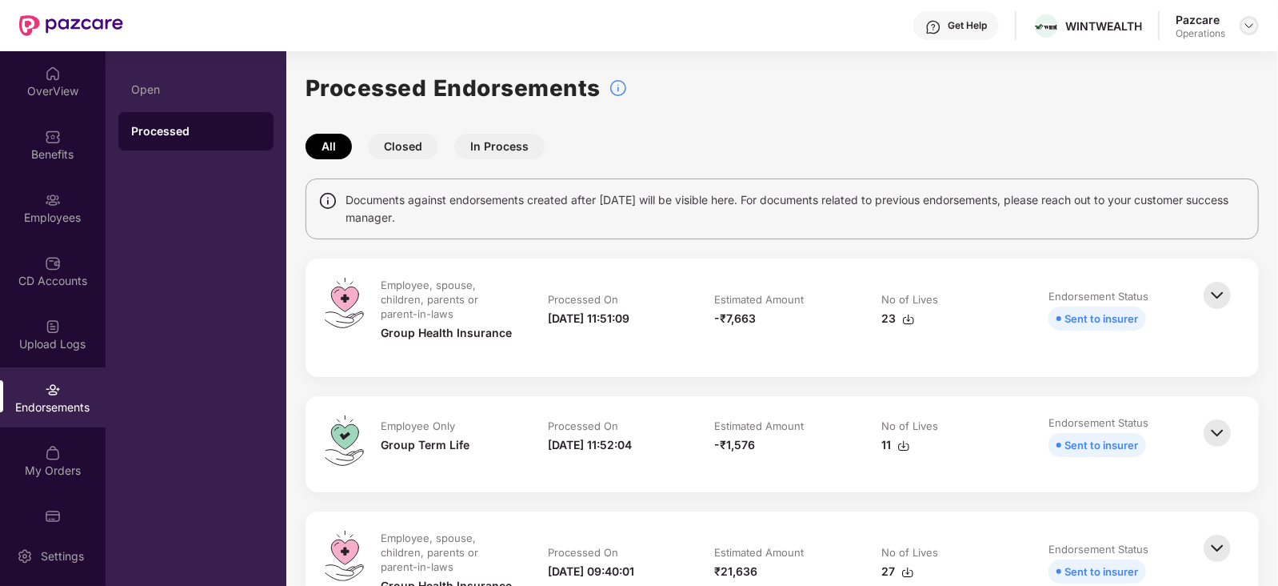
click at [1248, 21] on img at bounding box center [1249, 25] width 13 height 13
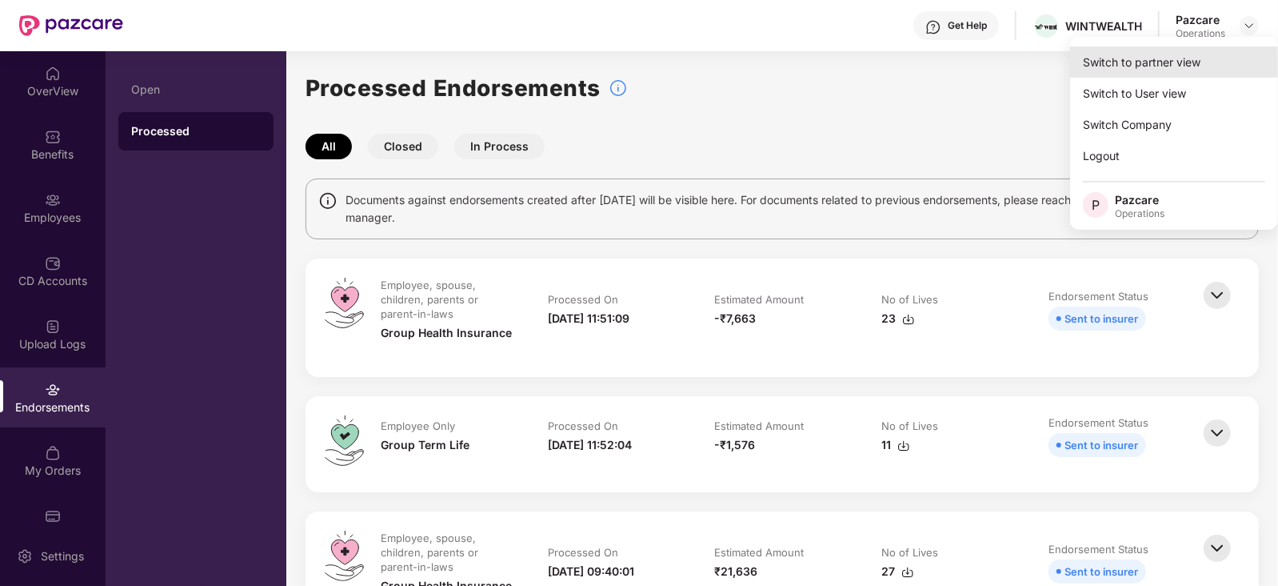
click at [1180, 50] on div "Switch to partner view" at bounding box center [1174, 61] width 208 height 31
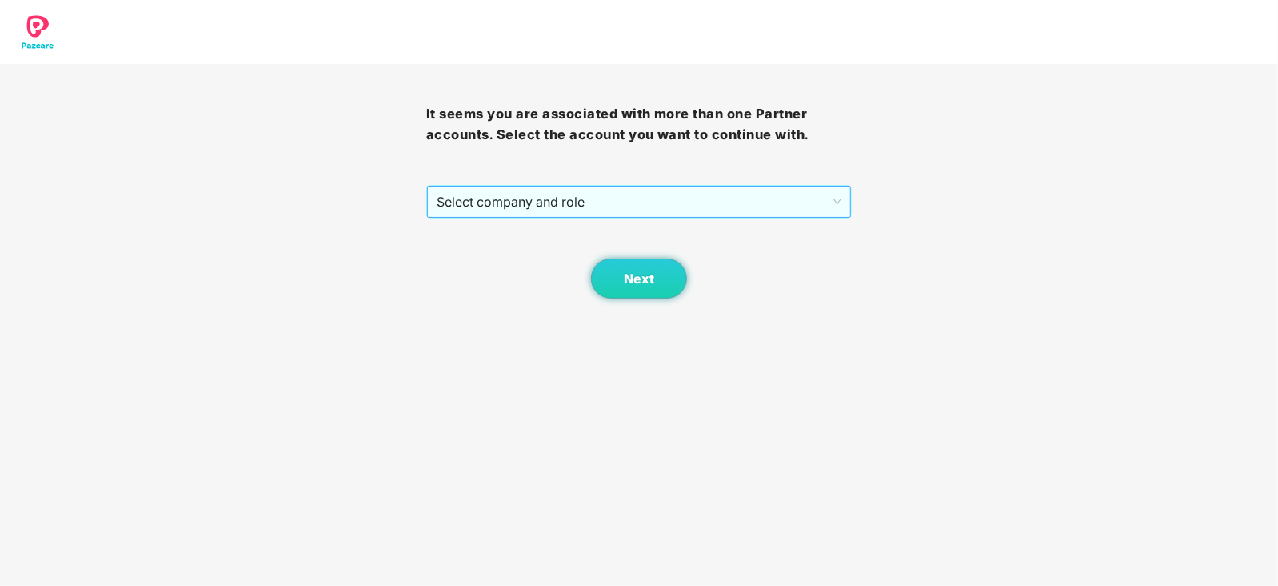
click at [616, 196] on span "Select company and role" at bounding box center [640, 201] width 406 height 30
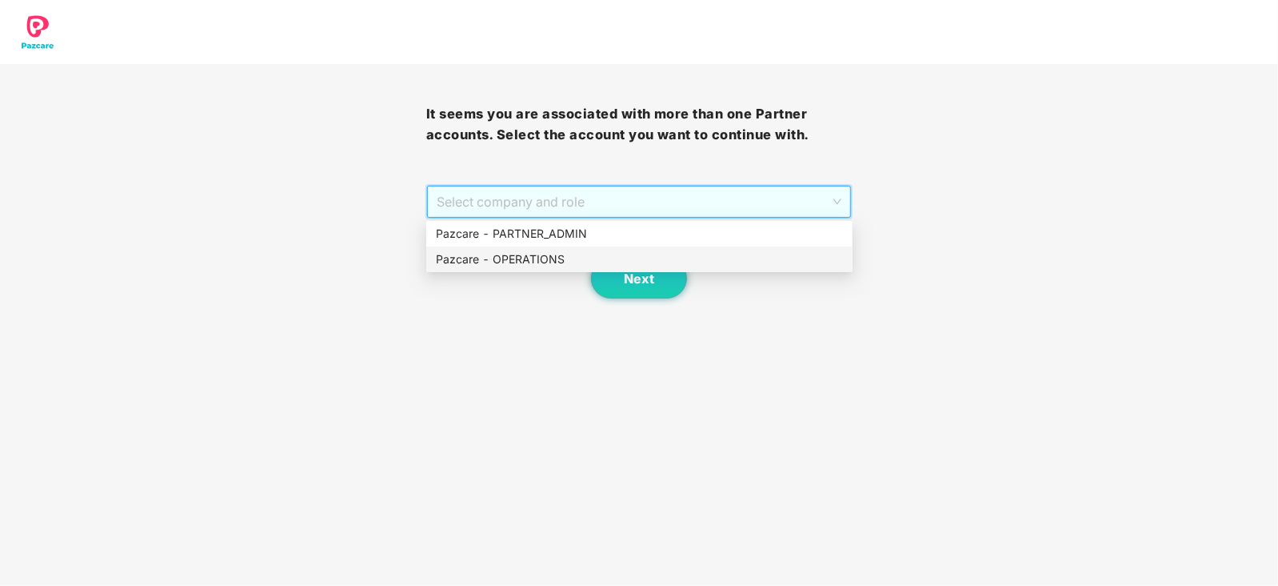
click at [520, 254] on div "Pazcare - OPERATIONS" at bounding box center [639, 259] width 407 height 18
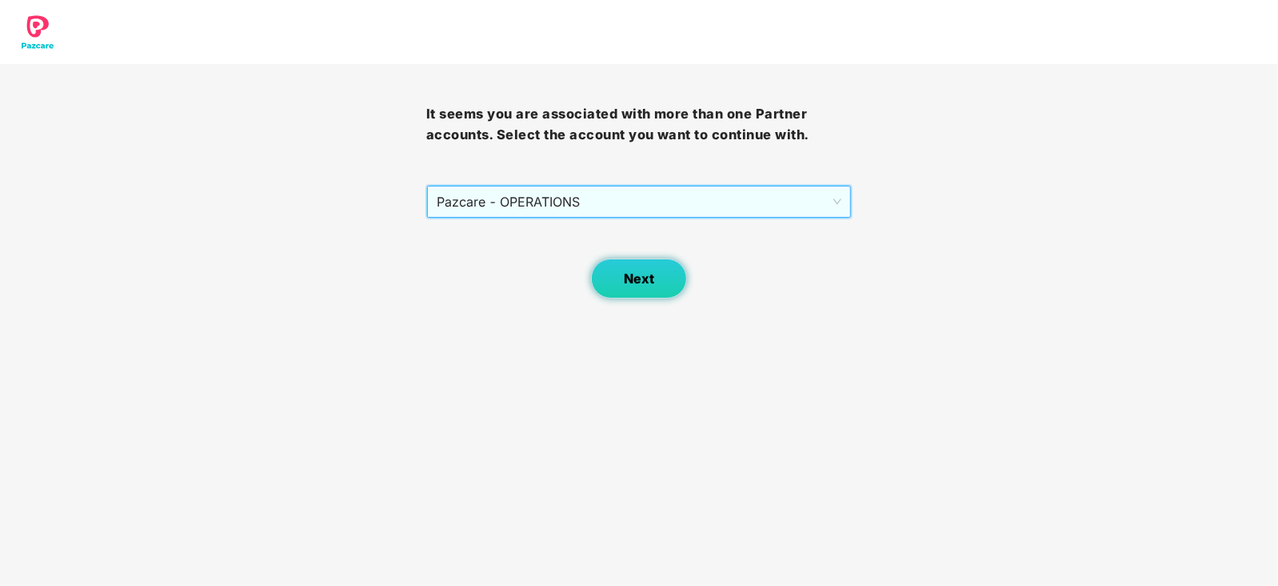
click at [651, 262] on button "Next" at bounding box center [639, 278] width 96 height 40
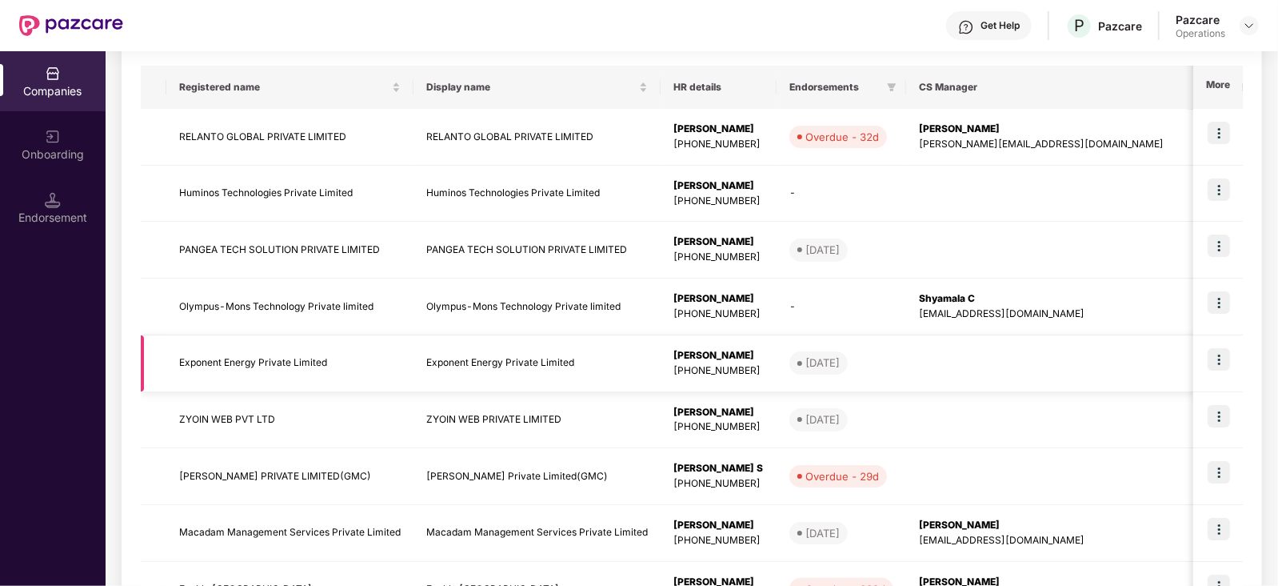
scroll to position [300, 0]
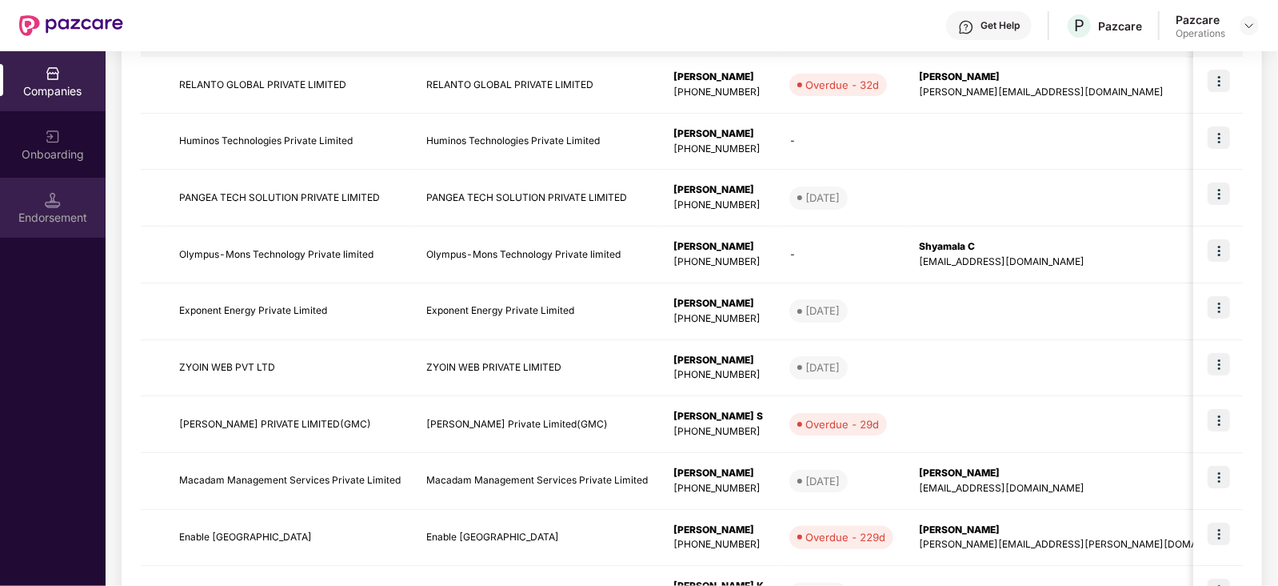
click at [98, 214] on div "Endorsement" at bounding box center [53, 218] width 106 height 16
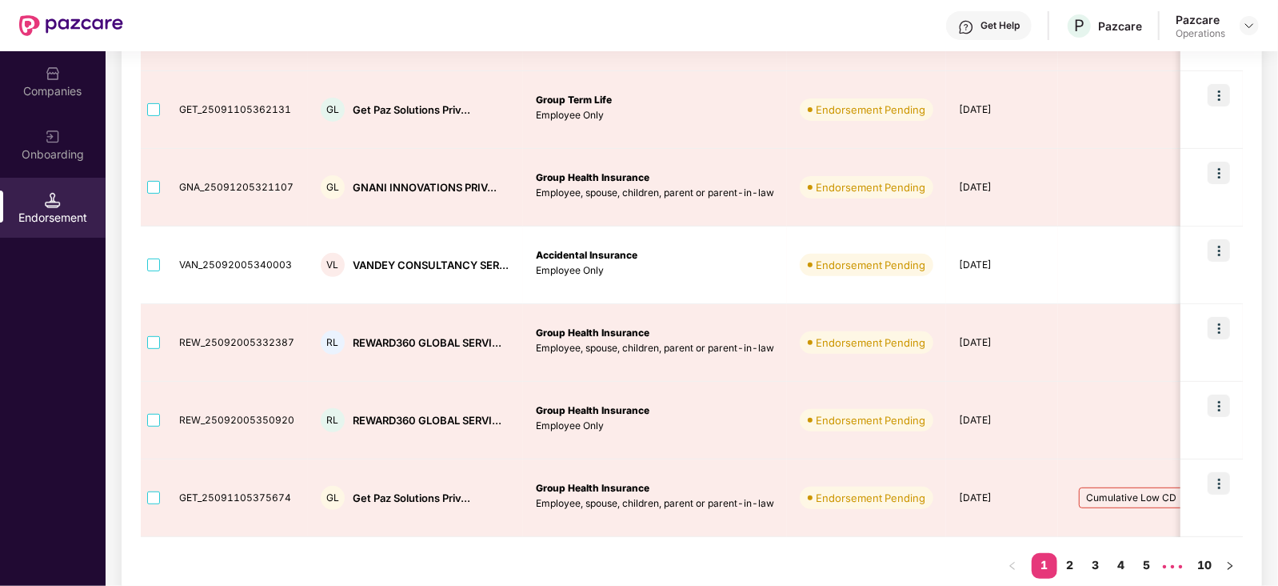
scroll to position [570, 0]
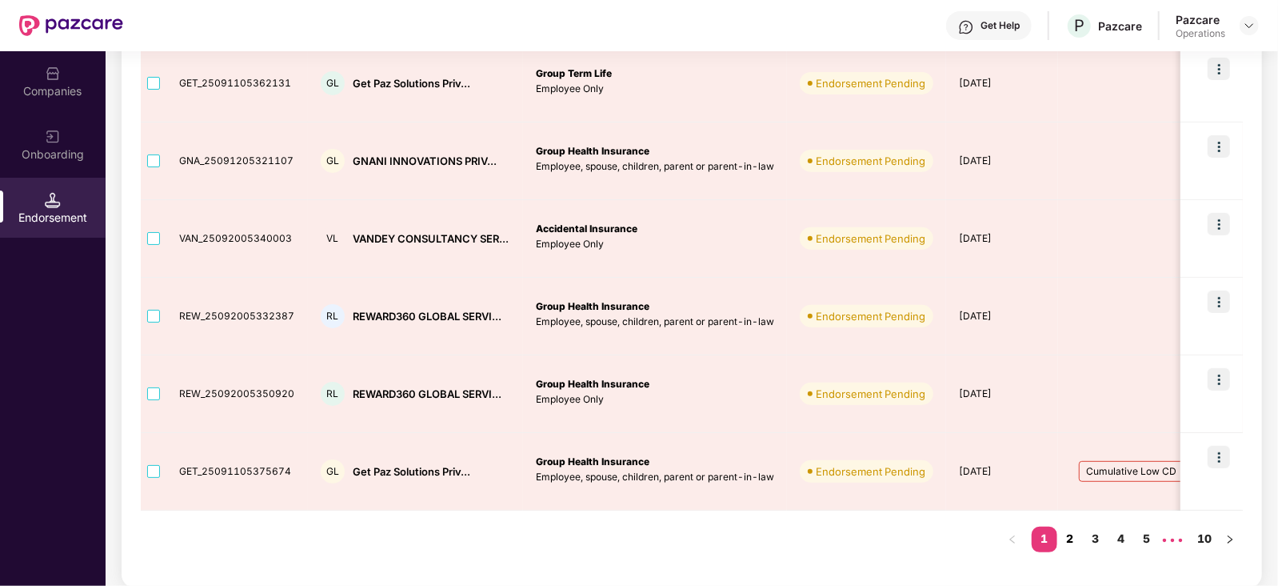
click at [1066, 533] on link "2" at bounding box center [1071, 538] width 26 height 24
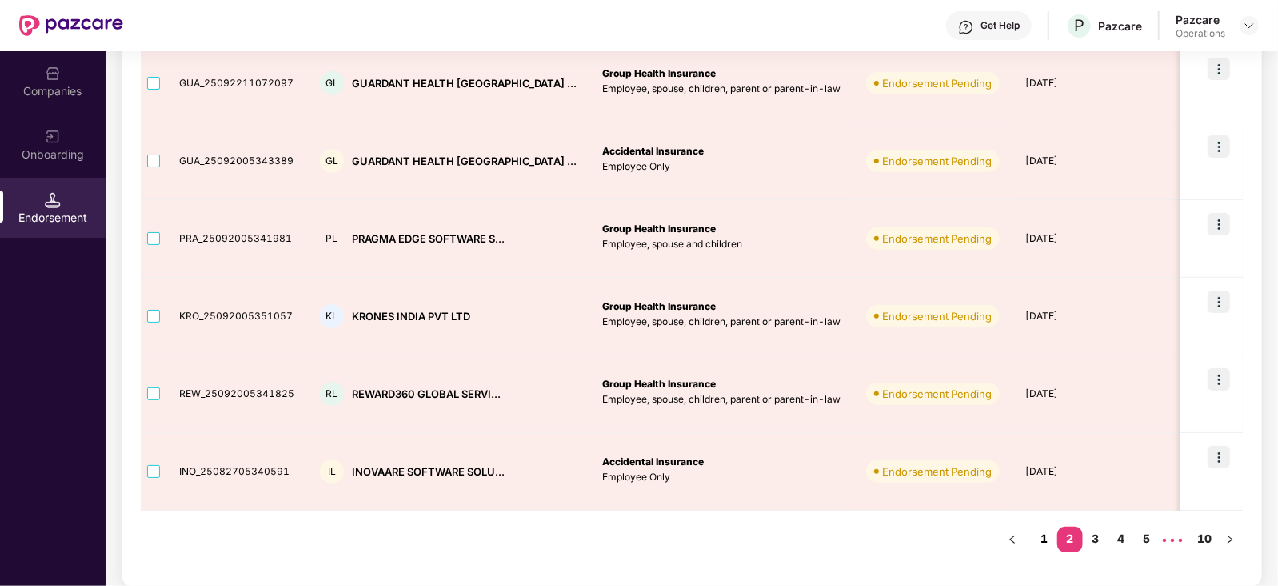
click at [1050, 544] on link "1" at bounding box center [1045, 538] width 26 height 24
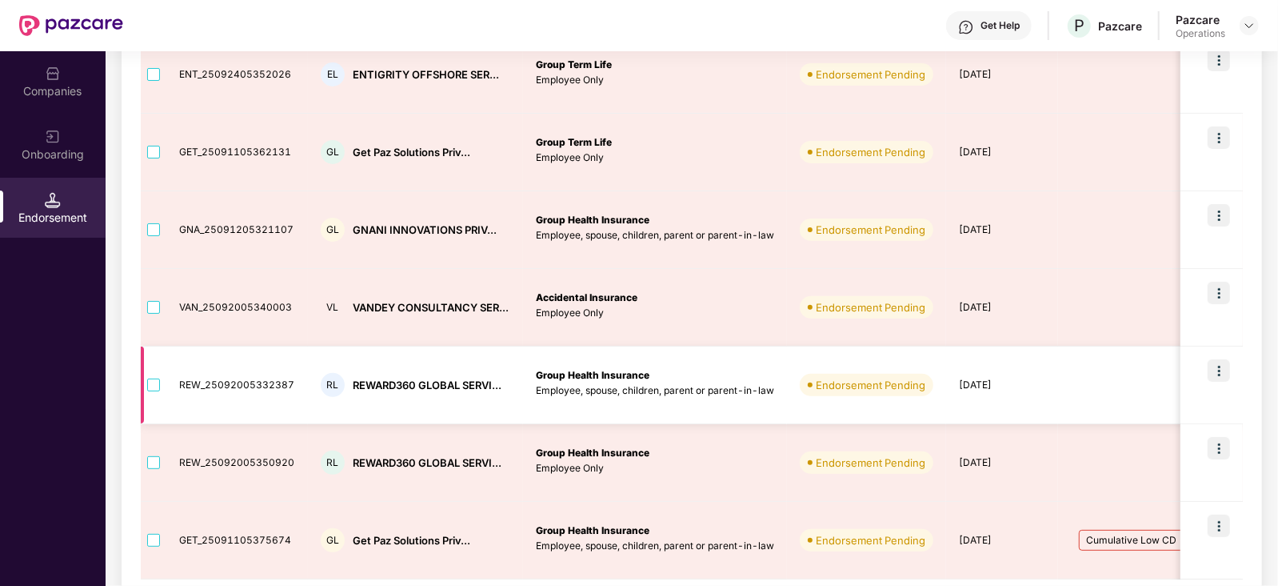
scroll to position [470, 0]
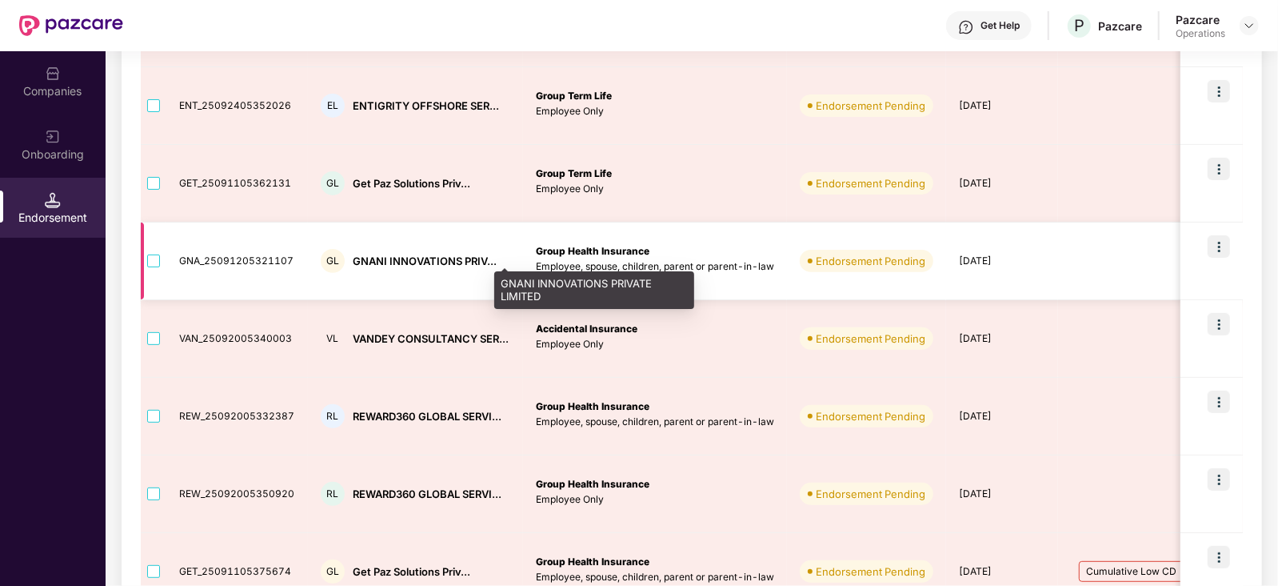
click at [363, 255] on div "GNANI INNOVATIONS PRIV..." at bounding box center [425, 261] width 144 height 15
copy div "GNANI"
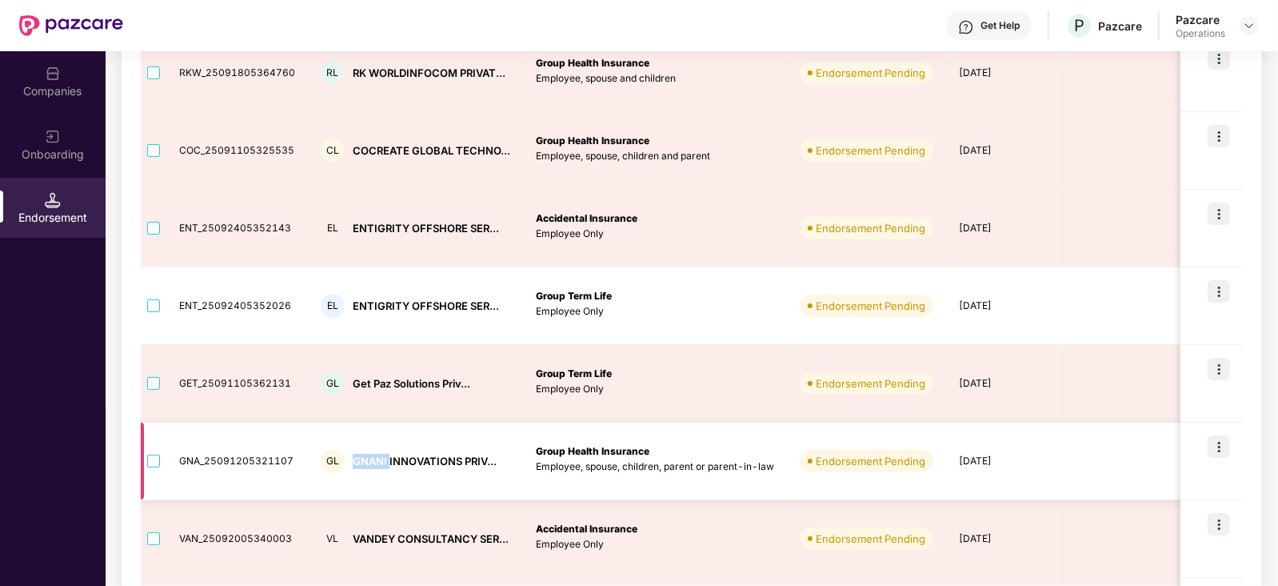
scroll to position [170, 0]
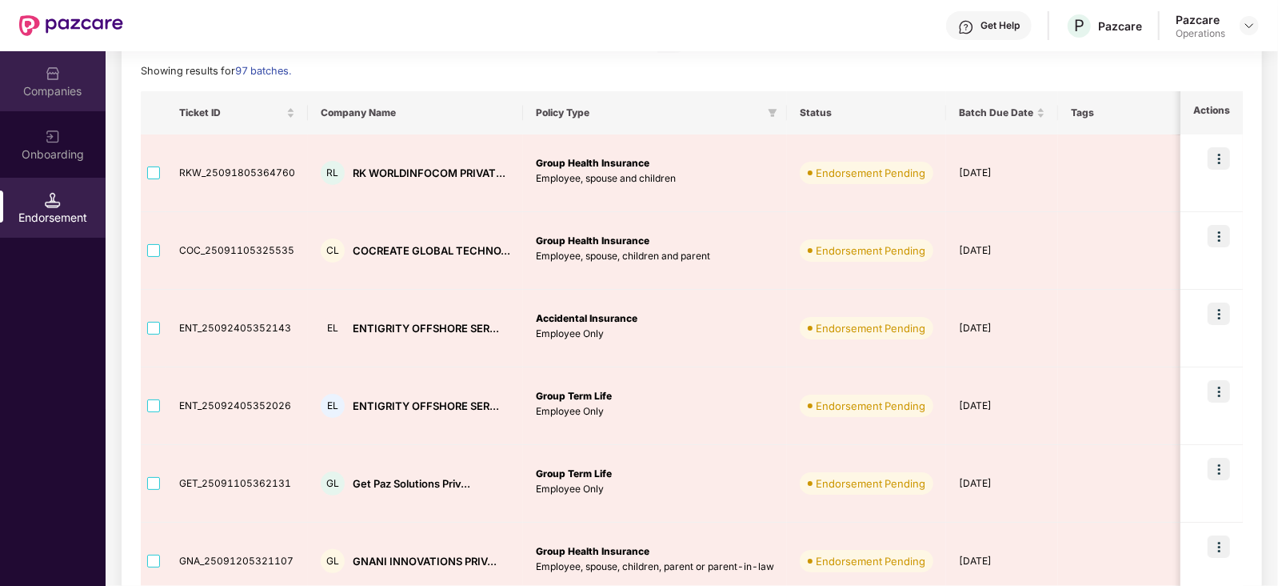
drag, startPoint x: 106, startPoint y: 87, endPoint x: 72, endPoint y: 95, distance: 35.3
click at [72, 95] on div "Companies" at bounding box center [53, 91] width 106 height 16
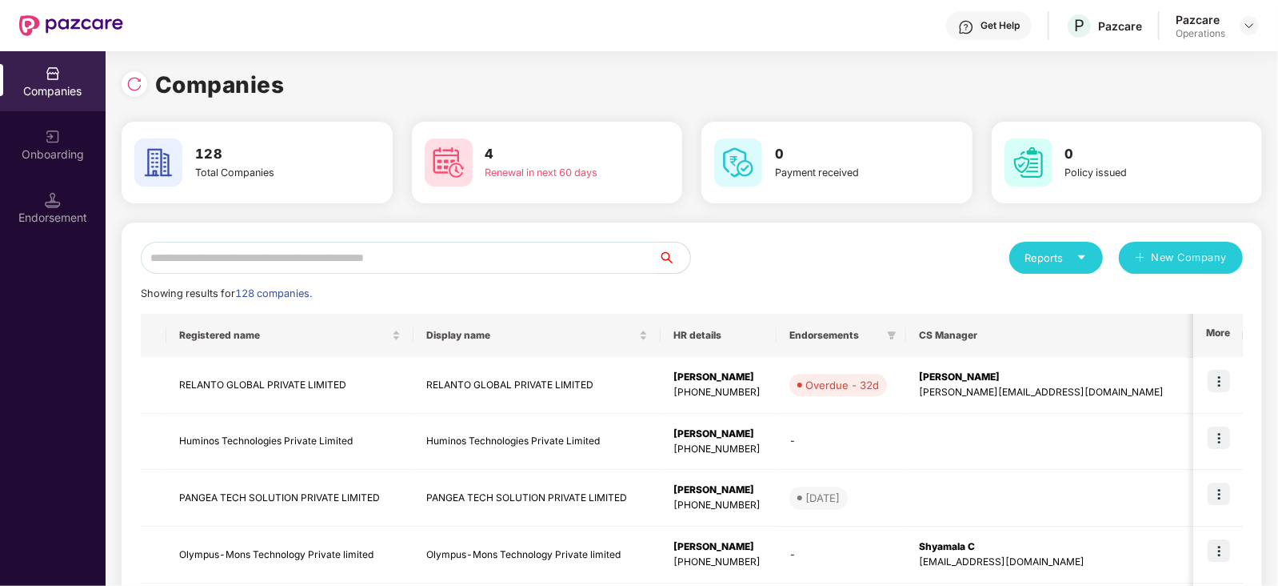
click at [251, 262] on input "text" at bounding box center [400, 258] width 518 height 32
paste input "*****"
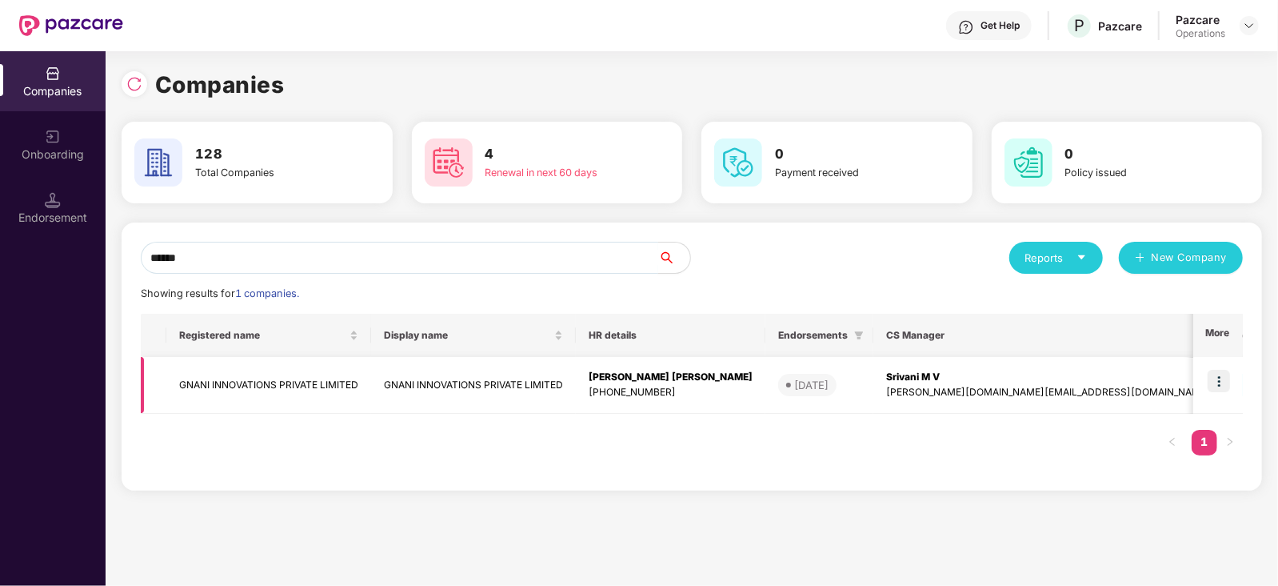
type input "*****"
click at [1226, 380] on img at bounding box center [1219, 381] width 22 height 22
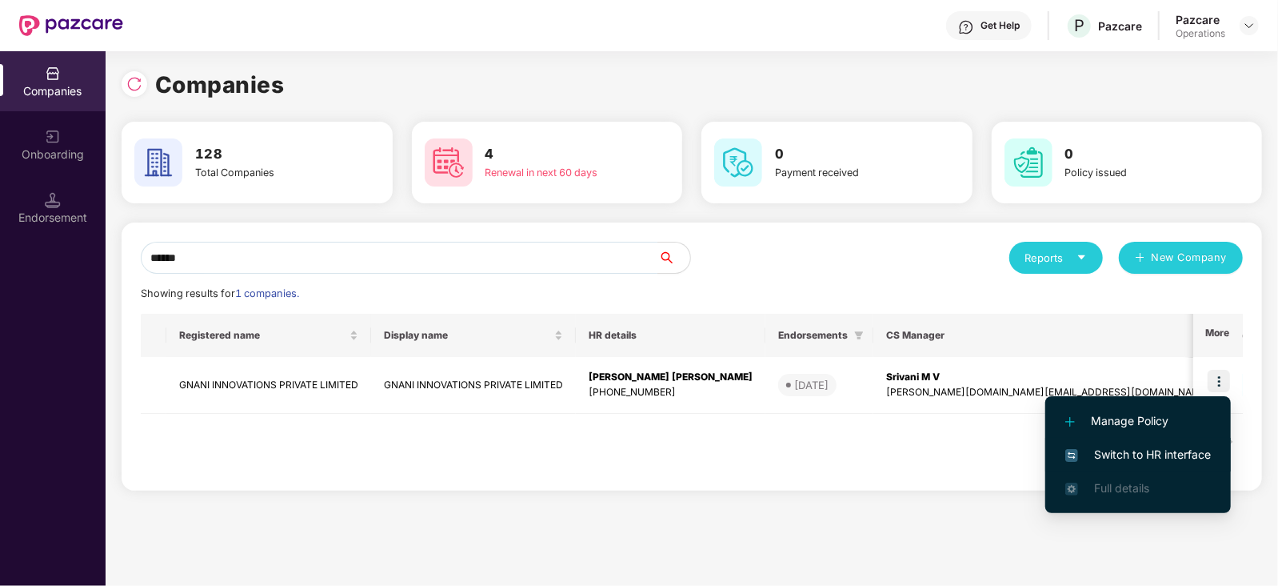
click at [1164, 462] on span "Switch to HR interface" at bounding box center [1139, 455] width 146 height 18
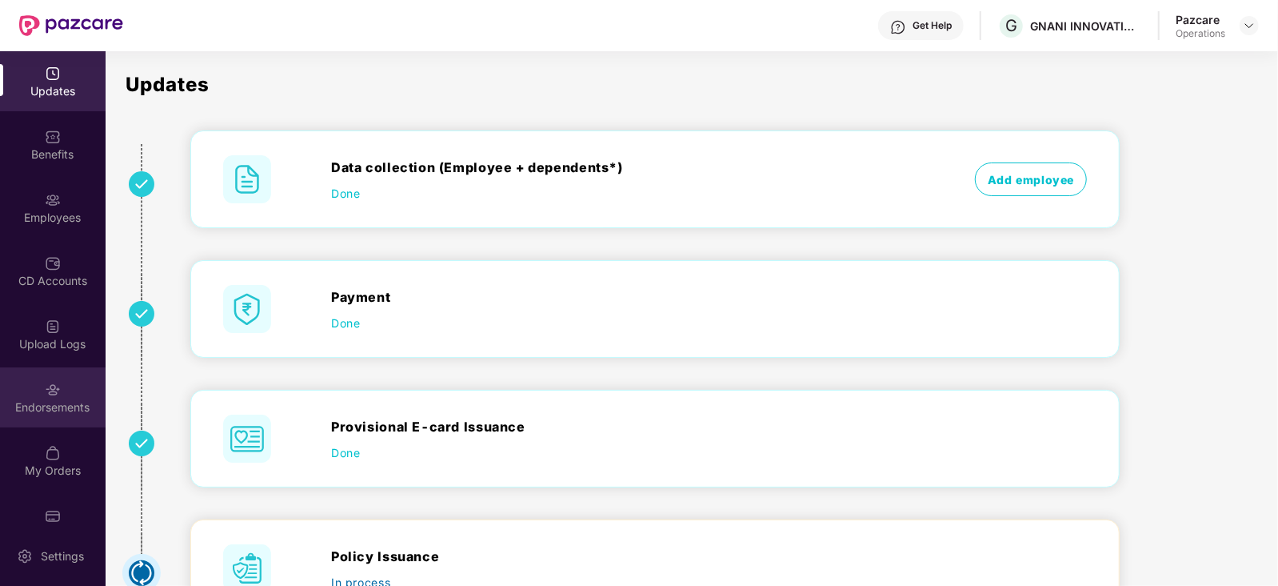
click at [68, 419] on div "Endorsements" at bounding box center [53, 397] width 106 height 60
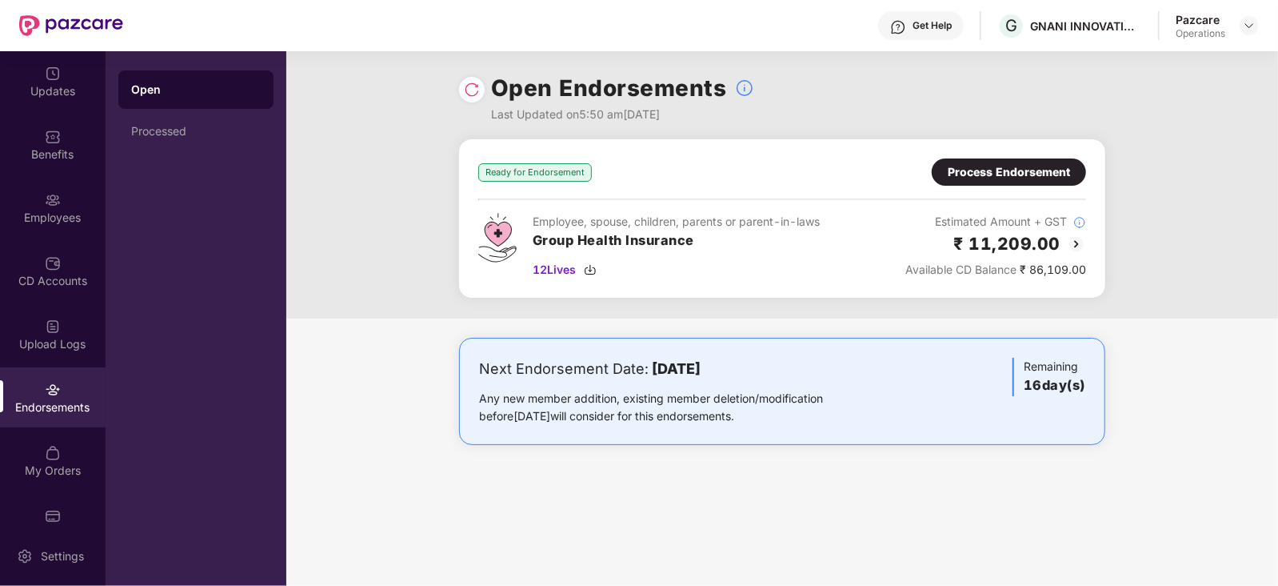
click at [1029, 175] on div "Process Endorsement" at bounding box center [1009, 172] width 122 height 18
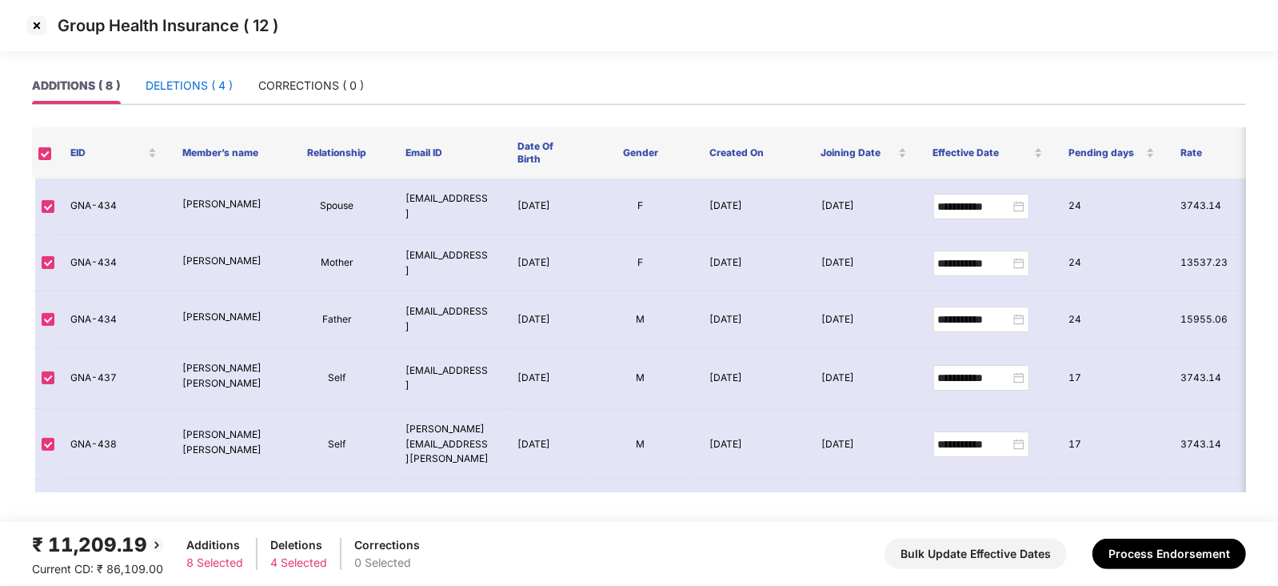
click at [186, 82] on div "DELETIONS ( 4 )" at bounding box center [189, 86] width 87 height 18
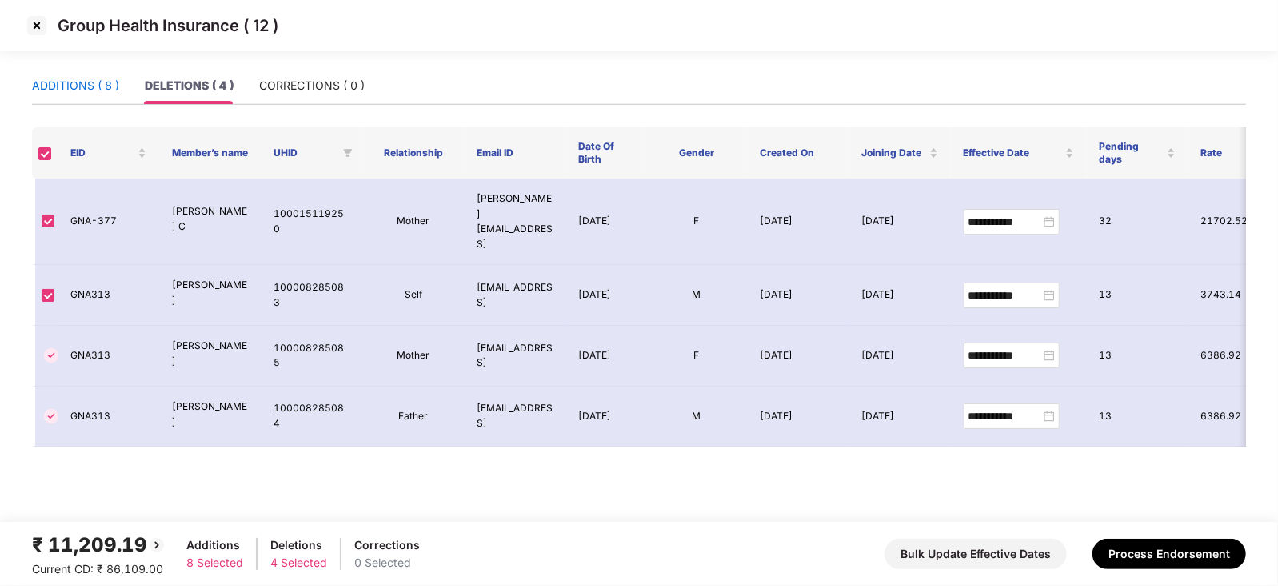
click at [97, 82] on div "ADDITIONS ( 8 )" at bounding box center [75, 86] width 87 height 18
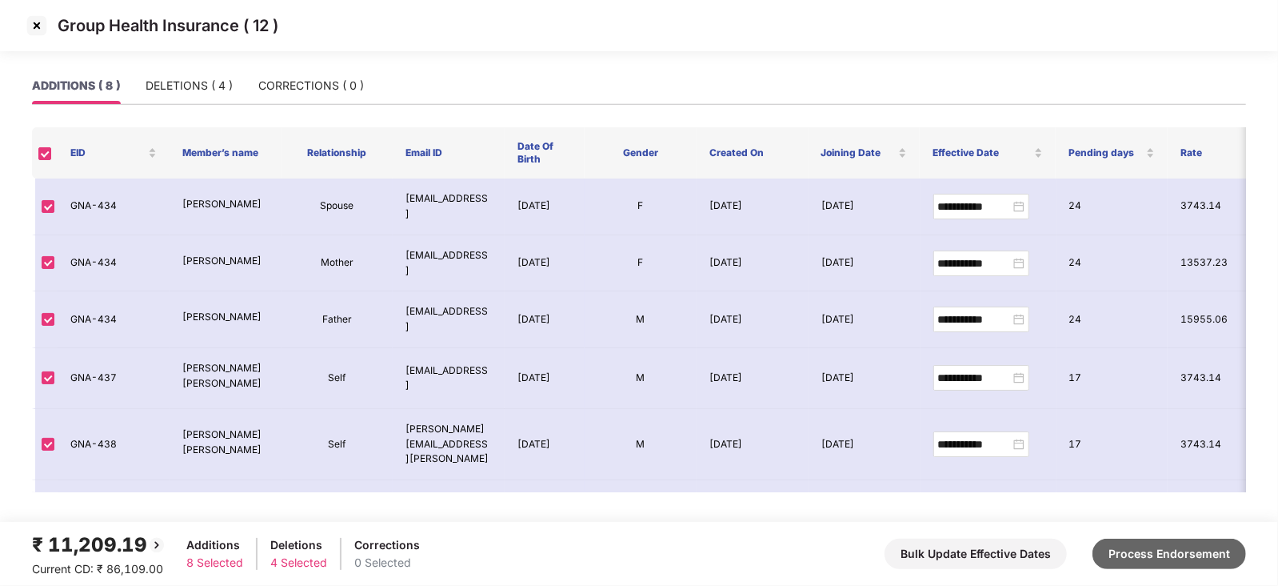
click at [1179, 554] on button "Process Endorsement" at bounding box center [1170, 553] width 154 height 30
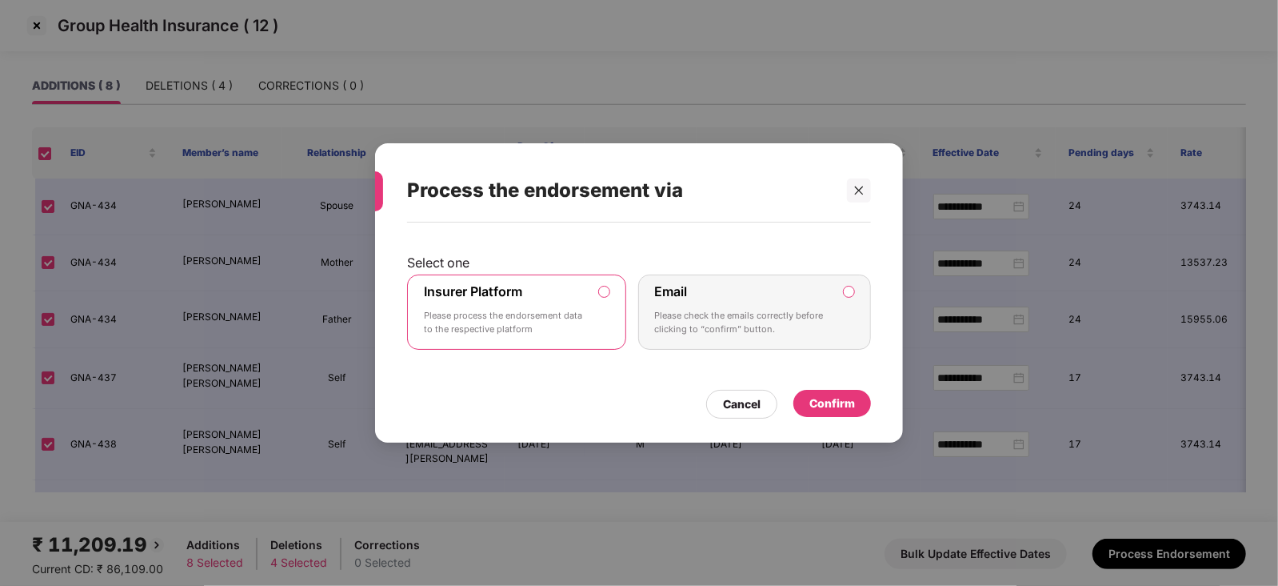
click at [844, 409] on div "Confirm" at bounding box center [833, 403] width 46 height 18
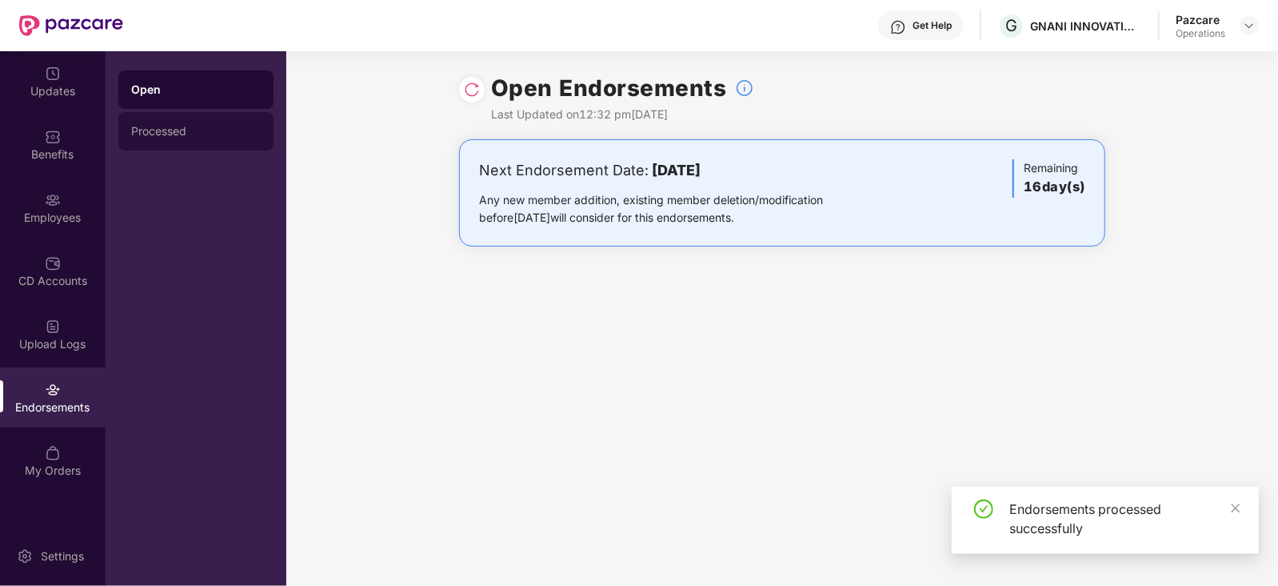
click at [146, 141] on div "Processed" at bounding box center [195, 131] width 155 height 38
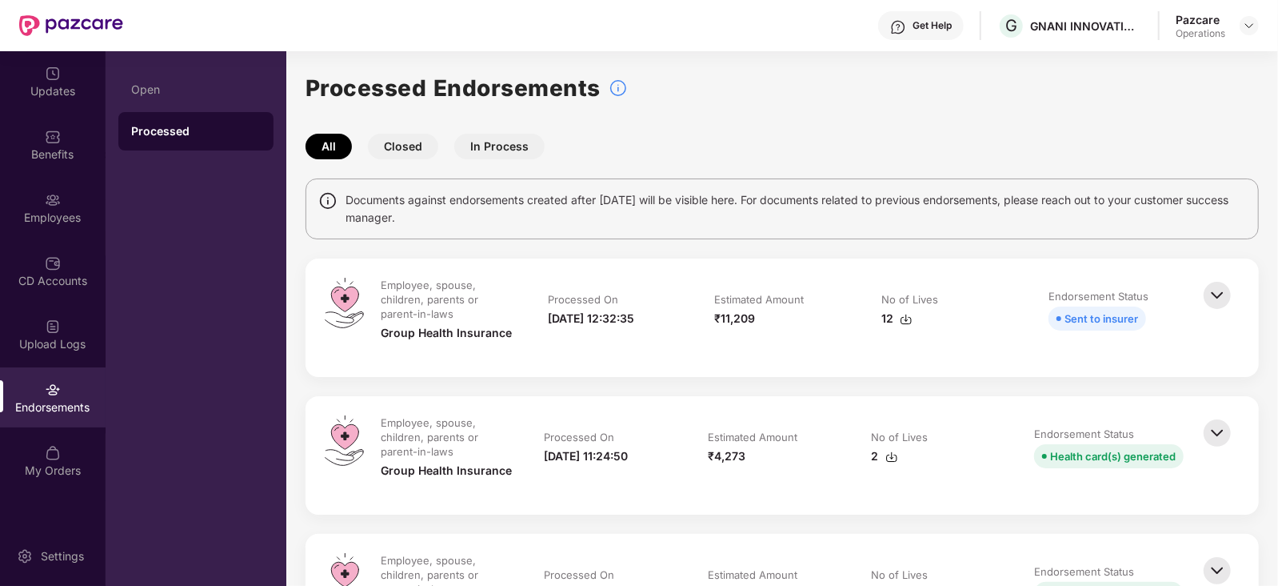
click at [903, 318] on img at bounding box center [906, 319] width 13 height 13
click at [1252, 20] on img at bounding box center [1249, 25] width 13 height 13
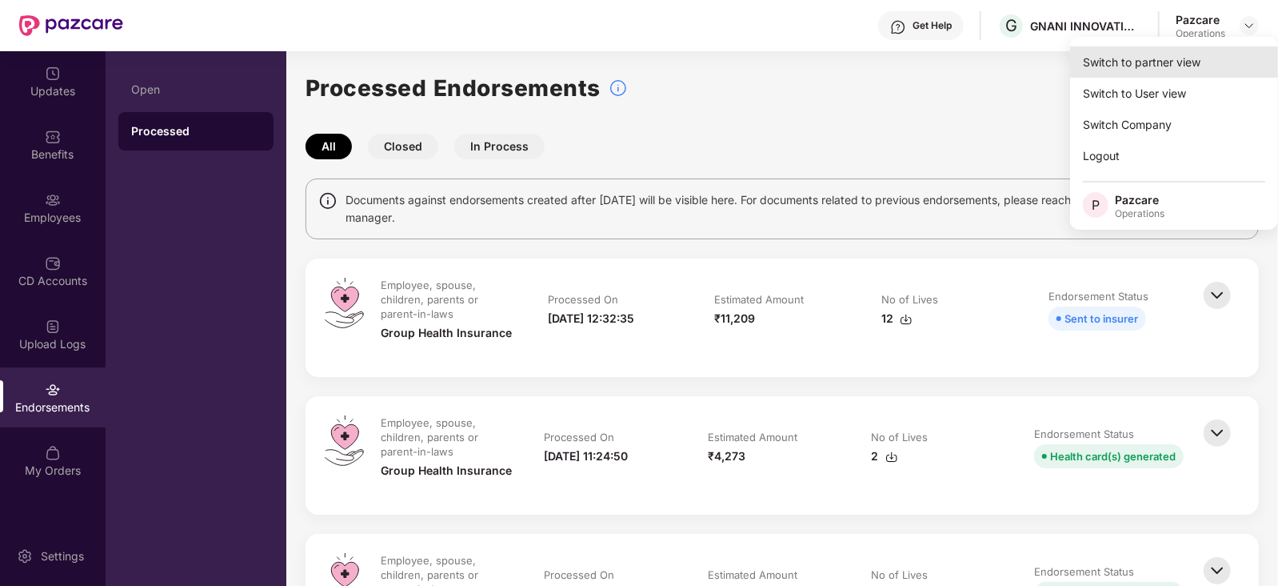
click at [1201, 64] on div "Switch to partner view" at bounding box center [1174, 61] width 208 height 31
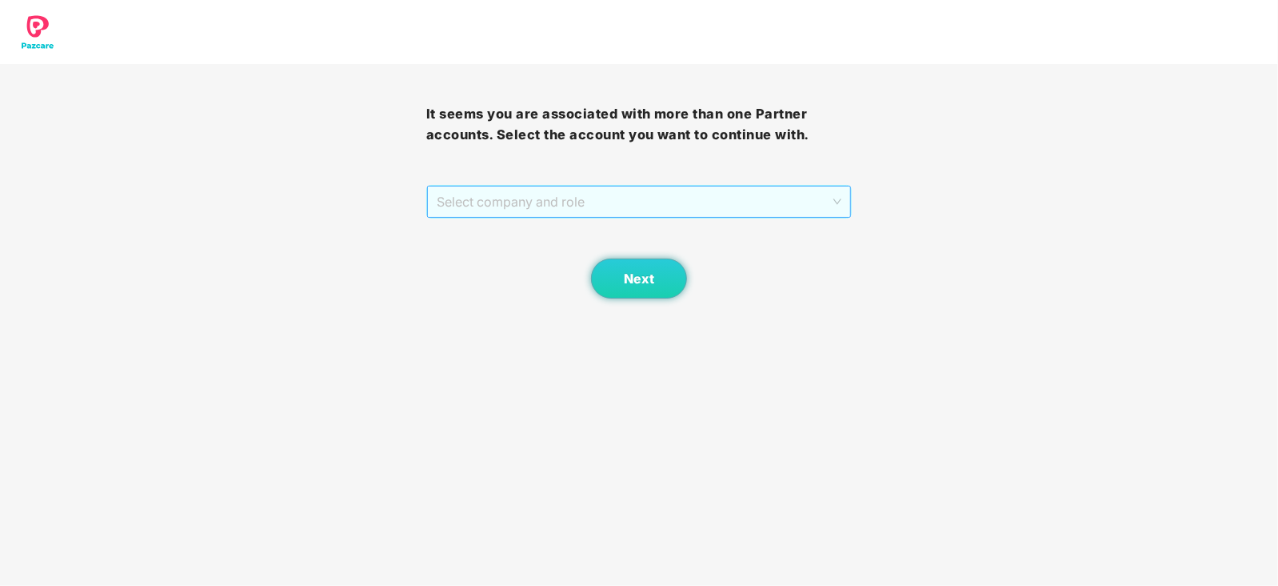
click at [655, 208] on span "Select company and role" at bounding box center [640, 201] width 406 height 30
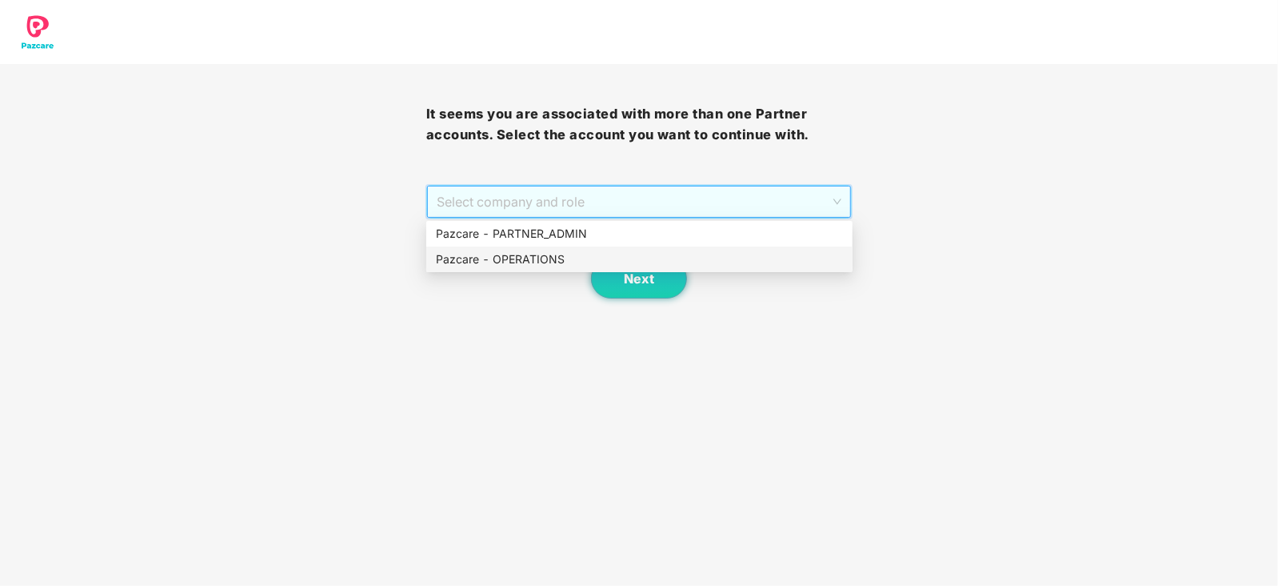
click at [550, 261] on div "Pazcare - OPERATIONS" at bounding box center [639, 259] width 407 height 18
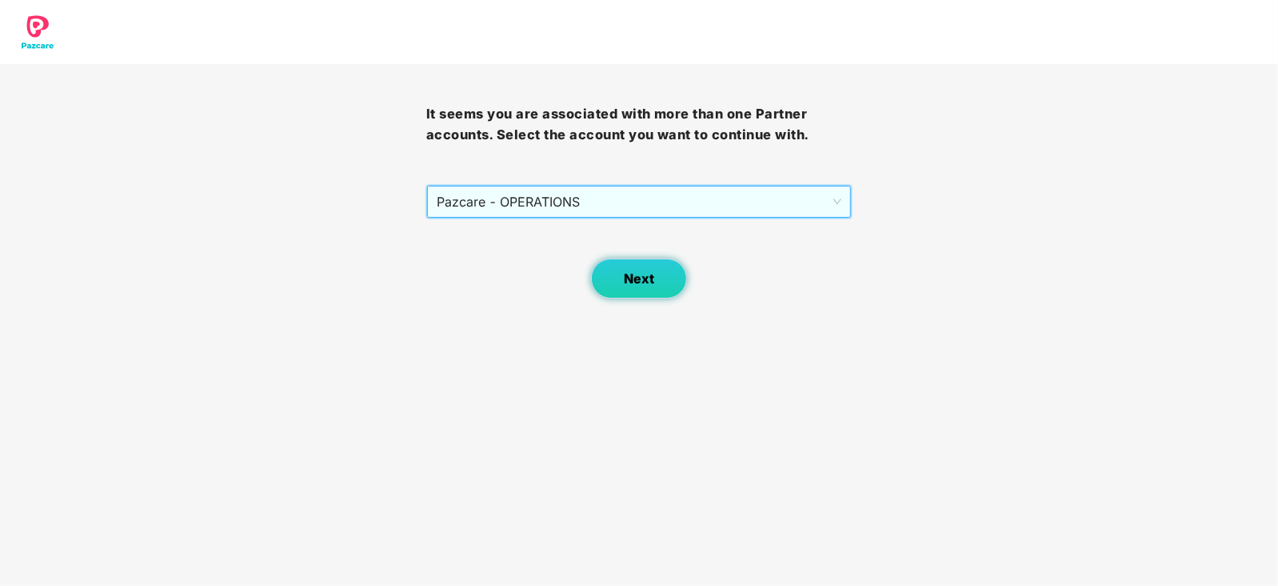
click at [646, 271] on span "Next" at bounding box center [639, 278] width 30 height 15
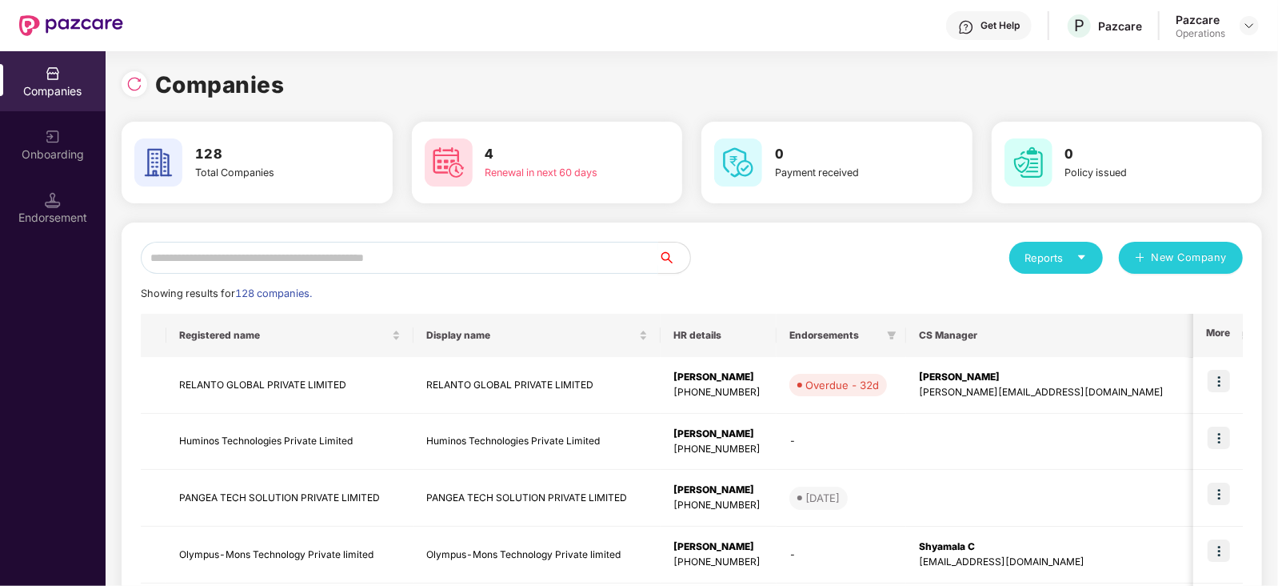
click at [372, 258] on input "text" at bounding box center [400, 258] width 518 height 32
click at [76, 223] on div "Endorsement" at bounding box center [53, 218] width 106 height 16
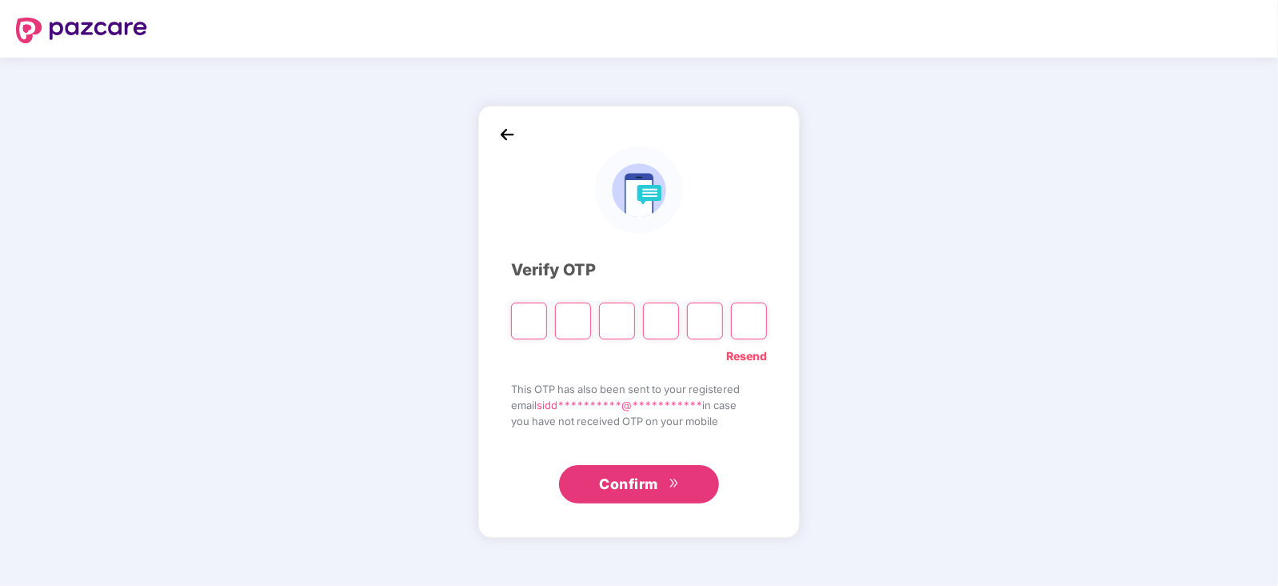
paste input "*"
type input "*"
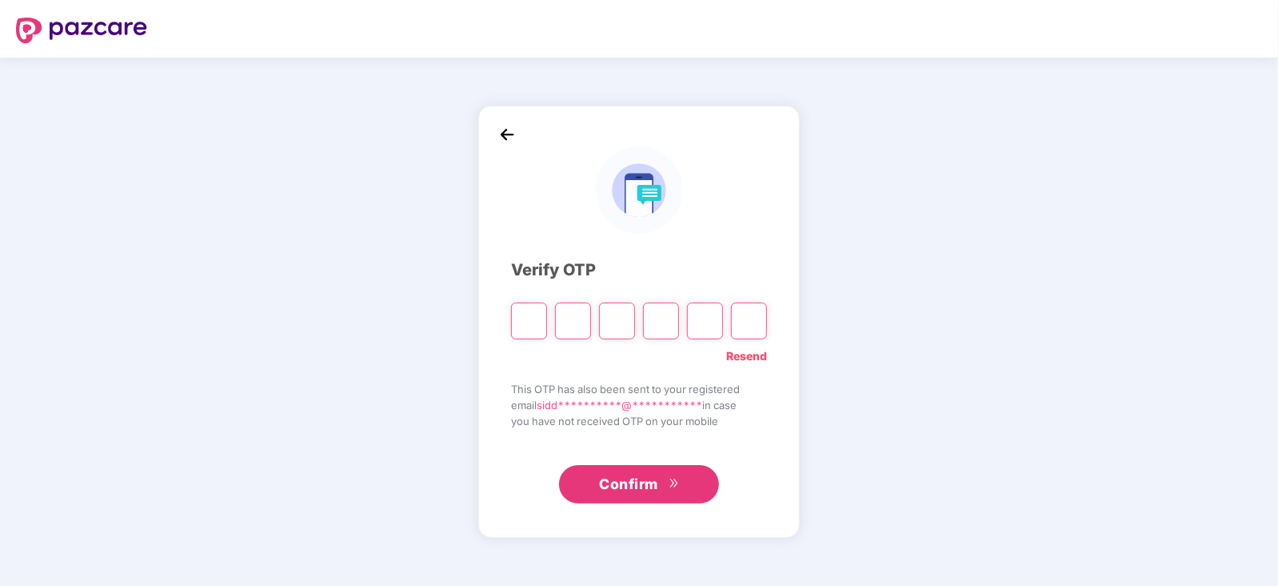
type input "*"
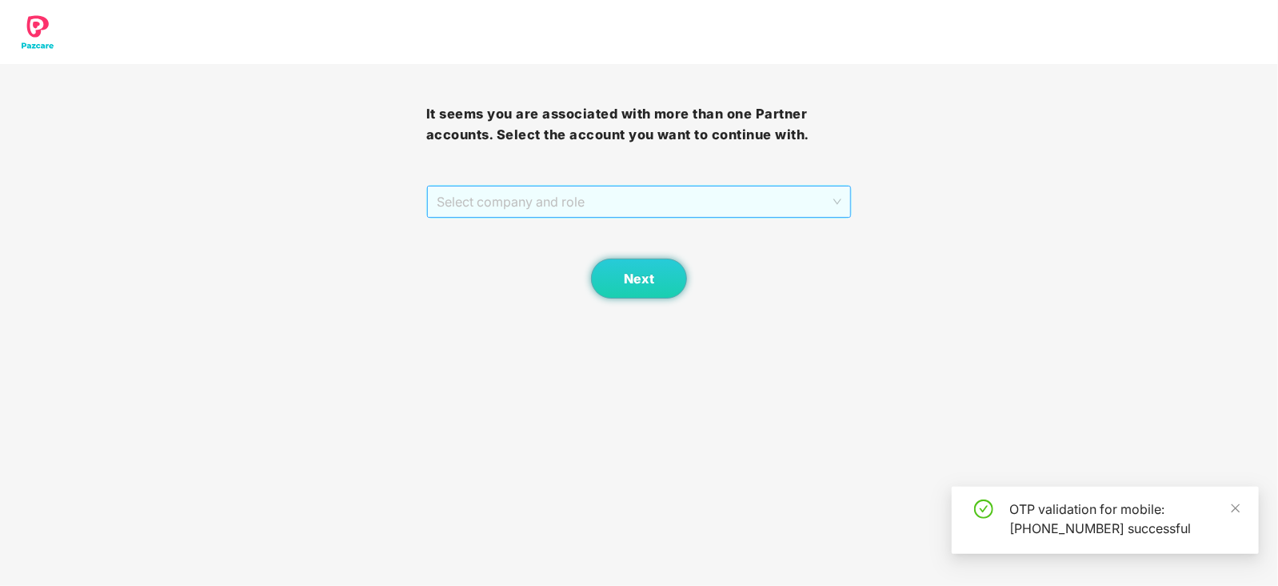
click at [502, 187] on span "Select company and role" at bounding box center [640, 201] width 406 height 30
click at [504, 236] on div "Pazcare - PARTNER_ADMIN" at bounding box center [639, 234] width 407 height 18
click at [504, 222] on div "Next" at bounding box center [639, 258] width 426 height 80
drag, startPoint x: 501, startPoint y: 202, endPoint x: 500, endPoint y: 238, distance: 36.8
click at [501, 205] on span "Pazcare - PARTNER_ADMIN" at bounding box center [640, 201] width 406 height 30
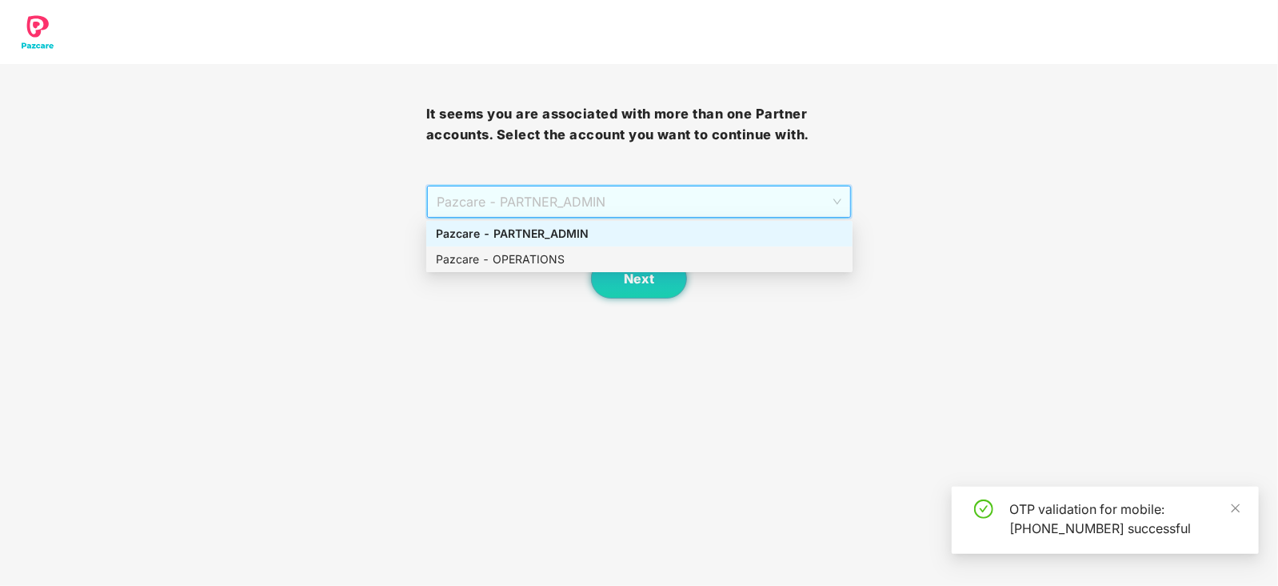
click at [493, 258] on div "Pazcare - OPERATIONS" at bounding box center [639, 259] width 407 height 18
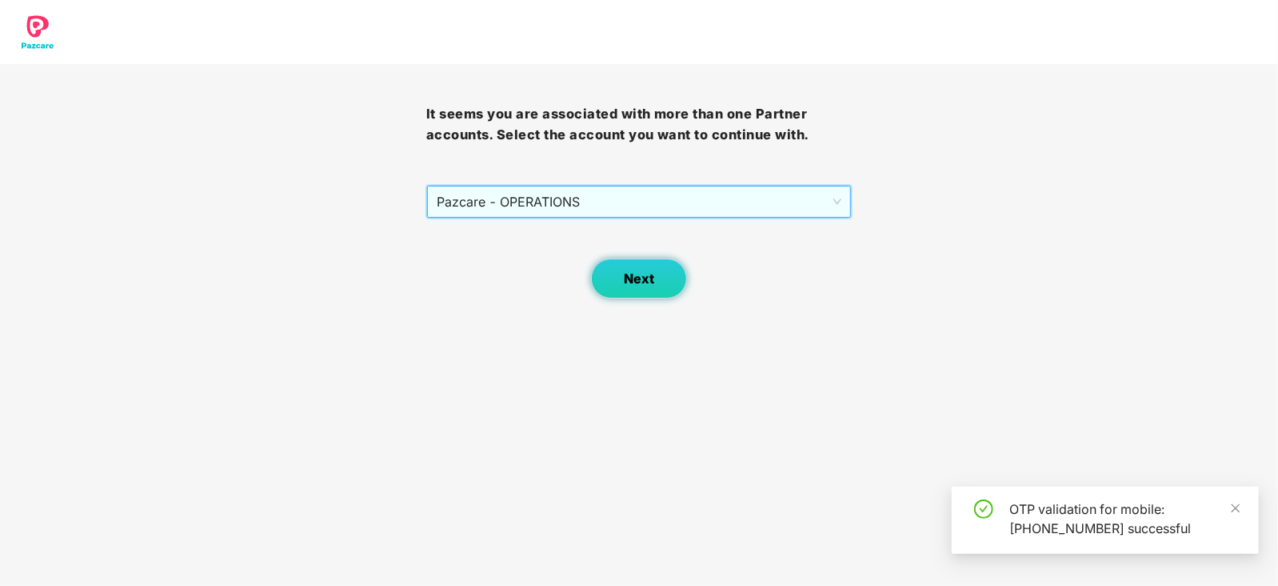
click at [614, 278] on button "Next" at bounding box center [639, 278] width 96 height 40
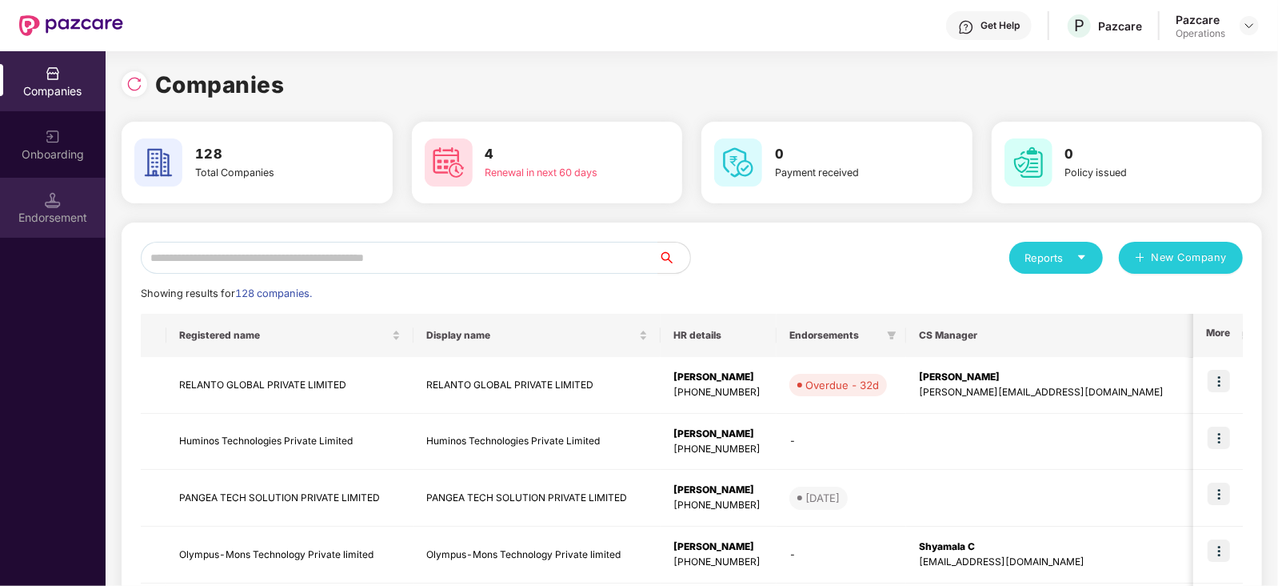
click at [67, 218] on div "Endorsement" at bounding box center [53, 218] width 106 height 16
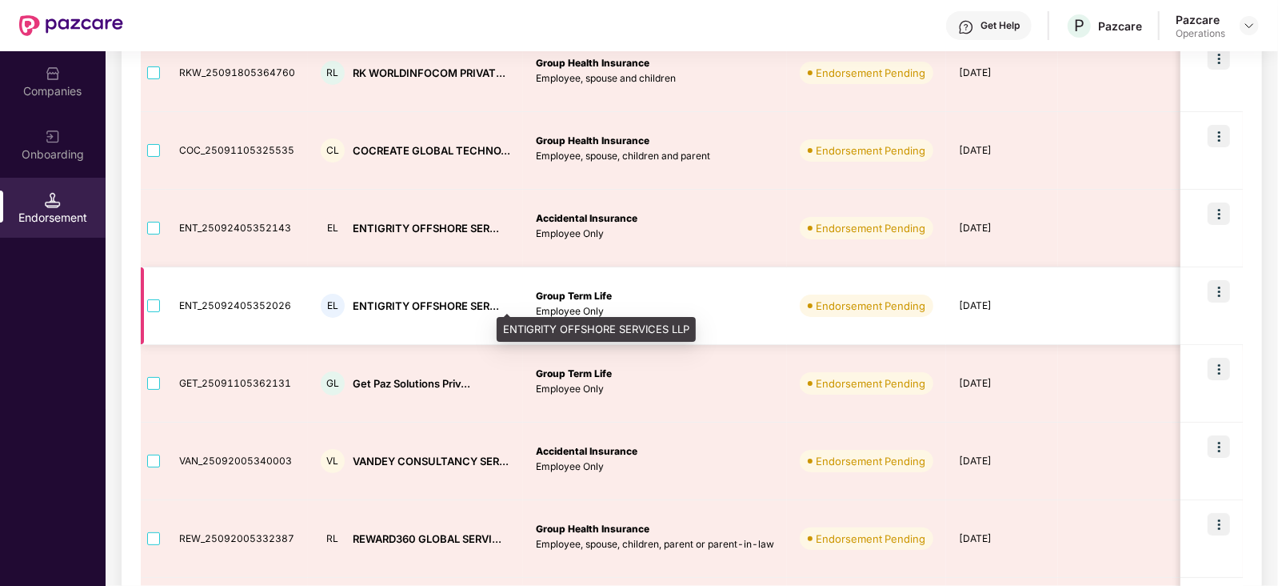
scroll to position [170, 0]
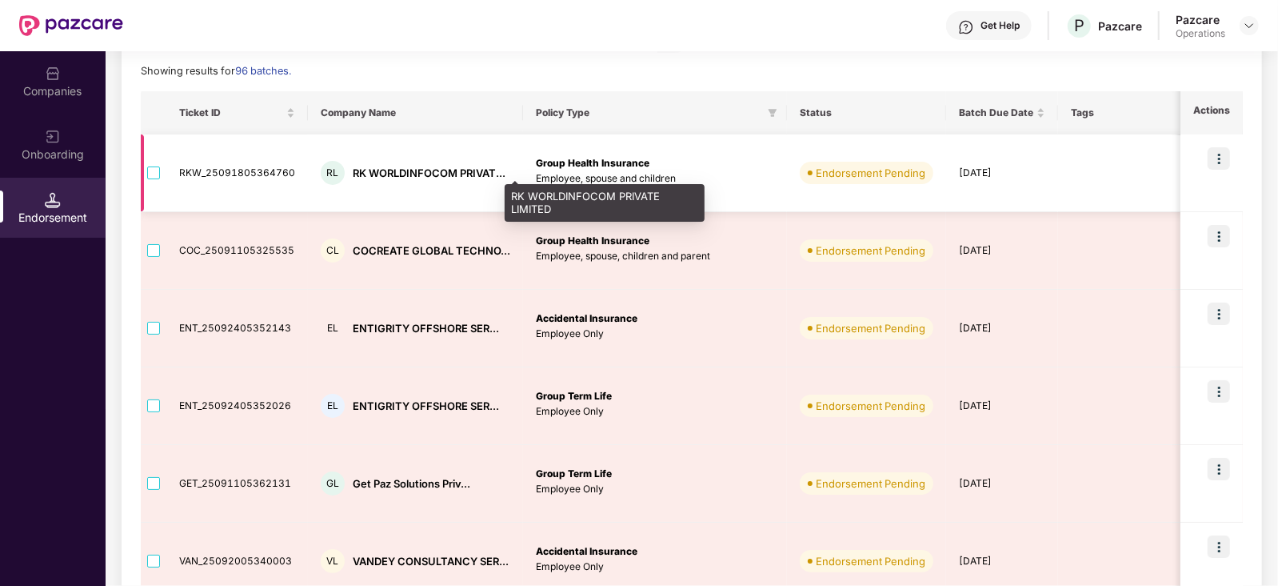
click at [374, 169] on div "RK WORLDINFOCOM PRIVAT..." at bounding box center [429, 173] width 153 height 15
click at [370, 169] on div "RK WORLDINFOCOM PRIVAT..." at bounding box center [429, 173] width 153 height 15
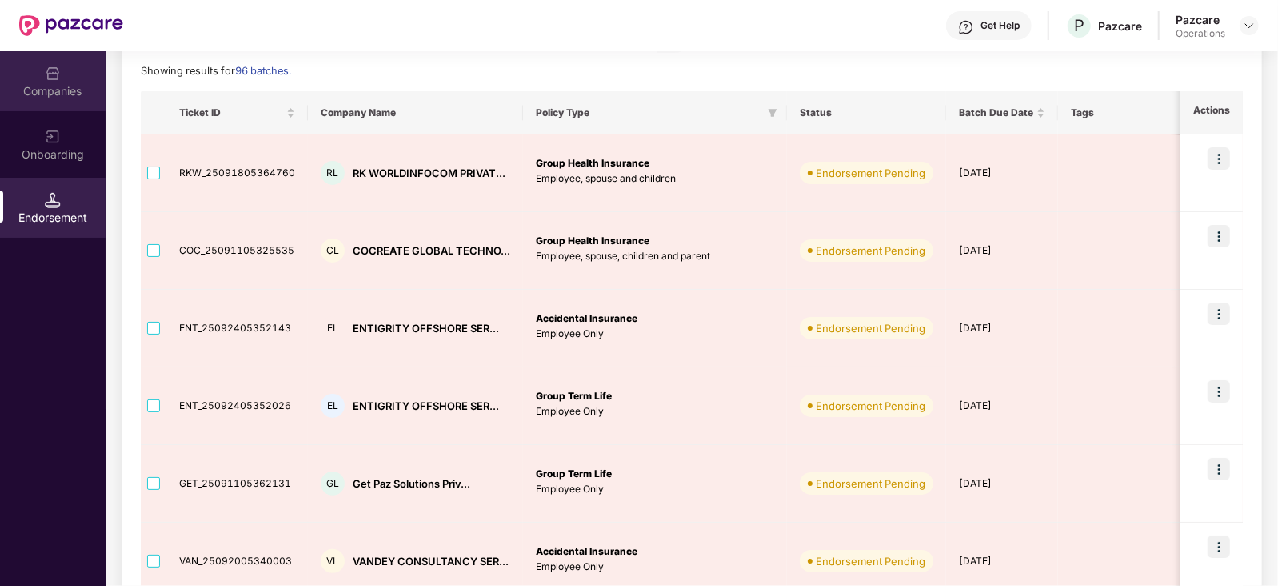
click at [30, 102] on div "Companies" at bounding box center [53, 81] width 106 height 60
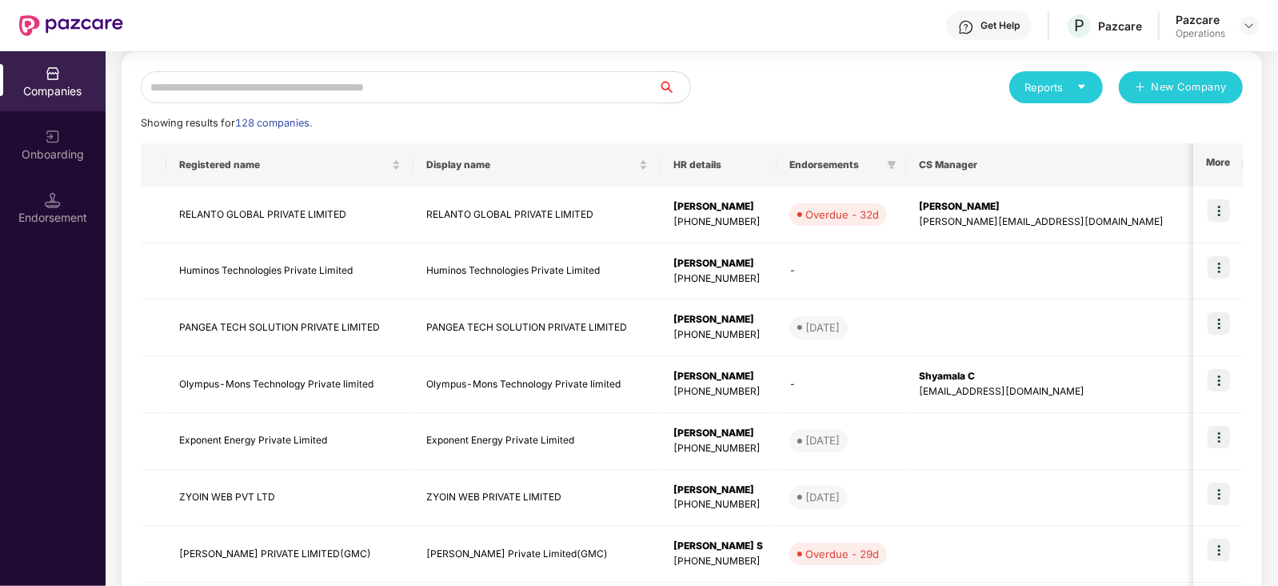
scroll to position [0, 0]
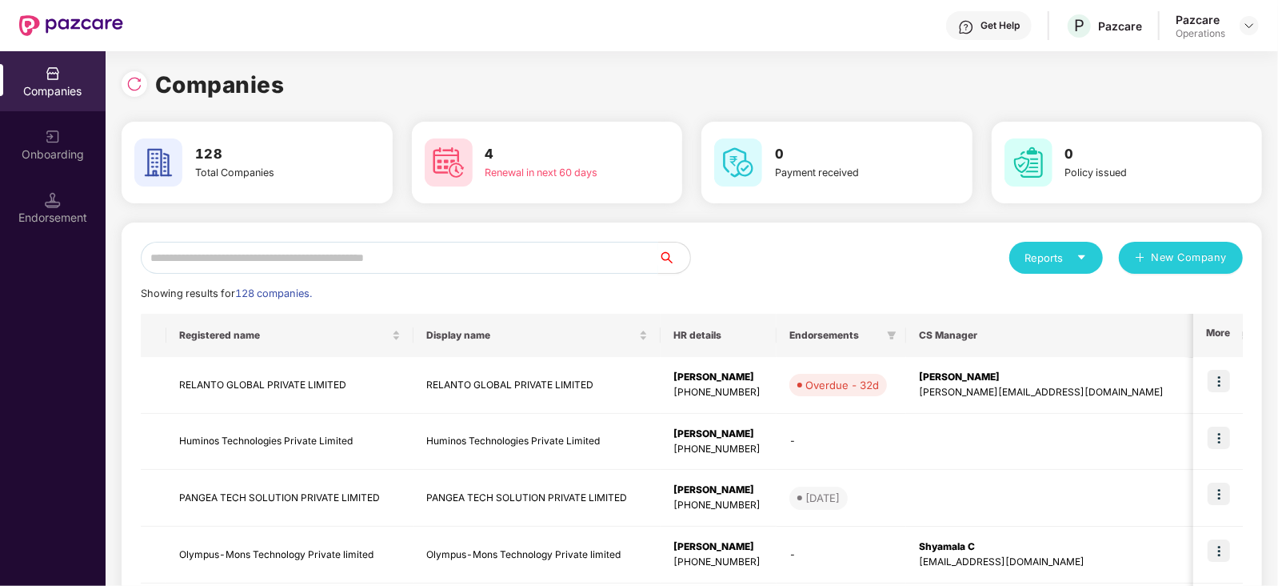
click at [305, 258] on input "text" at bounding box center [400, 258] width 518 height 32
paste input "**********"
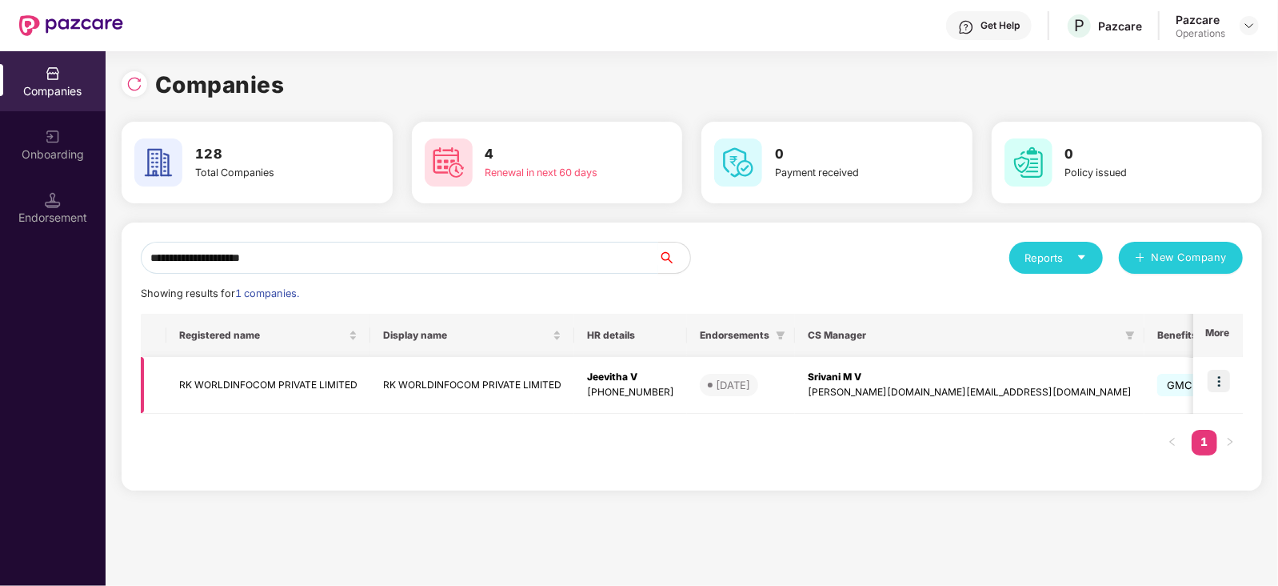
type input "**********"
click at [1223, 376] on img at bounding box center [1219, 381] width 22 height 22
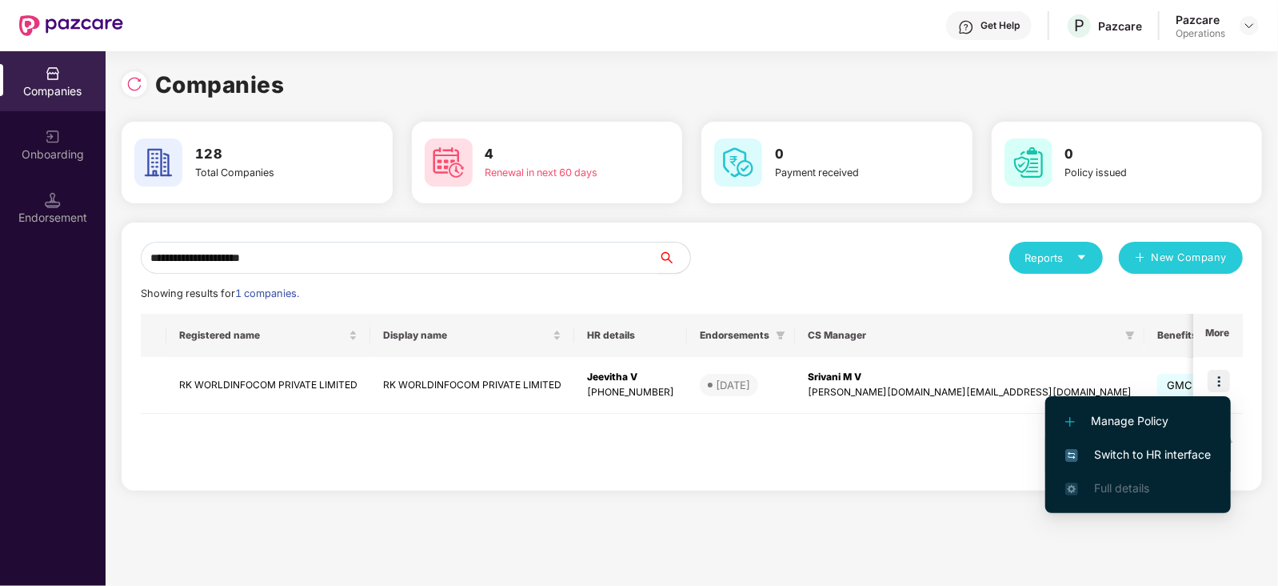
click at [1182, 446] on span "Switch to HR interface" at bounding box center [1139, 455] width 146 height 18
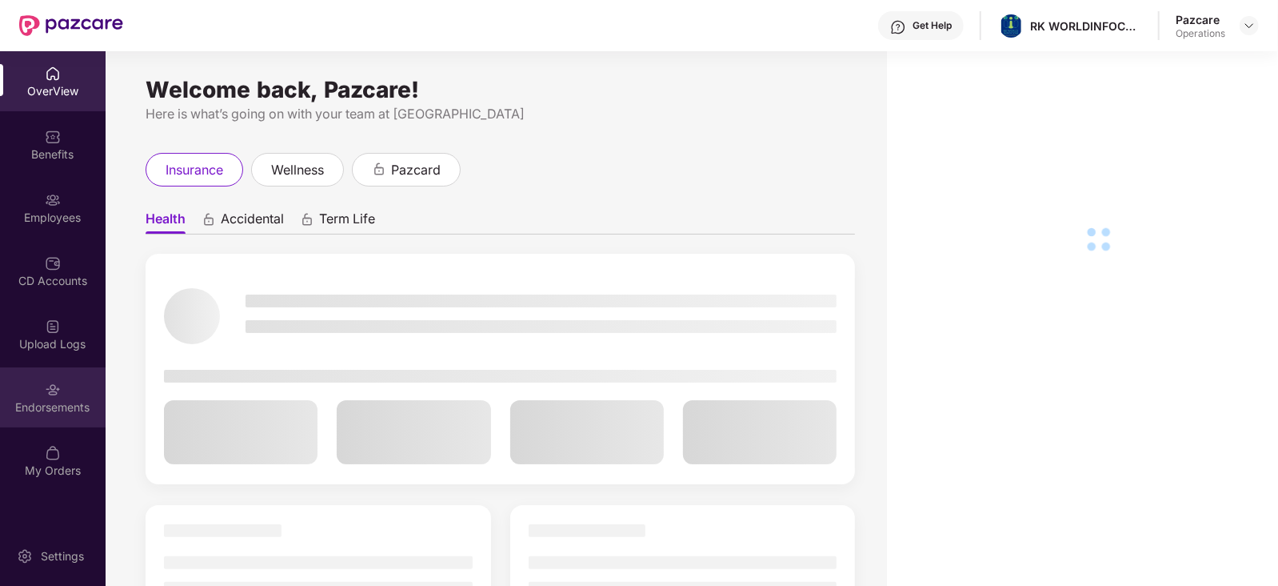
click at [37, 409] on div "Endorsements" at bounding box center [53, 407] width 106 height 16
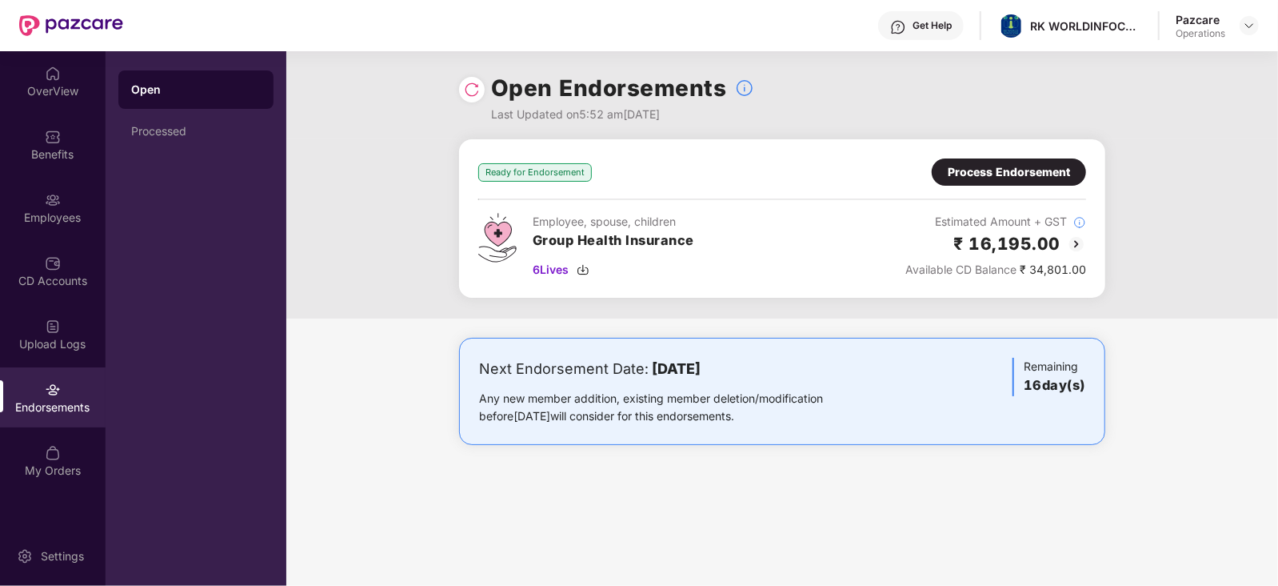
click at [1028, 177] on div "Process Endorsement" at bounding box center [1009, 172] width 122 height 18
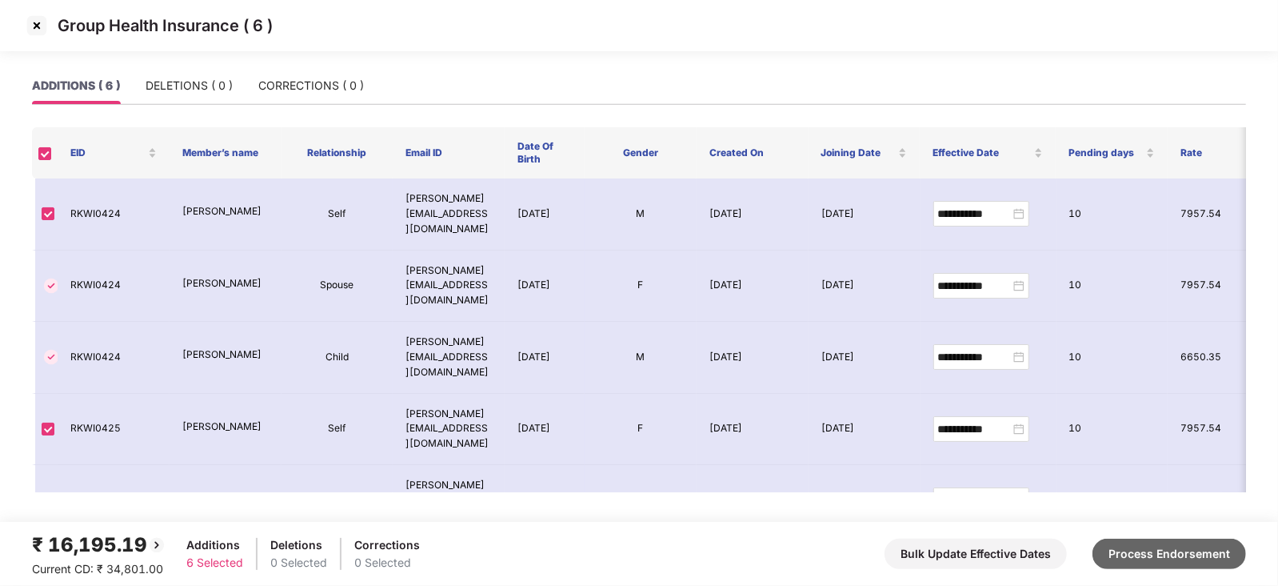
click at [1166, 538] on button "Process Endorsement" at bounding box center [1170, 553] width 154 height 30
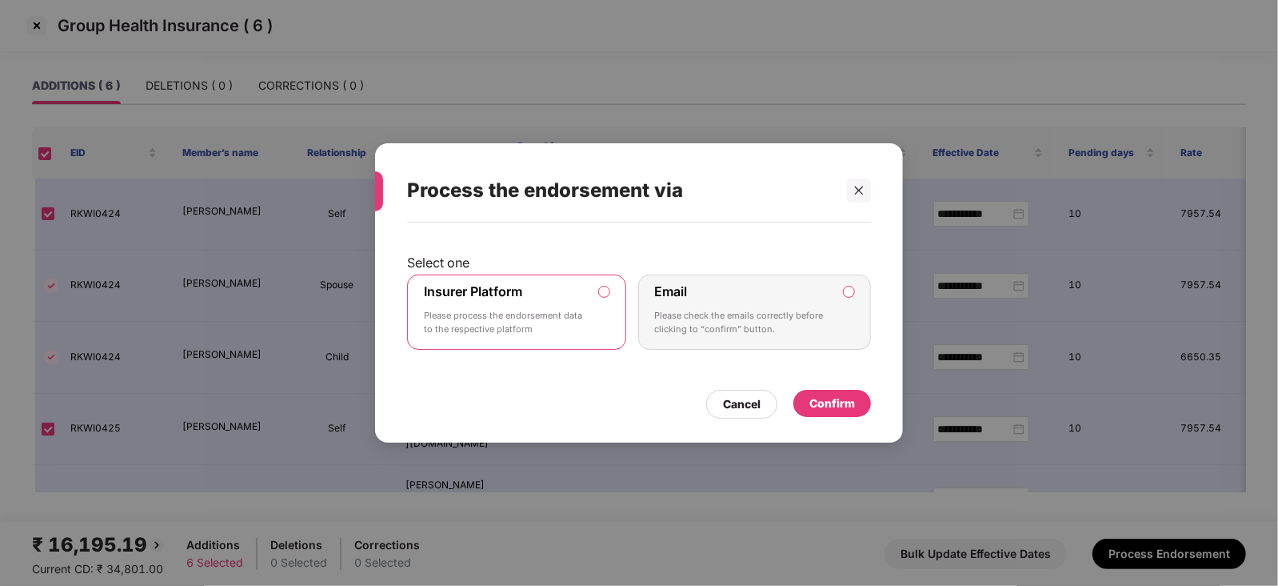
click at [856, 403] on div "Confirm" at bounding box center [833, 403] width 78 height 27
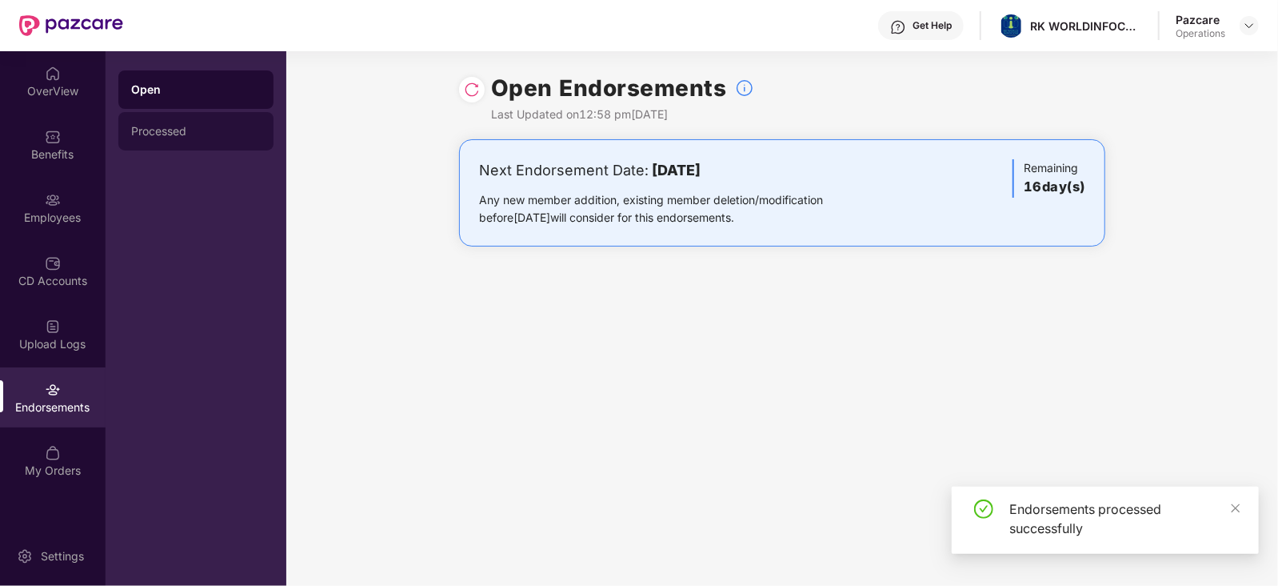
click at [189, 112] on div "Processed" at bounding box center [195, 131] width 155 height 38
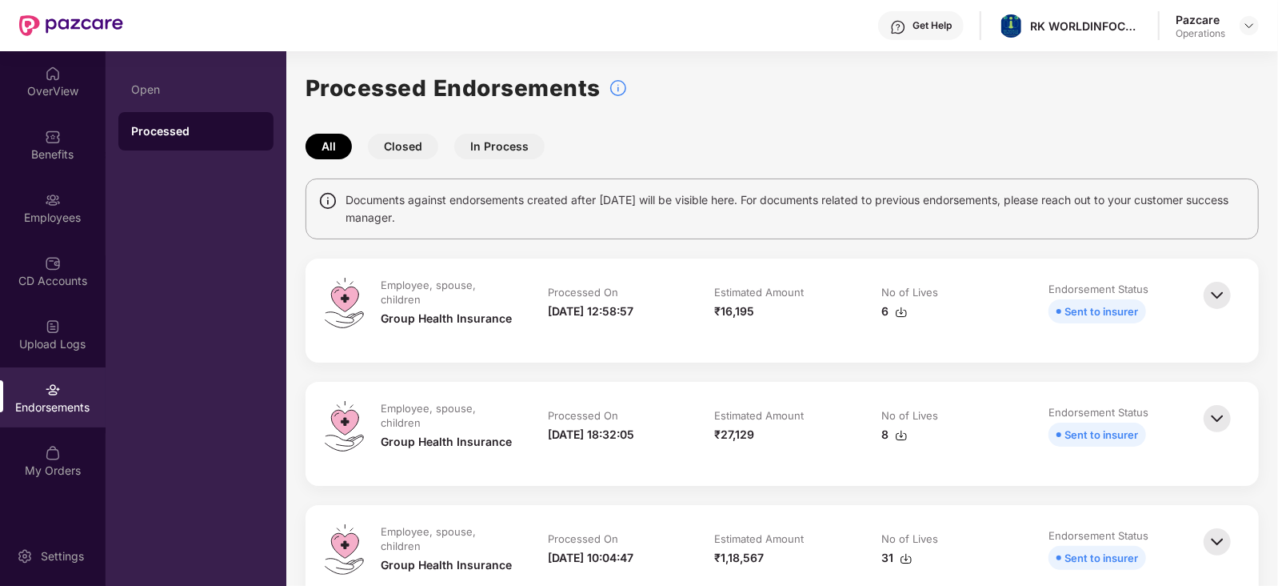
click at [903, 318] on div "6" at bounding box center [895, 311] width 26 height 18
click at [1255, 22] on img at bounding box center [1249, 25] width 13 height 13
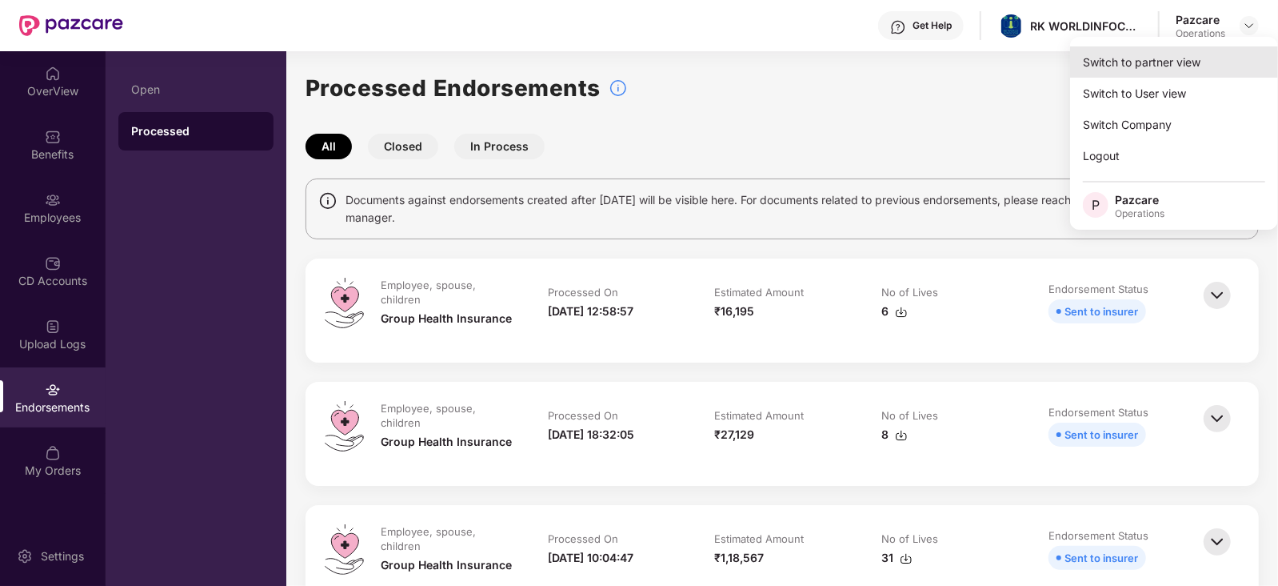
click at [1119, 62] on div "Switch to partner view" at bounding box center [1174, 61] width 208 height 31
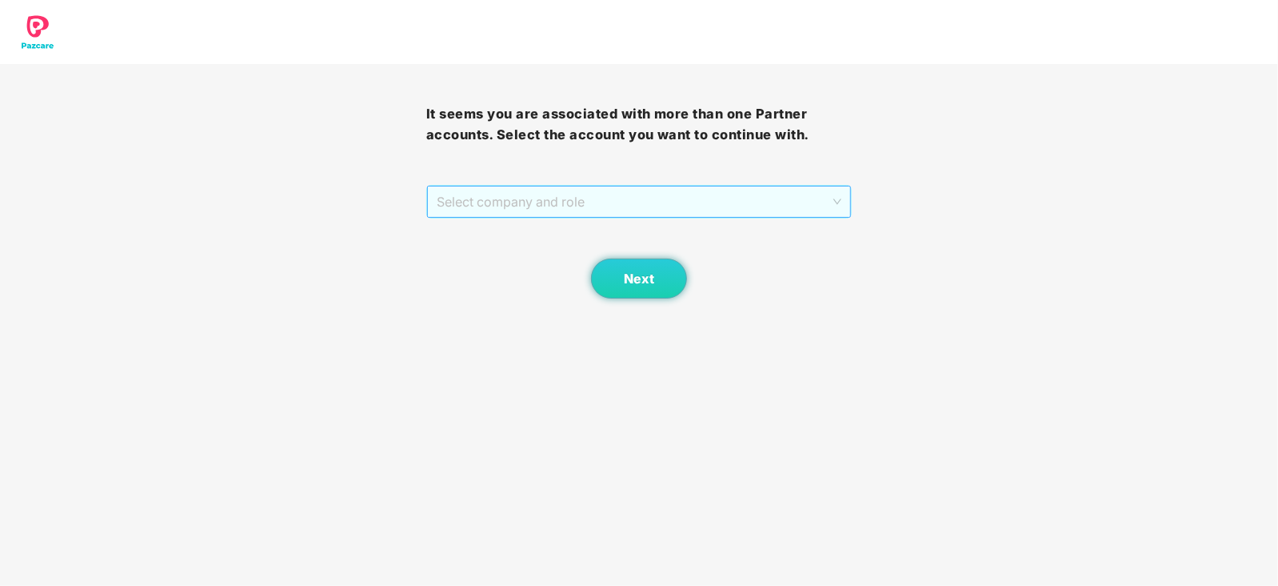
drag, startPoint x: 639, startPoint y: 202, endPoint x: 588, endPoint y: 225, distance: 56.2
click at [638, 202] on span "Select company and role" at bounding box center [640, 201] width 406 height 30
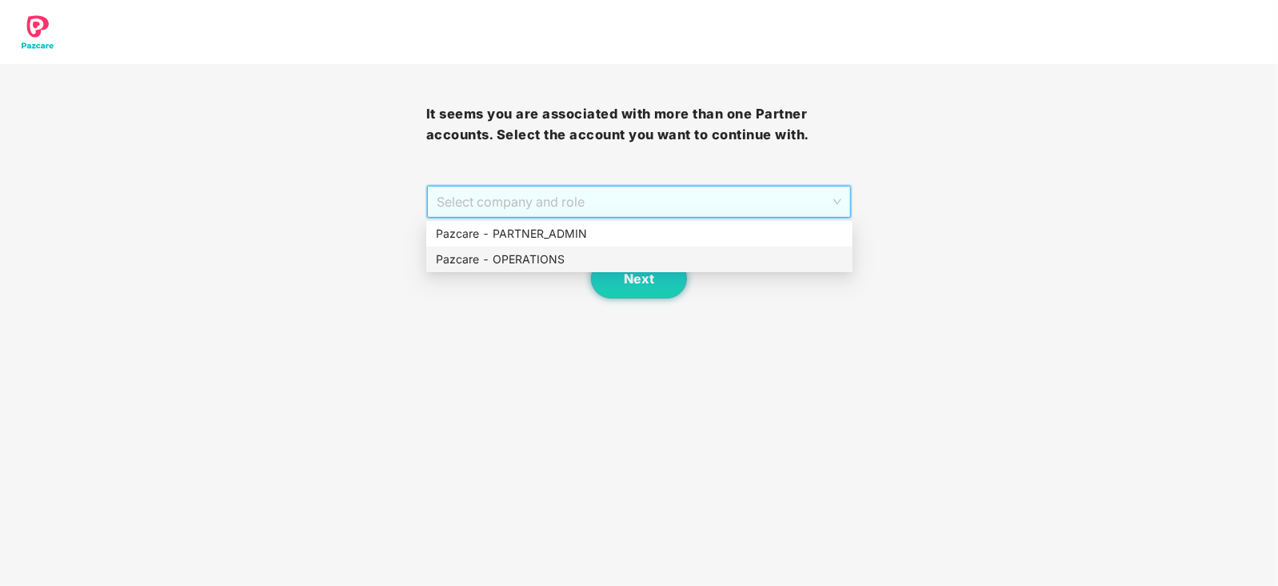
click at [541, 250] on div "Pazcare - OPERATIONS" at bounding box center [639, 259] width 407 height 18
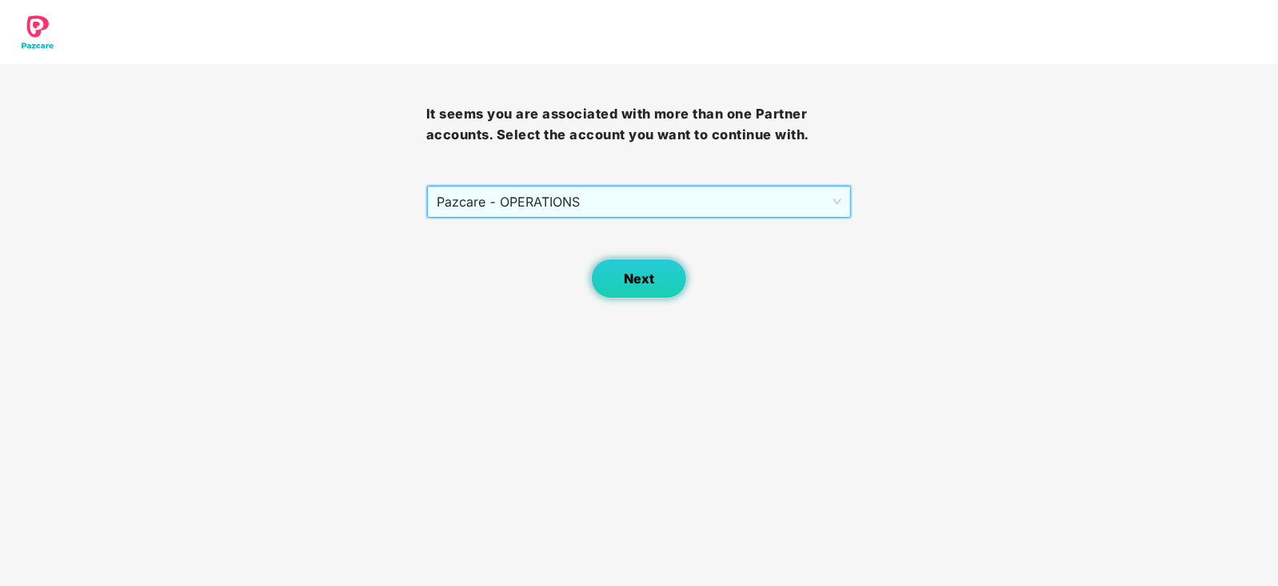
click at [629, 281] on span "Next" at bounding box center [639, 278] width 30 height 15
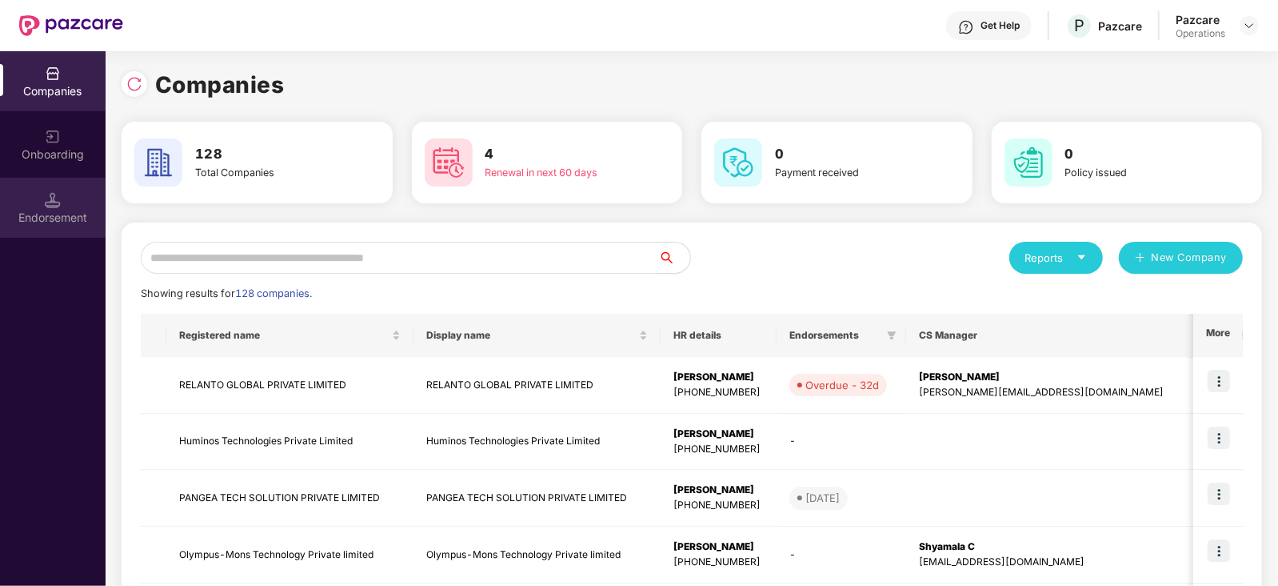
click at [47, 217] on div "Endorsement" at bounding box center [53, 218] width 106 height 16
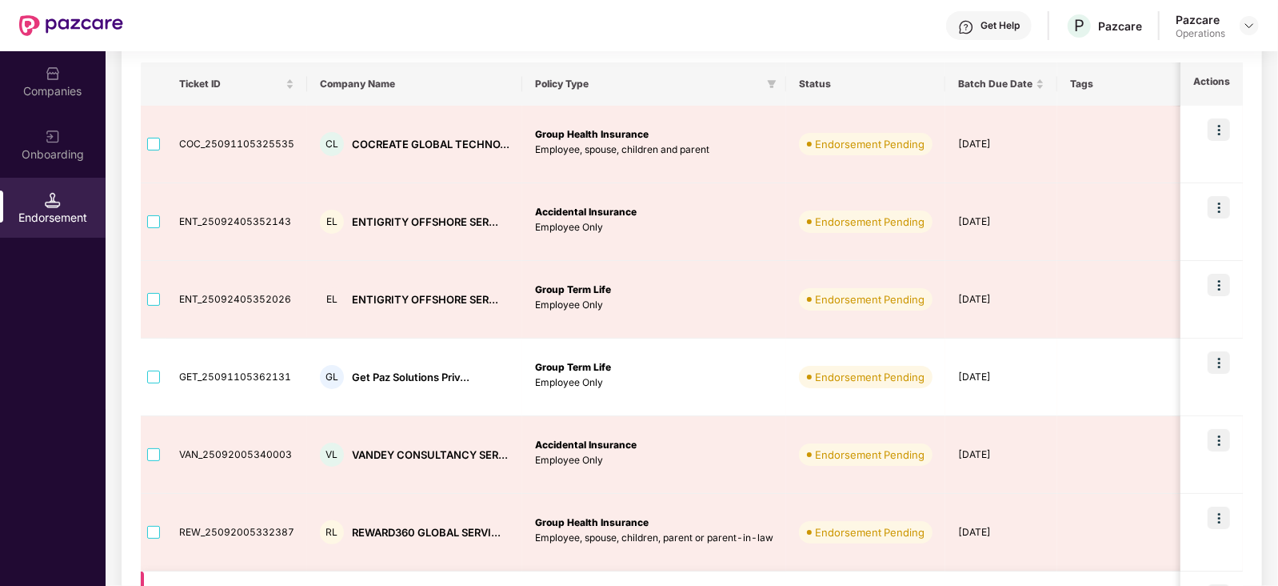
scroll to position [170, 0]
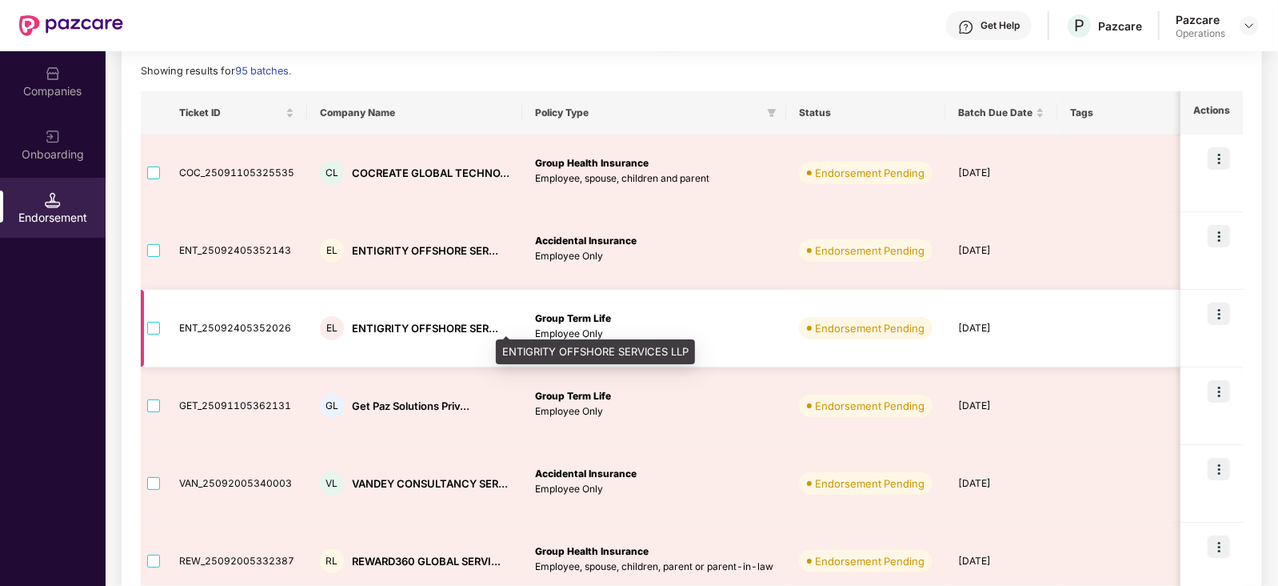
click at [410, 330] on div "ENTIGRITY OFFSHORE SER..." at bounding box center [425, 328] width 146 height 15
click at [410, 331] on div "ENTIGRITY OFFSHORE SER..." at bounding box center [425, 328] width 146 height 15
copy div "ENTIGRITY OFFSHORE SER..."
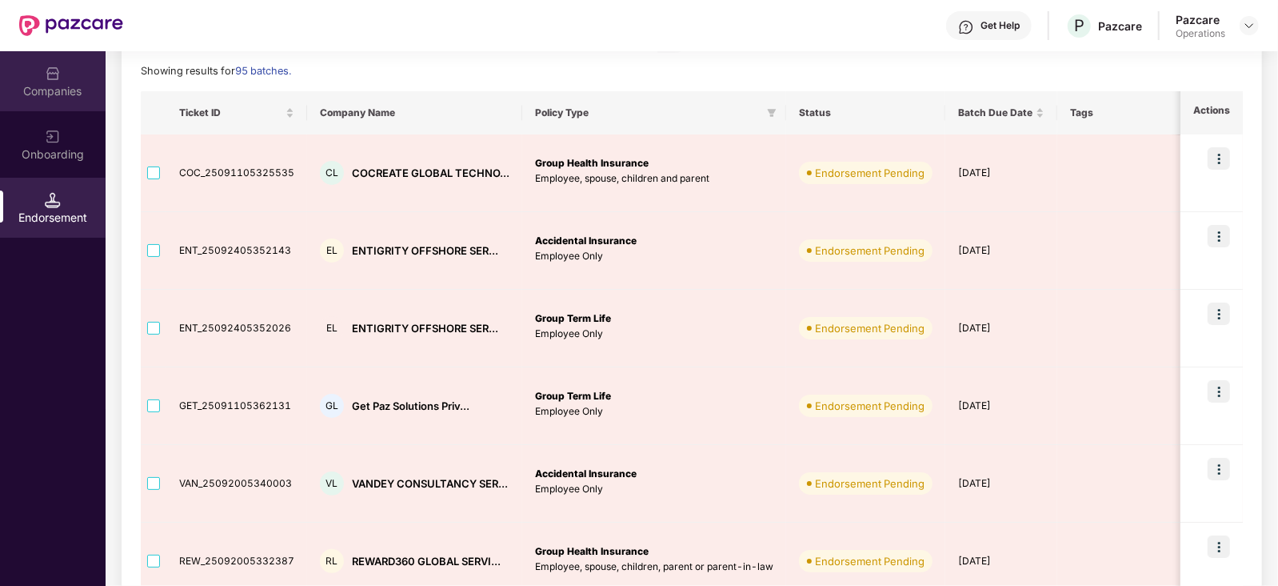
click at [76, 90] on div "Companies" at bounding box center [53, 91] width 106 height 16
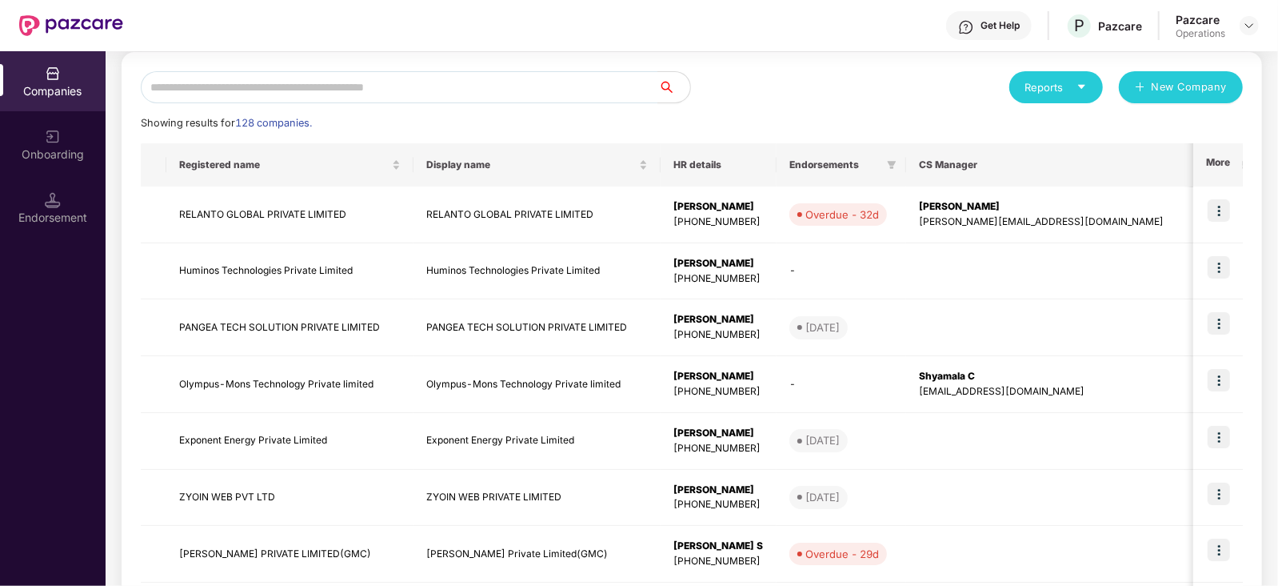
scroll to position [0, 0]
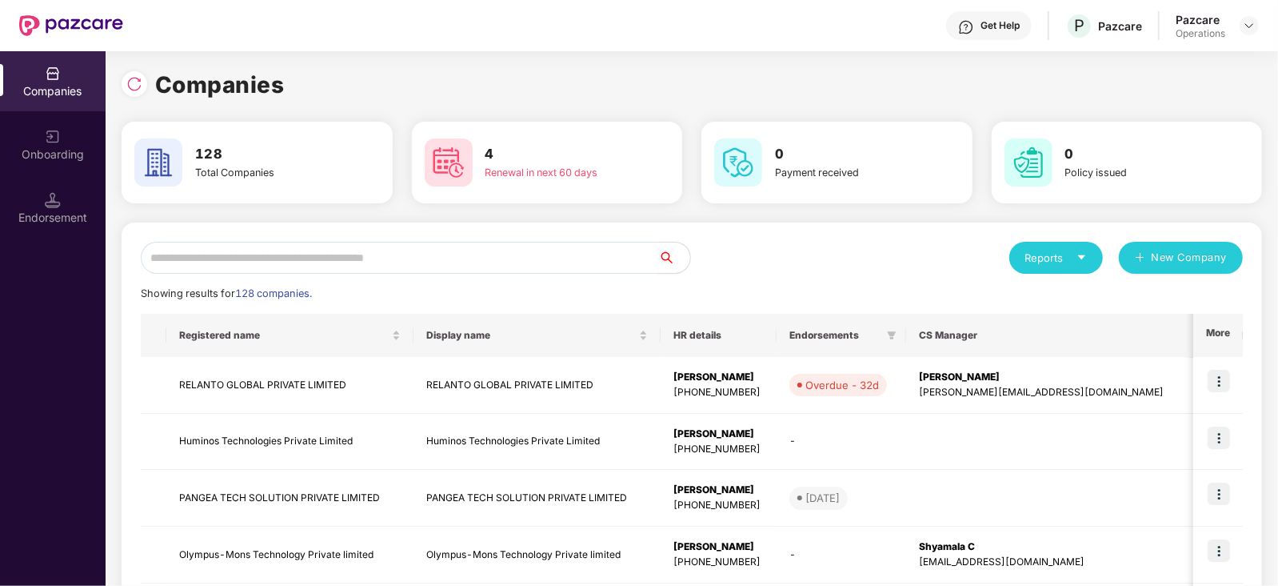
click at [275, 254] on input "text" at bounding box center [400, 258] width 518 height 32
paste input "**********"
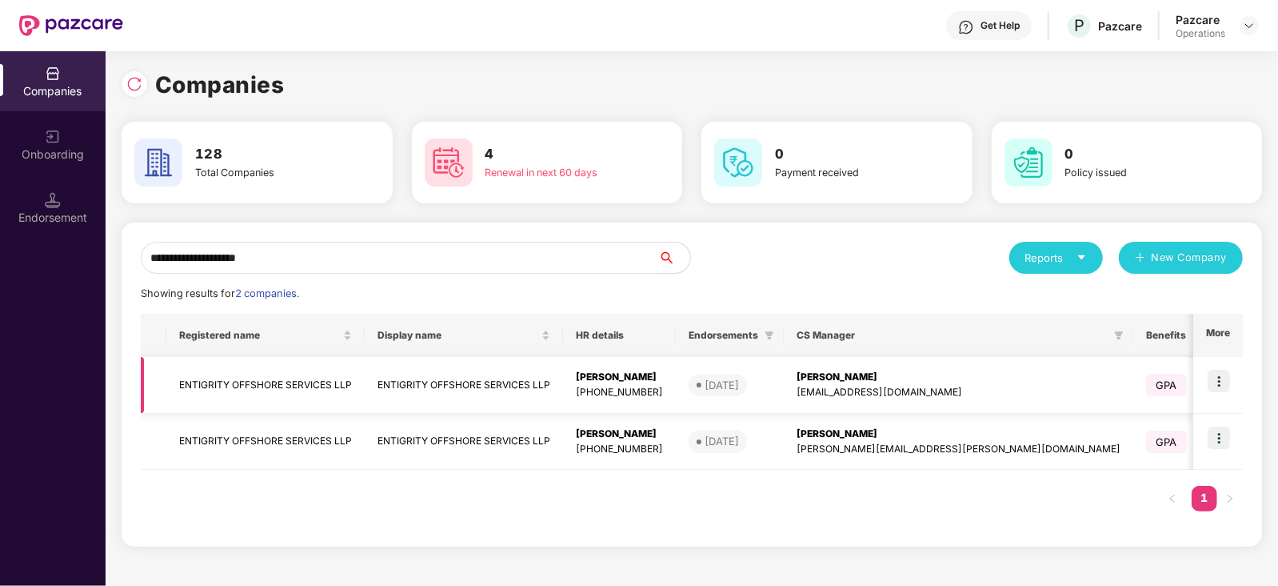
type input "**********"
click at [1222, 381] on img at bounding box center [1219, 381] width 22 height 22
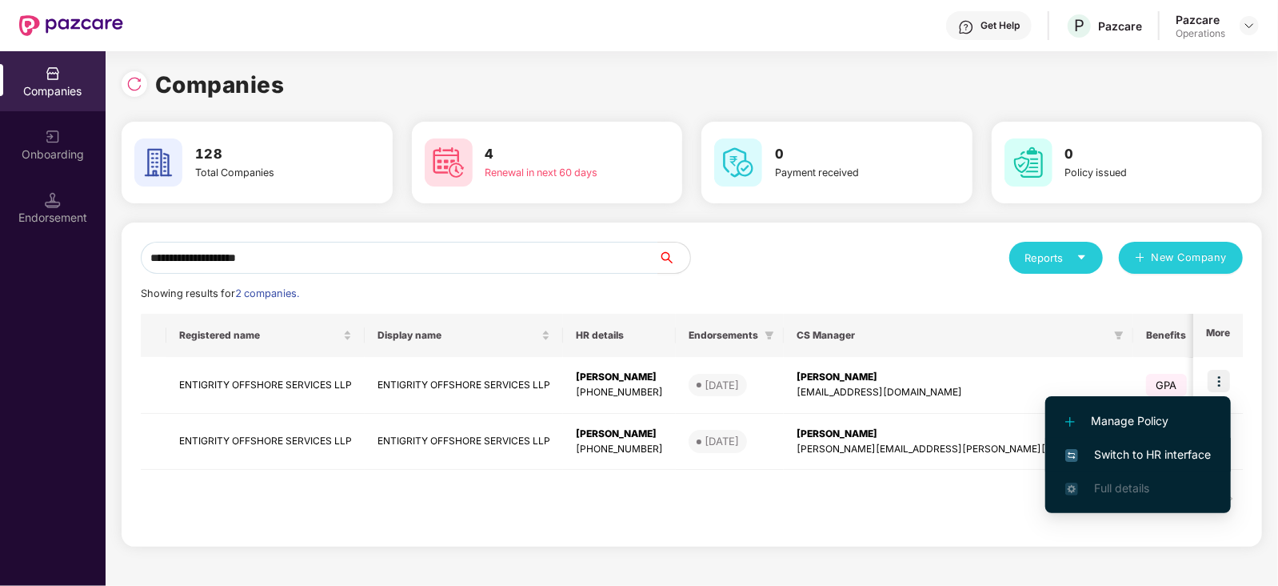
click at [1142, 454] on span "Switch to HR interface" at bounding box center [1139, 455] width 146 height 18
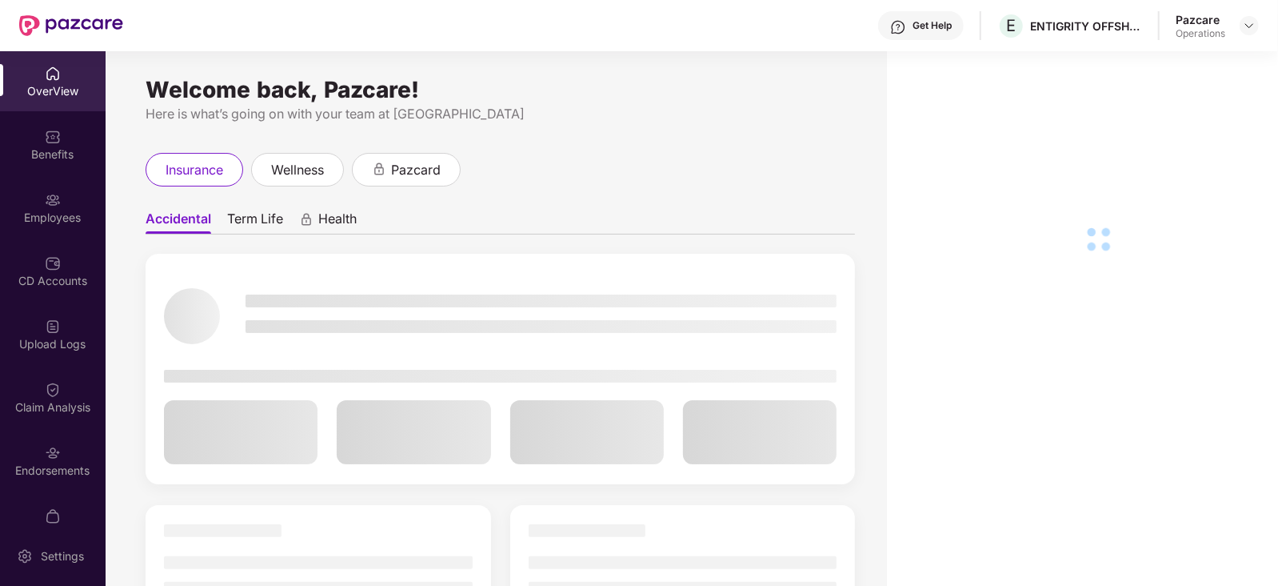
click at [88, 350] on div "Upload Logs" at bounding box center [53, 344] width 106 height 16
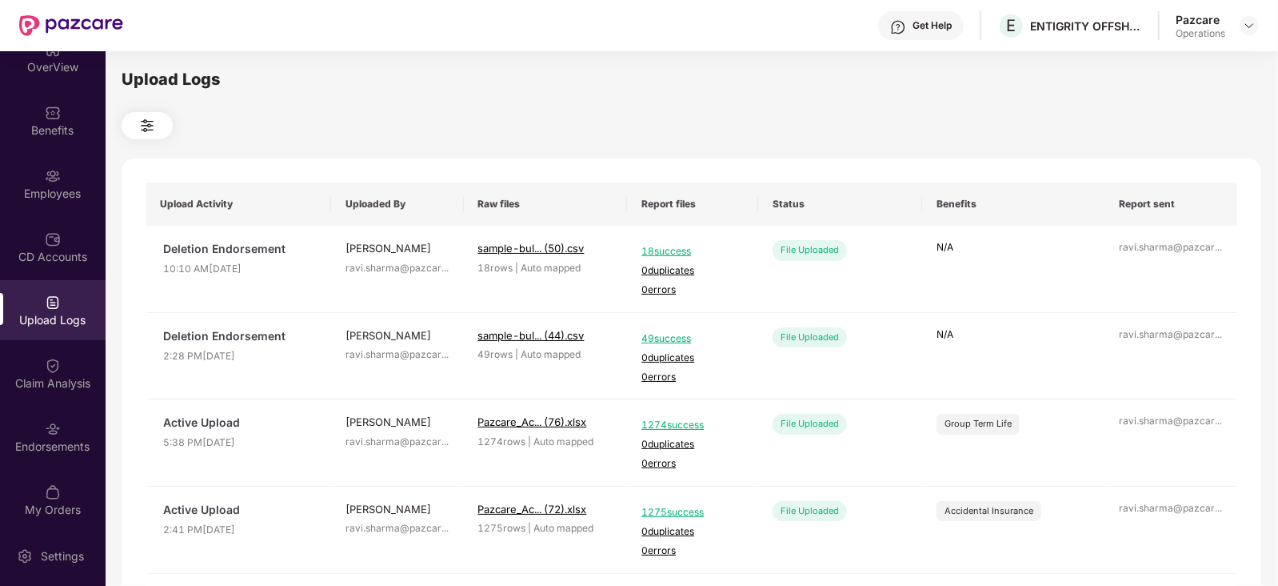
scroll to position [31, 0]
drag, startPoint x: 54, startPoint y: 430, endPoint x: 112, endPoint y: 401, distance: 64.4
click at [53, 431] on div "Endorsements" at bounding box center [53, 439] width 106 height 16
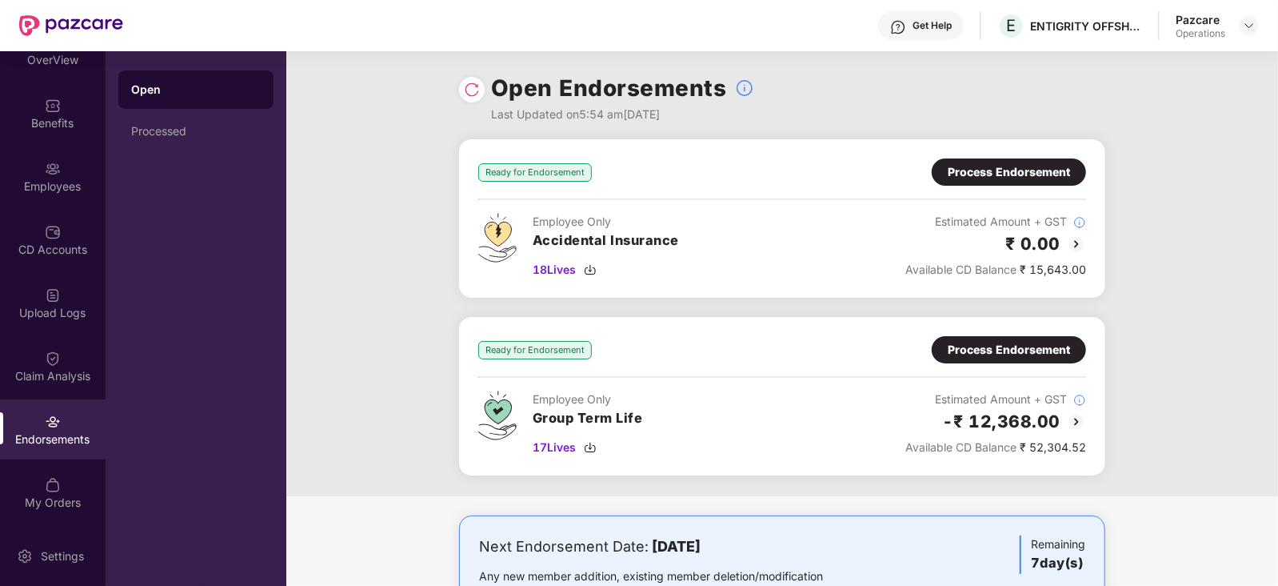
click at [1002, 166] on div "Process Endorsement" at bounding box center [1009, 172] width 122 height 18
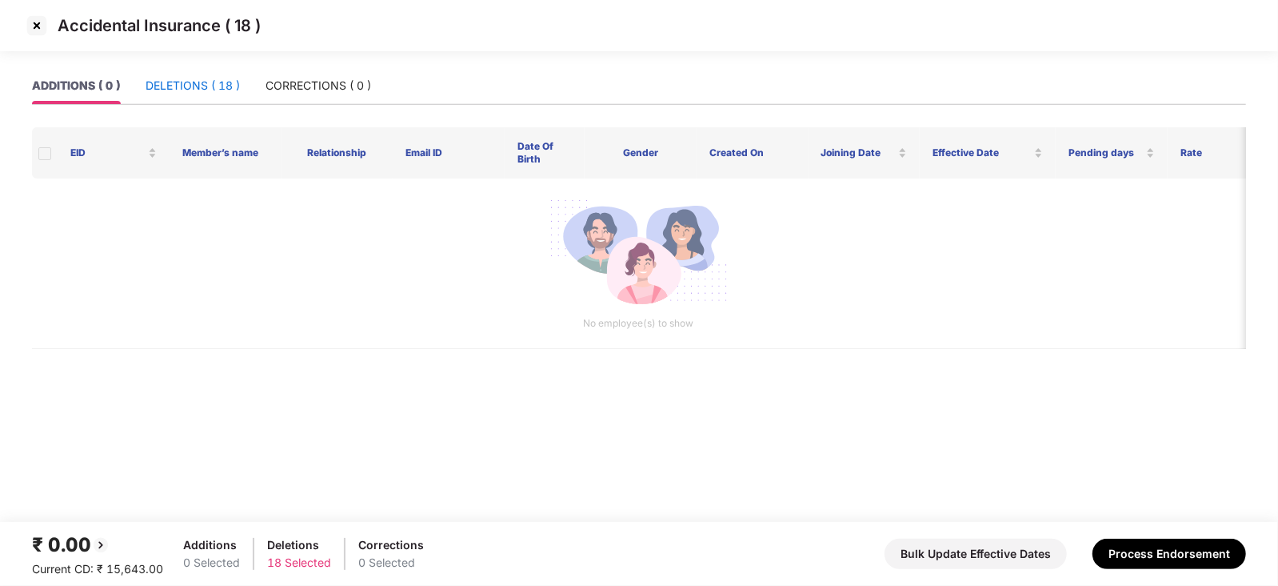
drag, startPoint x: 211, startPoint y: 83, endPoint x: 228, endPoint y: 94, distance: 19.8
click at [211, 84] on div "DELETIONS ( 18 )" at bounding box center [193, 86] width 94 height 18
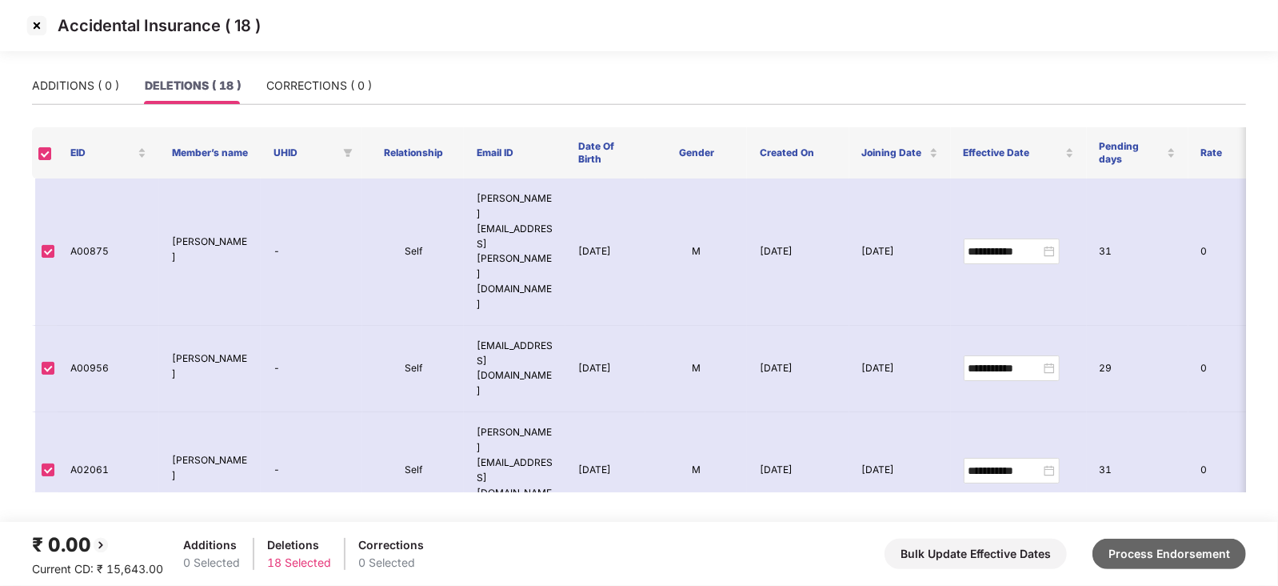
click at [1147, 553] on button "Process Endorsement" at bounding box center [1170, 553] width 154 height 30
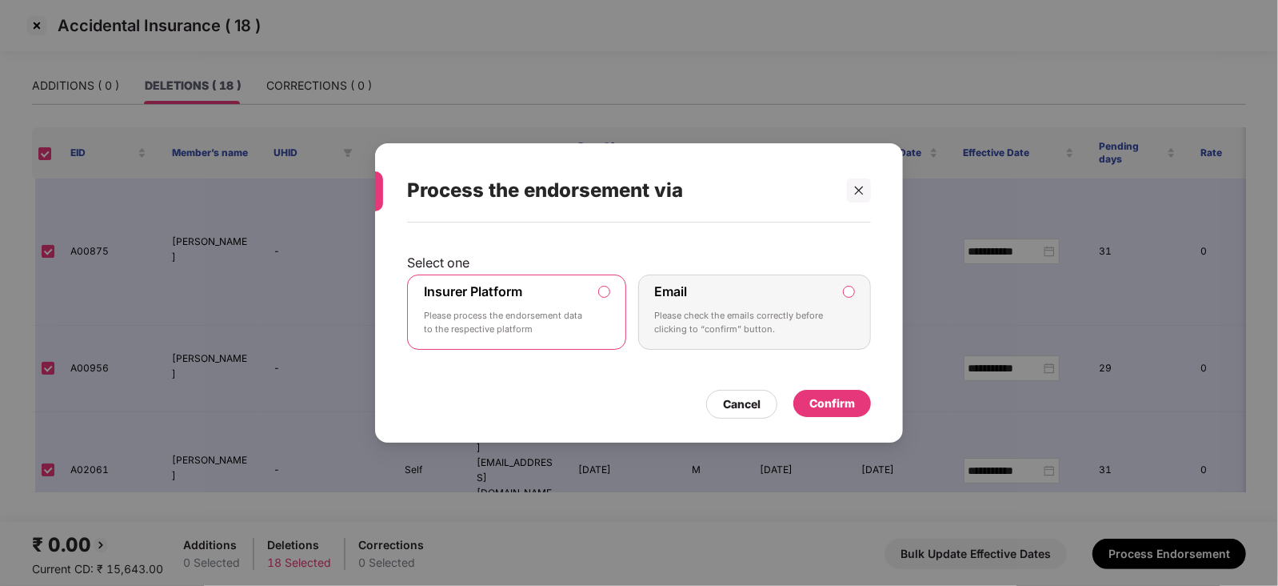
click at [839, 408] on div "Confirm" at bounding box center [833, 403] width 46 height 18
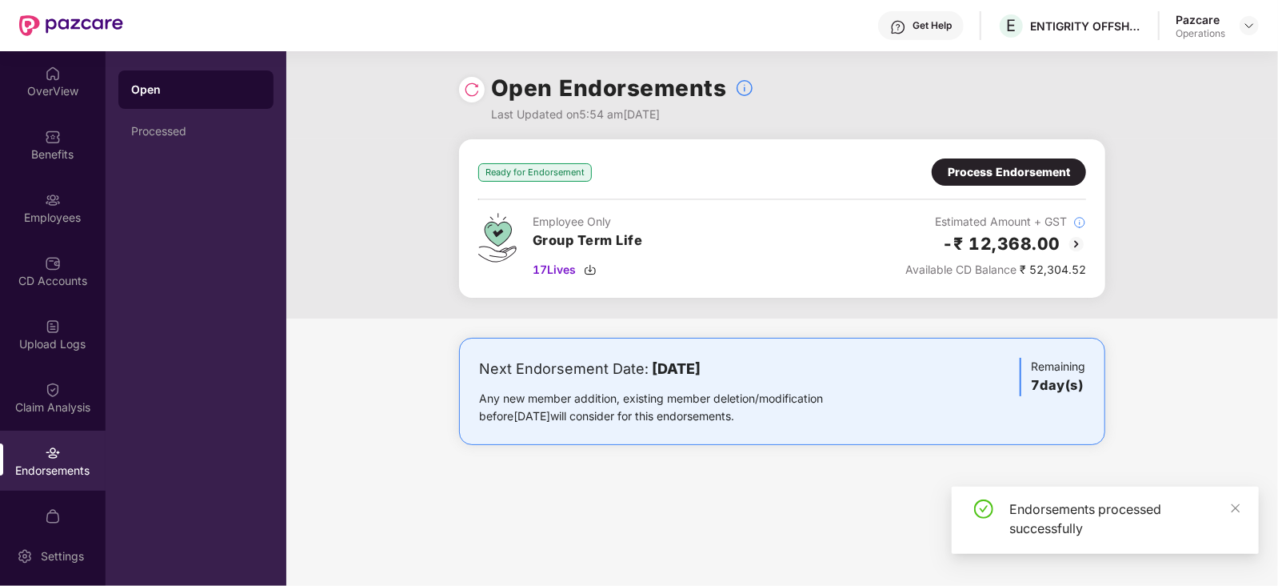
click at [1016, 171] on div "Process Endorsement" at bounding box center [1009, 172] width 122 height 18
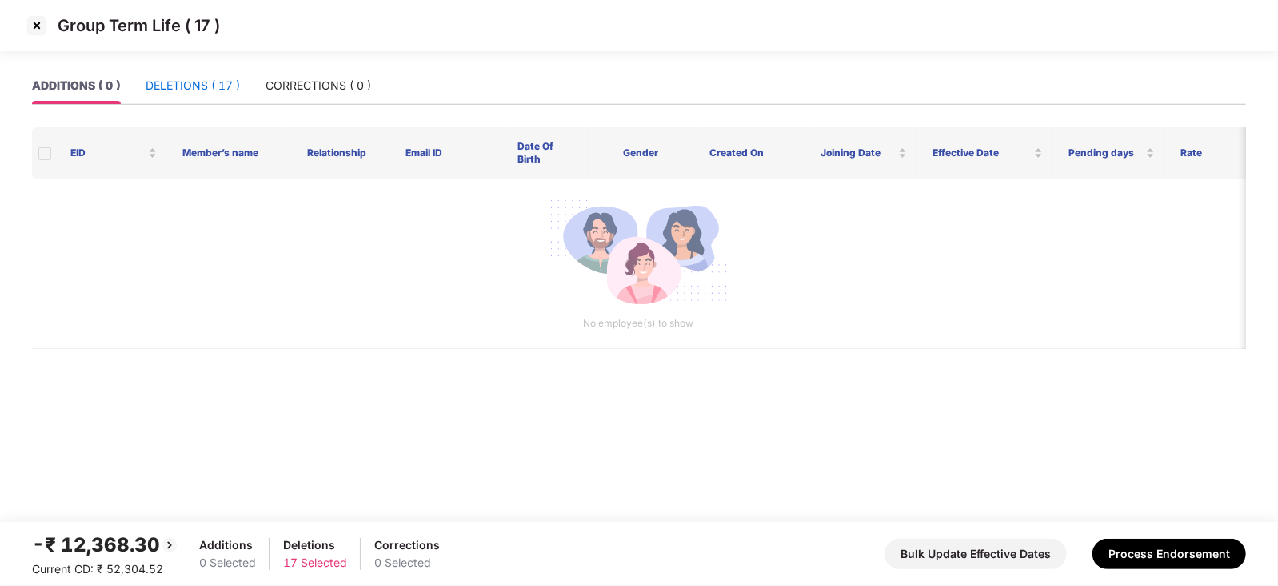
click at [196, 86] on div "DELETIONS ( 17 )" at bounding box center [193, 86] width 94 height 18
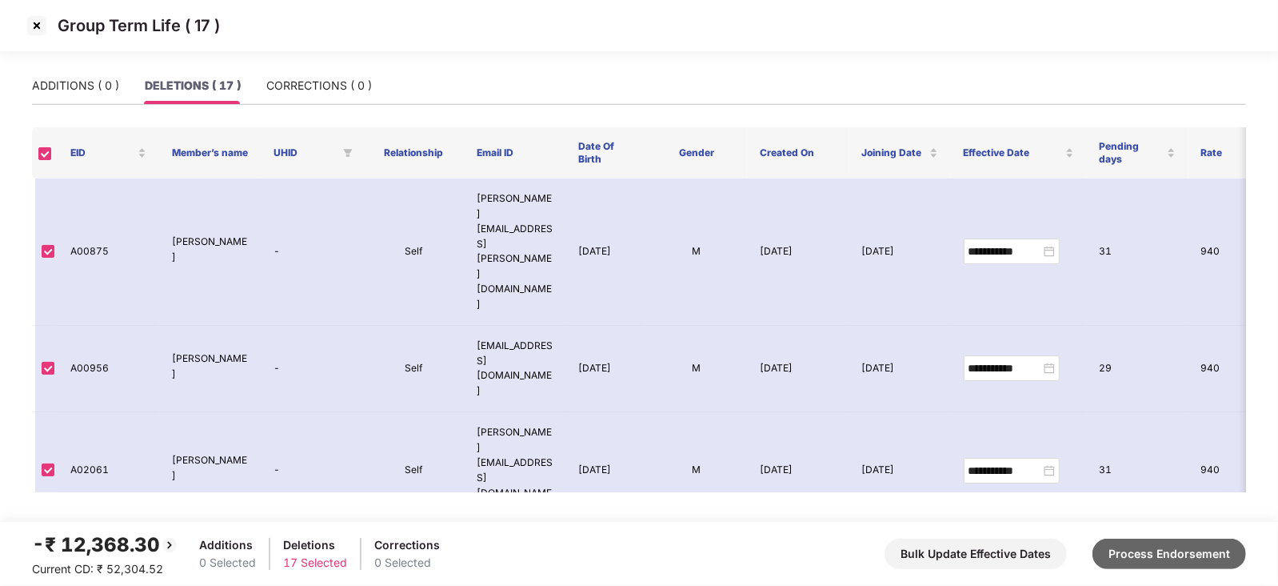
click at [1142, 552] on button "Process Endorsement" at bounding box center [1170, 553] width 154 height 30
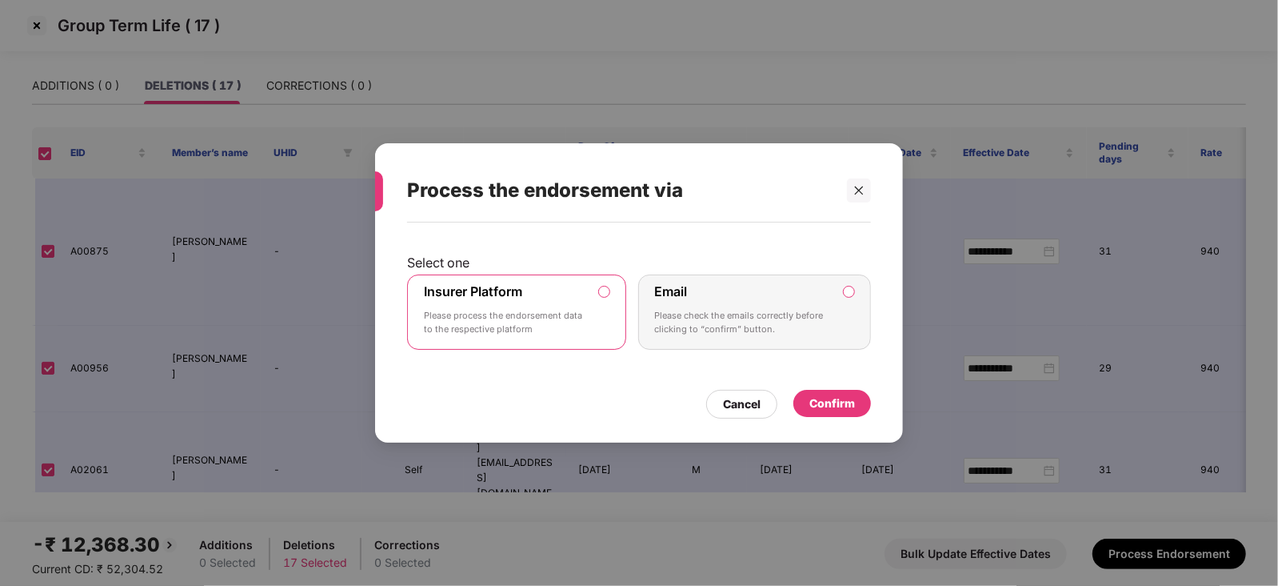
click at [827, 394] on div "Confirm" at bounding box center [833, 403] width 46 height 18
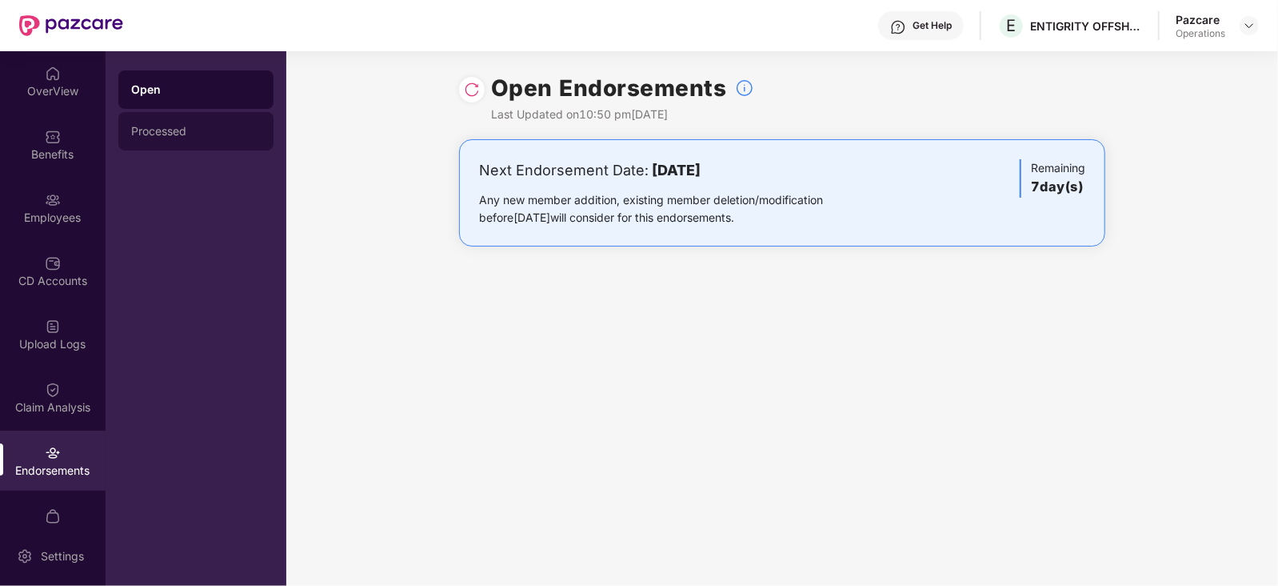
click at [173, 142] on div "Processed" at bounding box center [195, 131] width 155 height 38
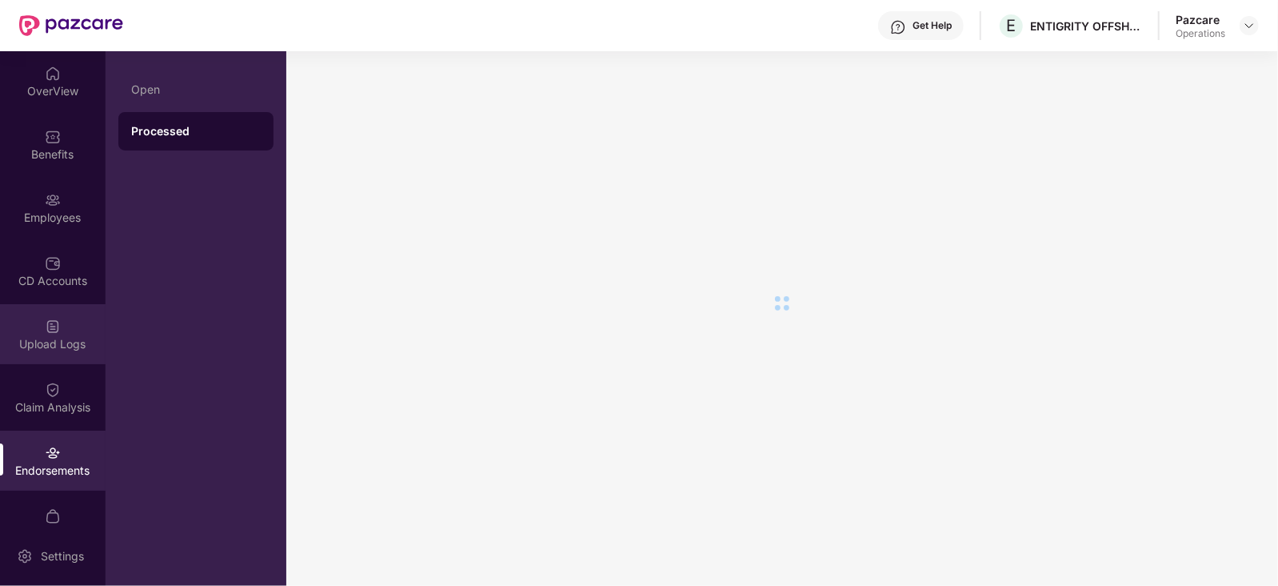
click at [45, 342] on div "Upload Logs" at bounding box center [53, 344] width 106 height 16
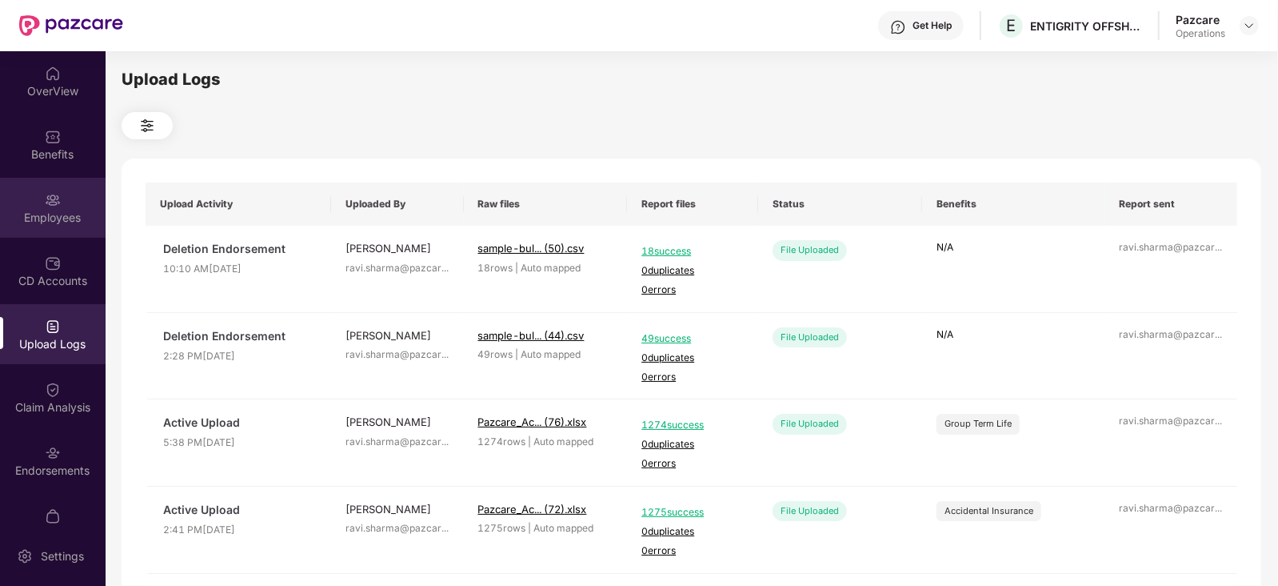
click at [46, 222] on div "Employees" at bounding box center [53, 218] width 106 height 16
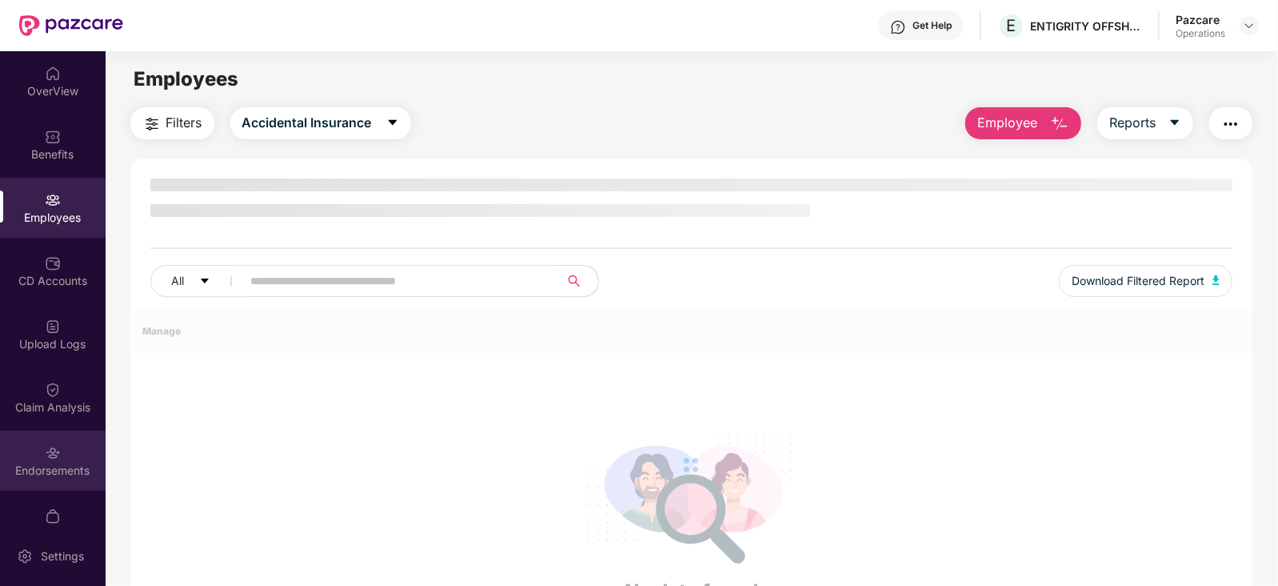
click at [49, 462] on div "Endorsements" at bounding box center [53, 470] width 106 height 16
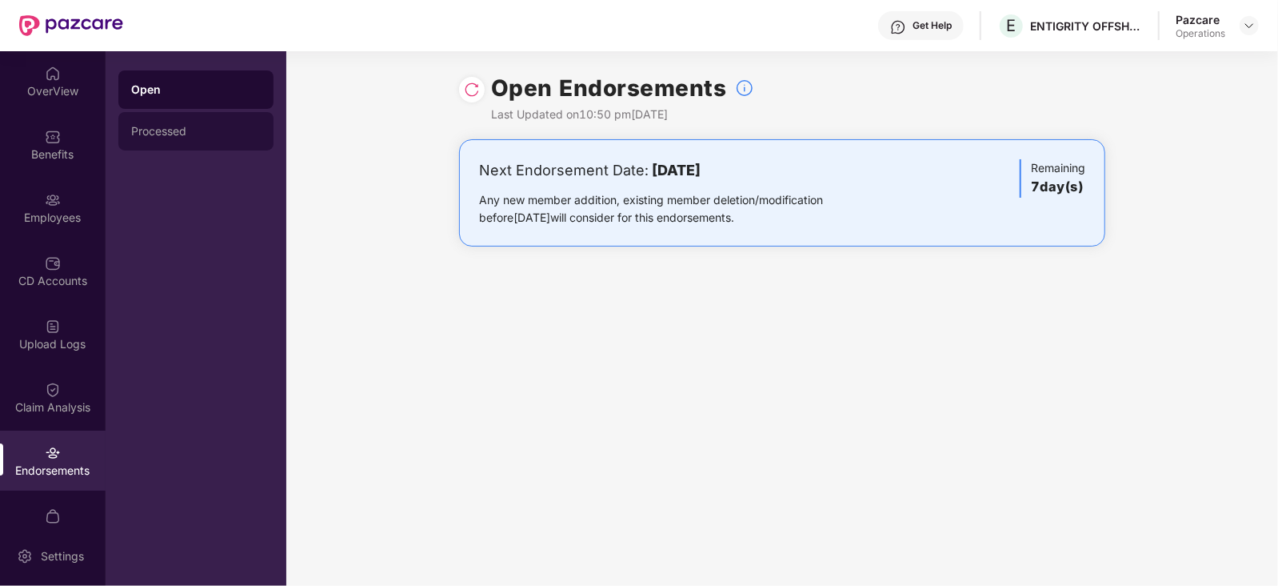
click at [170, 135] on div "Processed" at bounding box center [196, 131] width 130 height 13
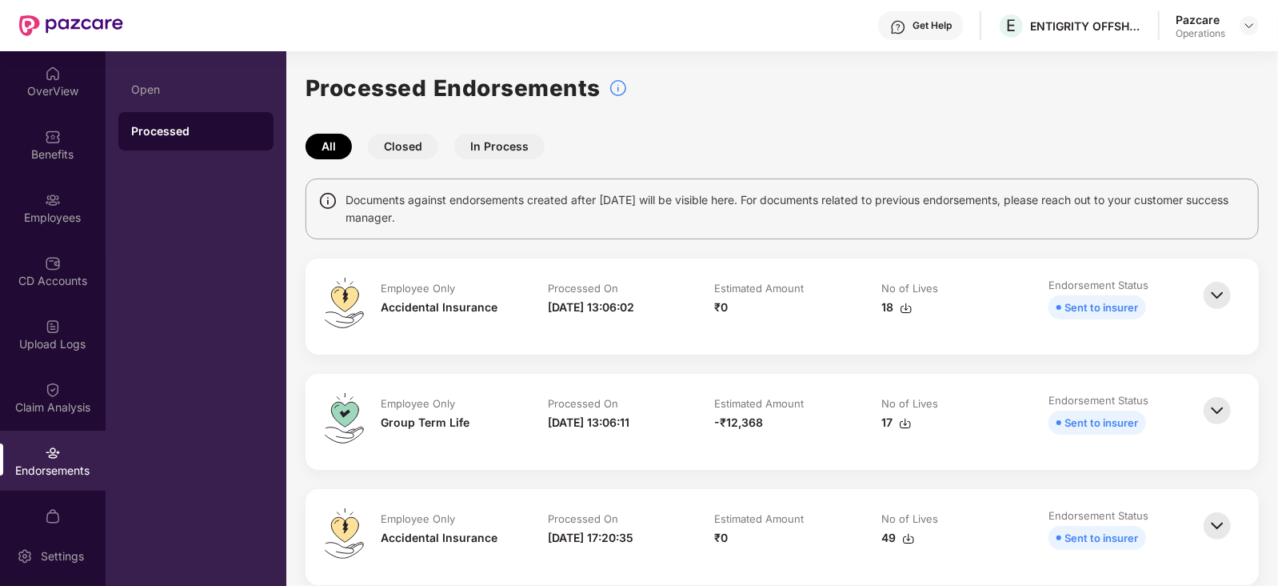
click at [909, 422] on img at bounding box center [905, 423] width 13 height 13
click at [837, 326] on td "Estimated Amount ₹0" at bounding box center [782, 307] width 167 height 58
click at [909, 311] on img at bounding box center [906, 308] width 13 height 13
click at [1249, 31] on img at bounding box center [1249, 25] width 13 height 13
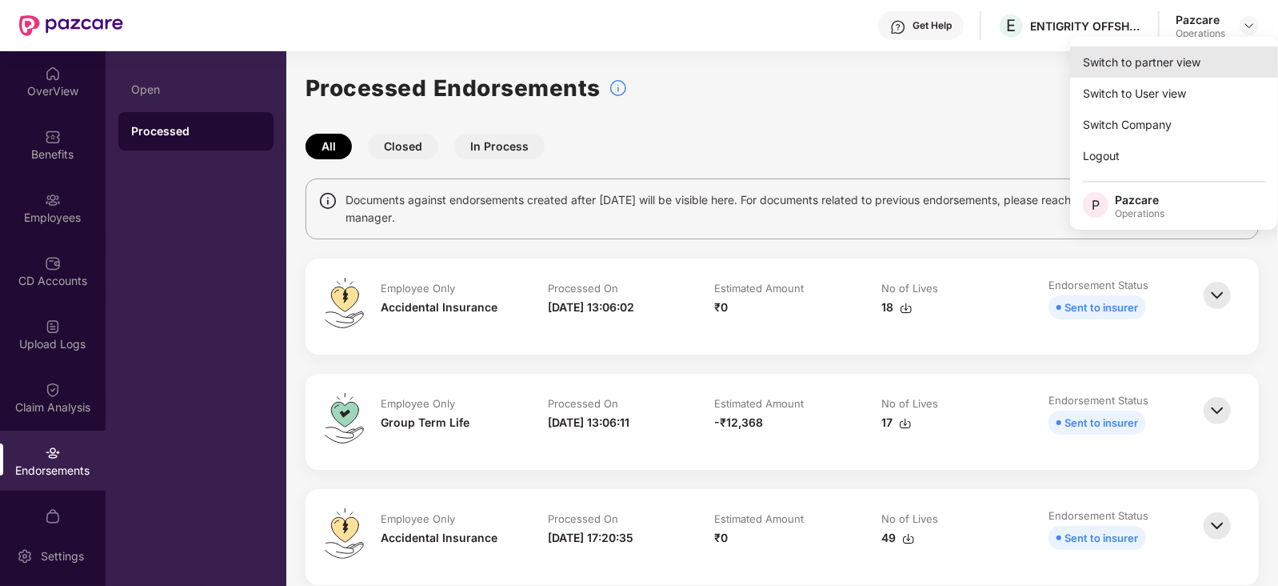
click at [1160, 73] on div "Switch to partner view" at bounding box center [1174, 61] width 208 height 31
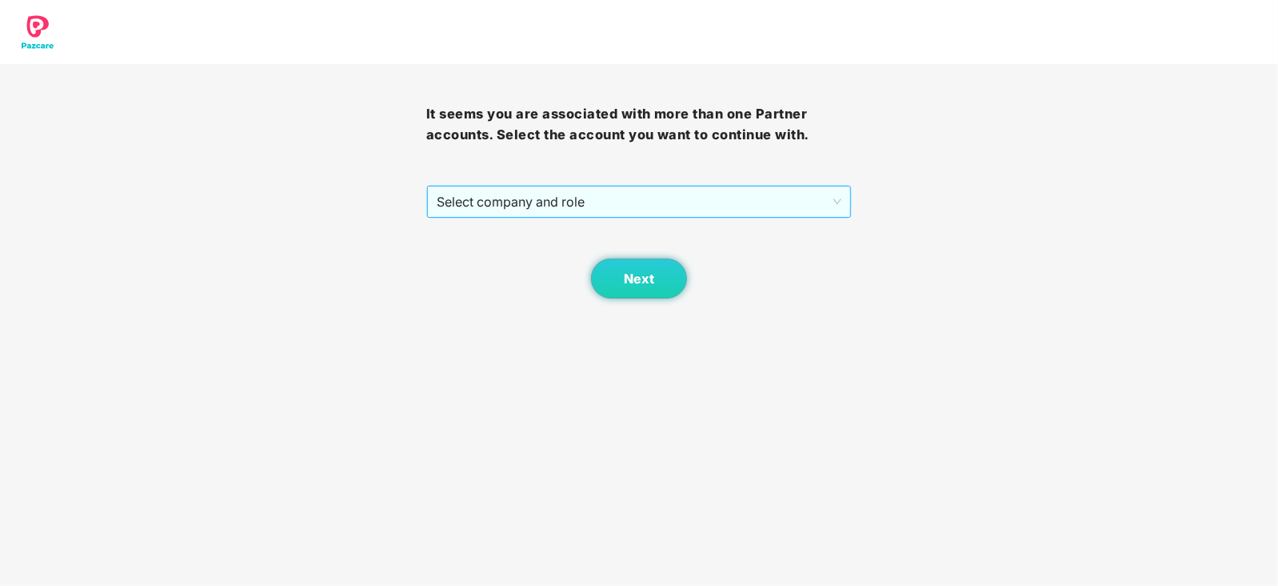
click at [664, 190] on span "Select company and role" at bounding box center [640, 201] width 406 height 30
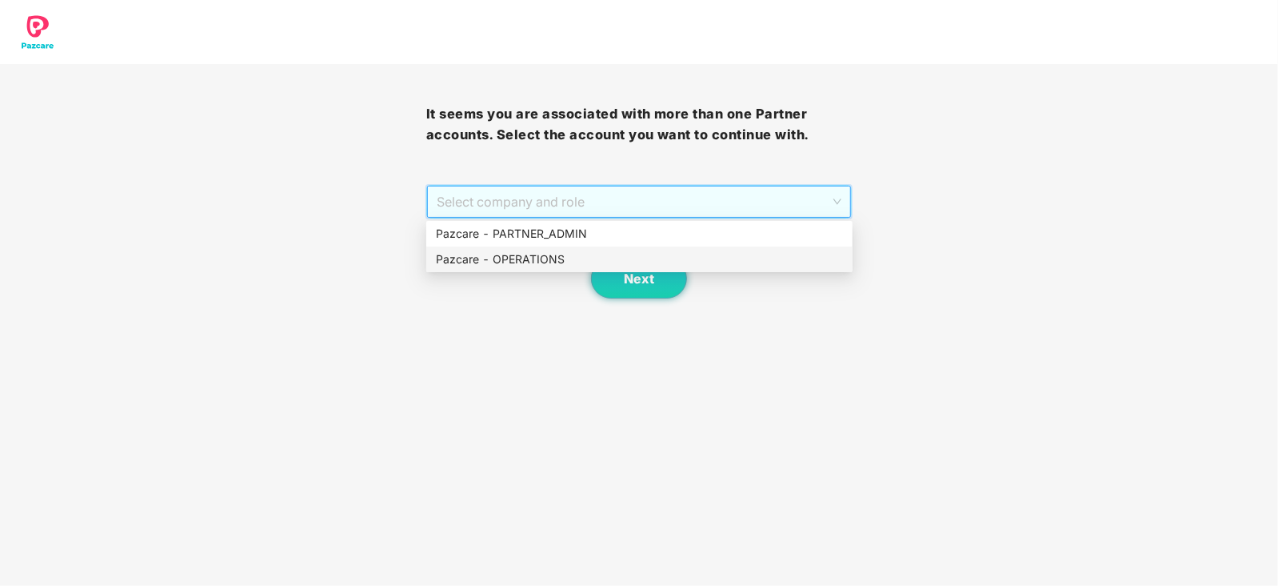
click at [525, 258] on div "Pazcare - OPERATIONS" at bounding box center [639, 259] width 407 height 18
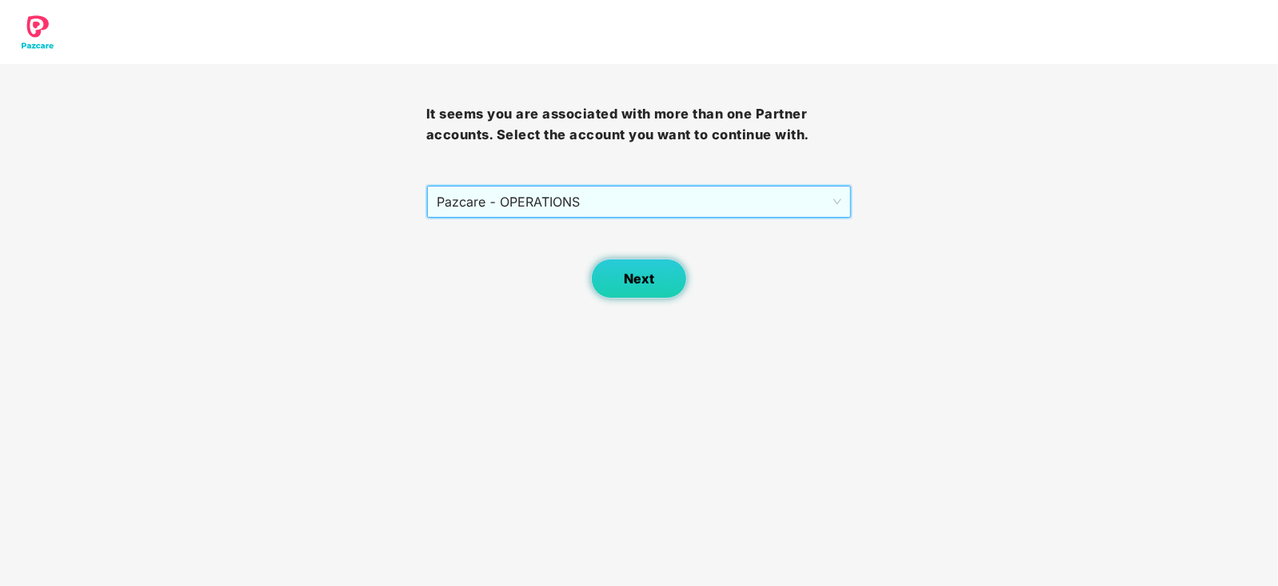
click at [600, 279] on button "Next" at bounding box center [639, 278] width 96 height 40
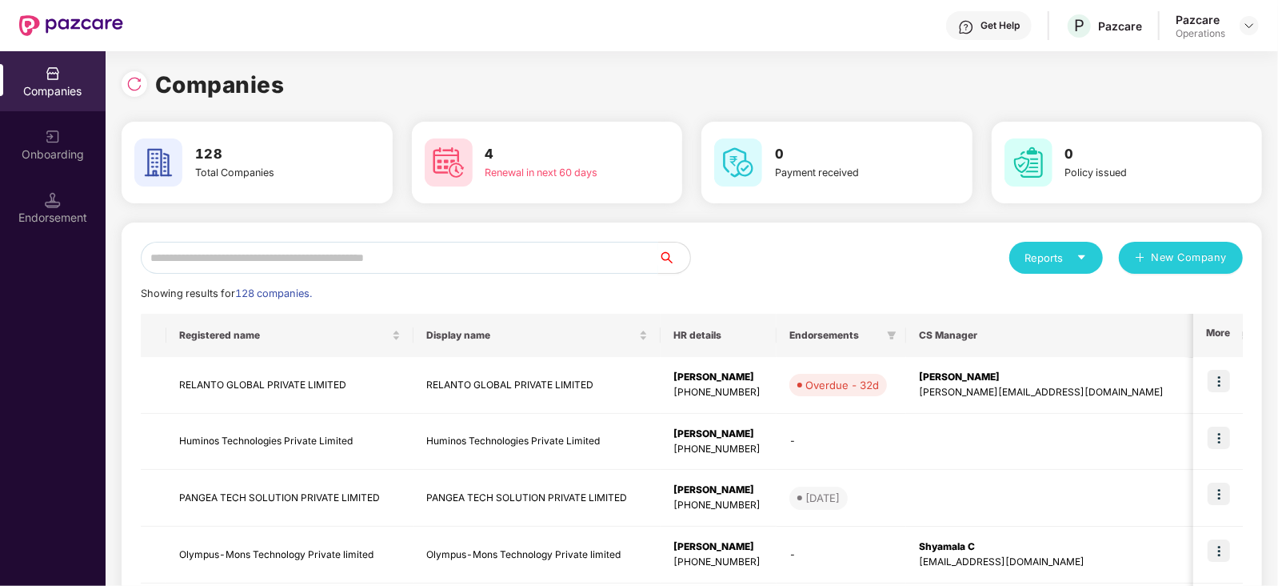
click at [459, 262] on input "text" at bounding box center [400, 258] width 518 height 32
paste input "**********"
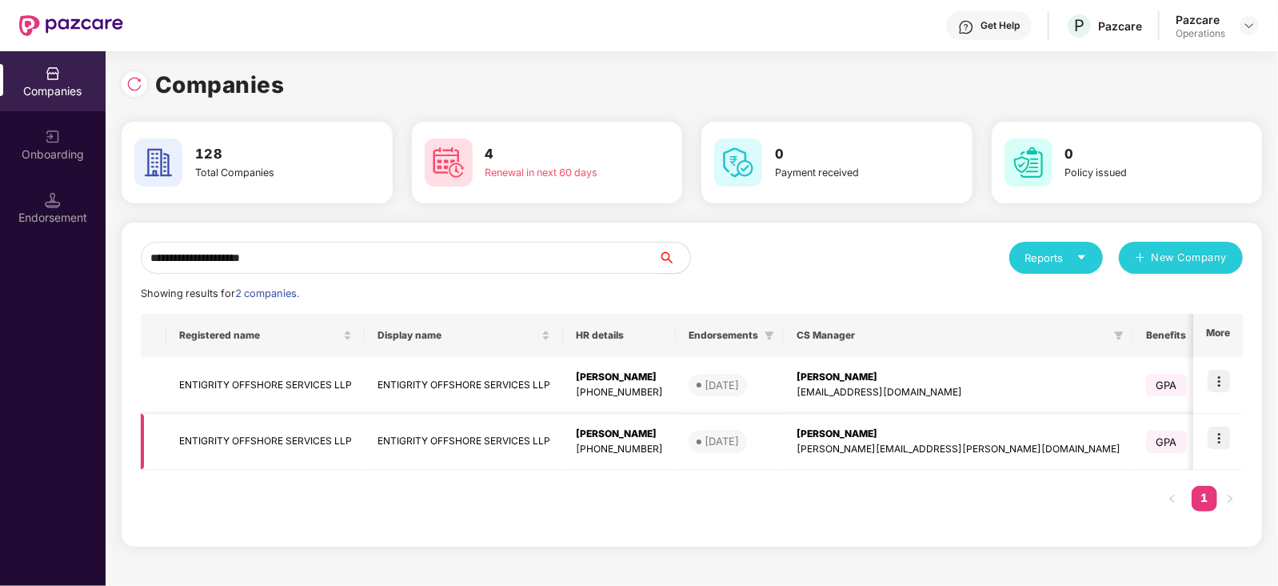
type input "**********"
click at [295, 438] on td "ENTIGRITY OFFSHORE SERVICES LLP" at bounding box center [265, 442] width 198 height 57
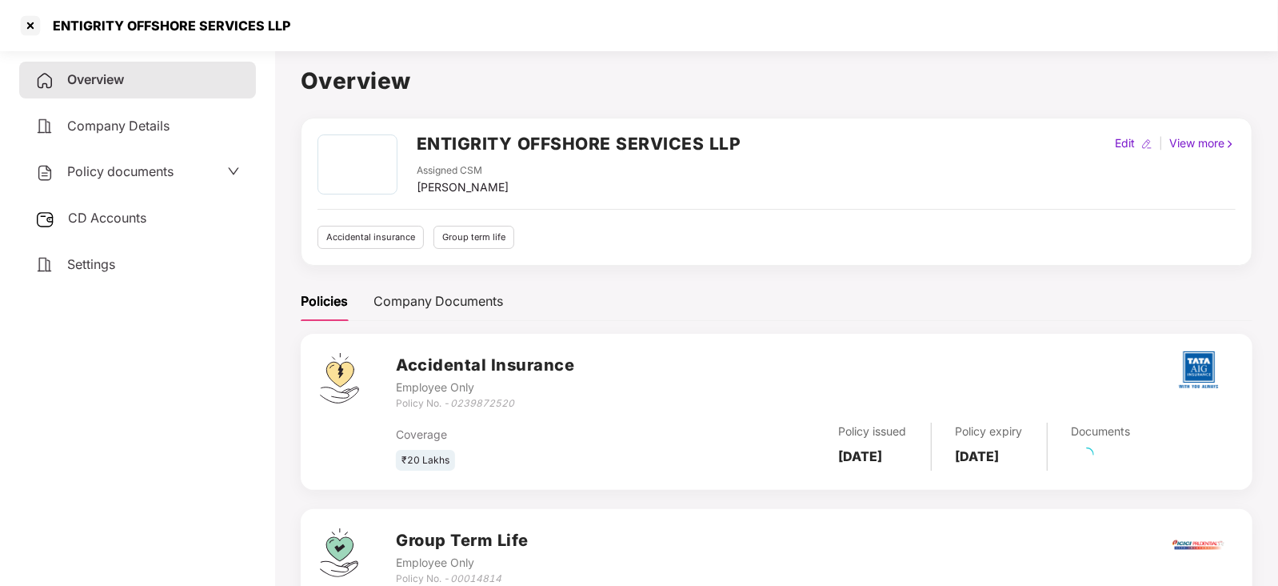
click at [96, 254] on div "Settings" at bounding box center [137, 264] width 237 height 37
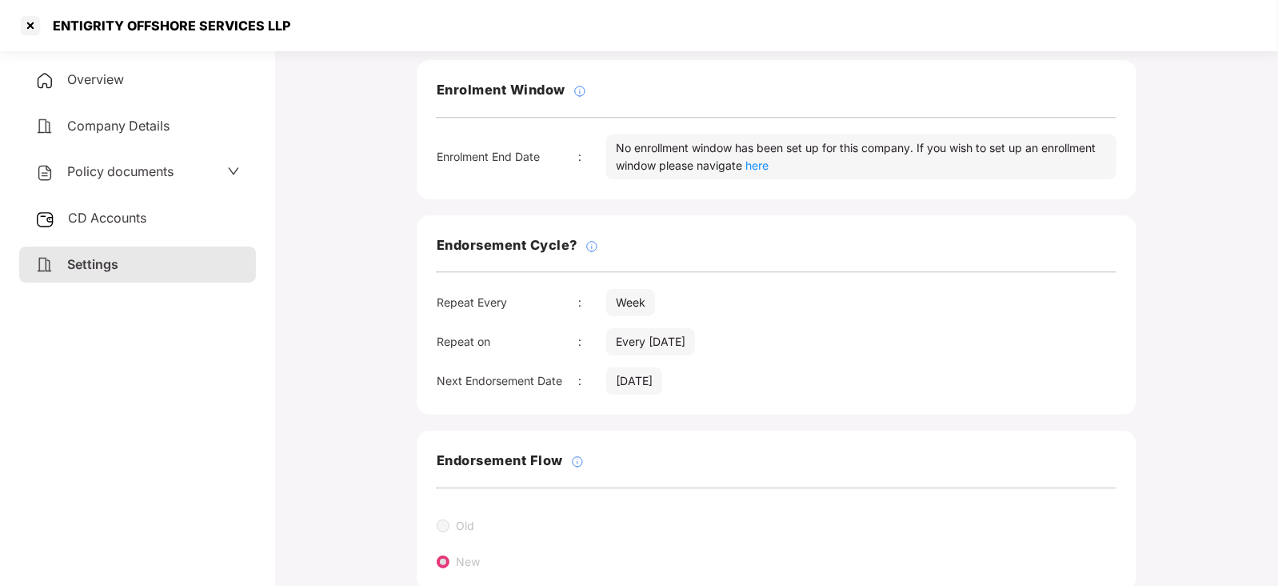
scroll to position [199, 0]
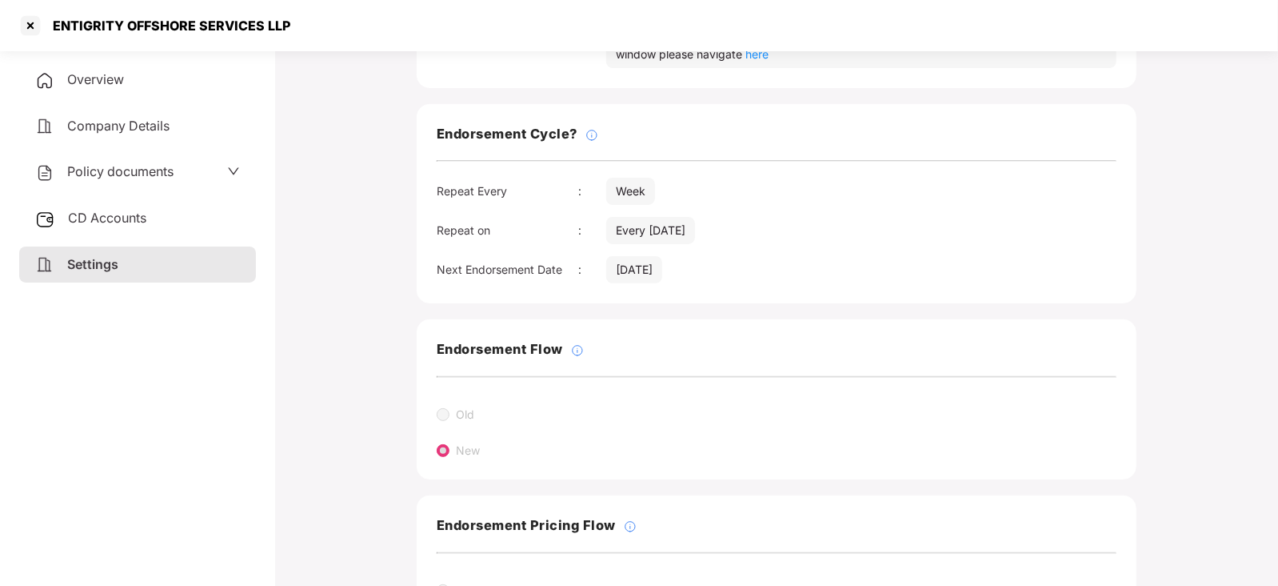
click at [650, 238] on div "Every [DATE]" at bounding box center [650, 230] width 89 height 27
click at [650, 230] on div "Every [DATE]" at bounding box center [650, 230] width 89 height 27
